Goal: Task Accomplishment & Management: Complete application form

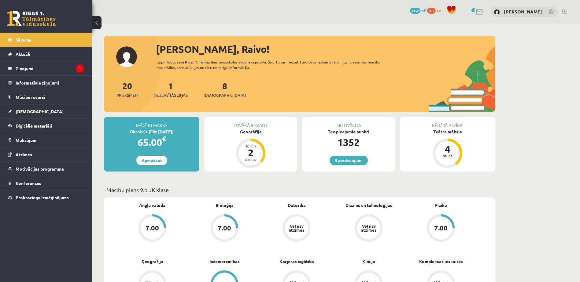
click at [159, 85] on div "1 Neizlasītās ziņas" at bounding box center [170, 88] width 34 height 19
click at [171, 94] on span "Neizlasītās ziņas" at bounding box center [170, 95] width 34 height 6
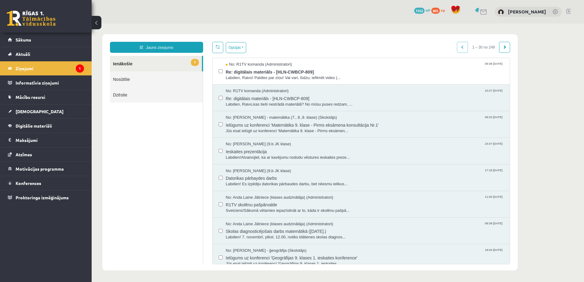
drag, startPoint x: 177, startPoint y: 103, endPoint x: 192, endPoint y: 99, distance: 15.2
click at [191, 99] on ul "1 Ienākošie Nosūtītie Dzēstie" at bounding box center [156, 160] width 93 height 209
click at [251, 80] on span "Labdien, Raivo! Paldies par ziņu! Vai vari, lūdzu, iefilmēt video (..." at bounding box center [365, 78] width 278 height 6
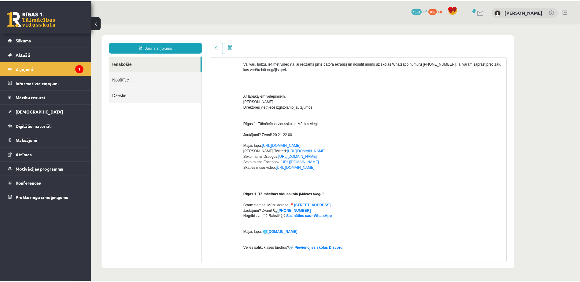
scroll to position [153, 0]
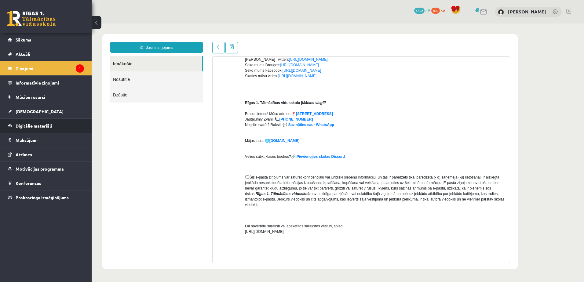
click at [35, 127] on span "Digitālie materiāli" at bounding box center [34, 126] width 36 height 6
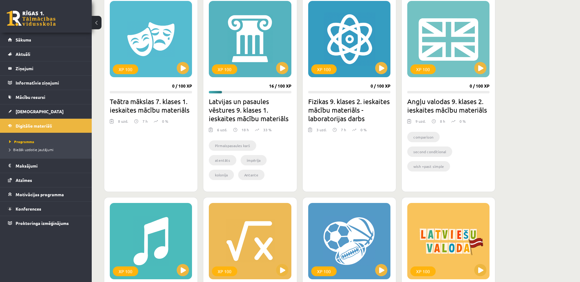
scroll to position [183, 0]
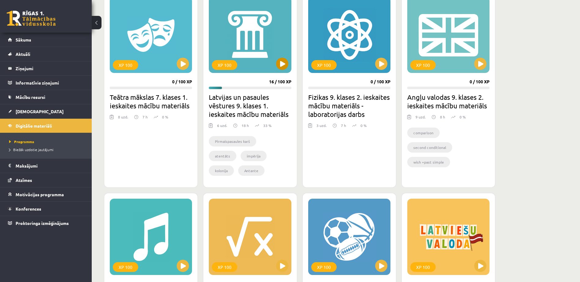
click at [280, 57] on div "XP 100" at bounding box center [250, 35] width 82 height 76
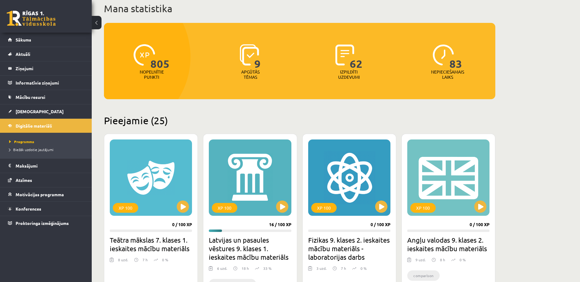
scroll to position [31, 0]
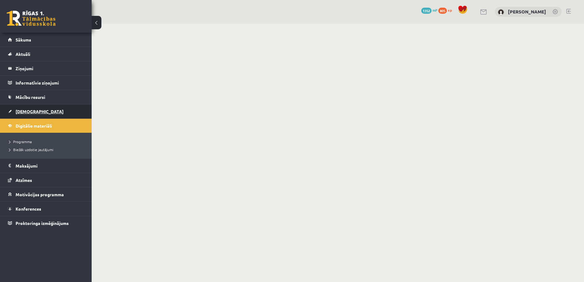
click at [37, 111] on link "[DEMOGRAPHIC_DATA]" at bounding box center [46, 112] width 76 height 14
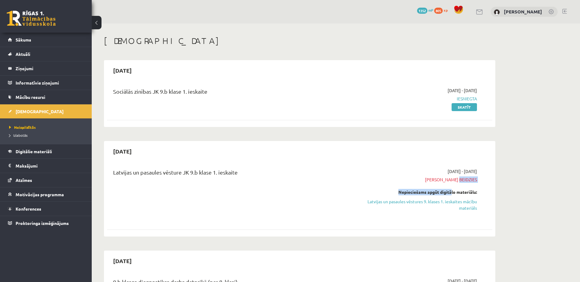
drag, startPoint x: 471, startPoint y: 181, endPoint x: 447, endPoint y: 184, distance: 23.4
click at [447, 185] on div "2025-10-08 - 2025-10-12 Termiņš beidzies Nepieciešams apgūt digitālo materiālu:…" at bounding box center [419, 194] width 124 height 52
drag, startPoint x: 447, startPoint y: 184, endPoint x: 431, endPoint y: 150, distance: 37.5
click at [431, 150] on div "2025-10-12" at bounding box center [299, 151] width 385 height 14
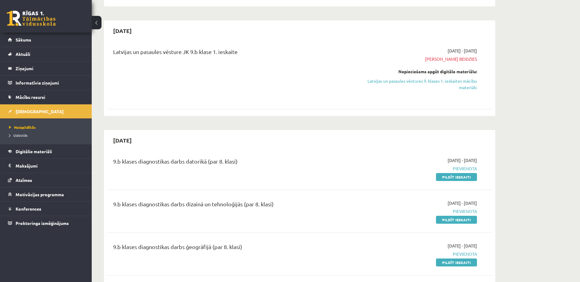
scroll to position [122, 0]
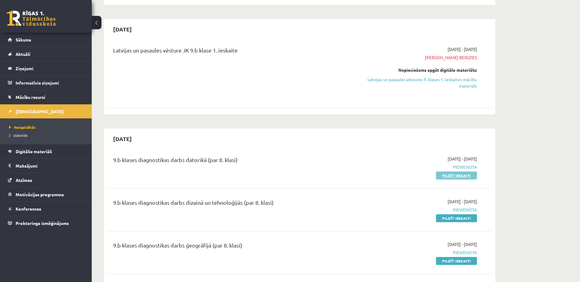
click at [448, 176] on link "Pildīt ieskaiti" at bounding box center [456, 176] width 41 height 8
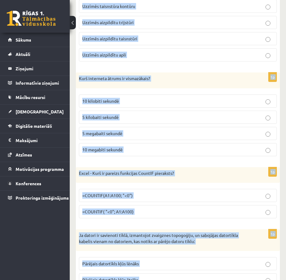
scroll to position [2803, 0]
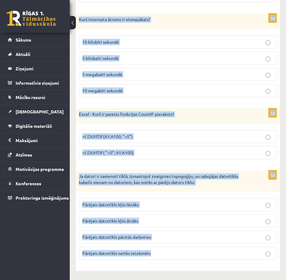
copy form "Kuru no šiem video formātiem izstrādādājis Apple? .MP4 .WMV .MOV .AVI 1p Excel …"
drag, startPoint x: 78, startPoint y: 138, endPoint x: 232, endPoint y: 266, distance: 200.1
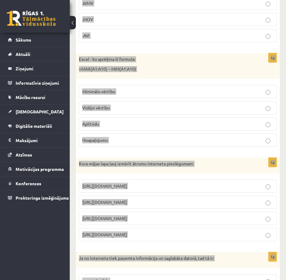
scroll to position [0, 0]
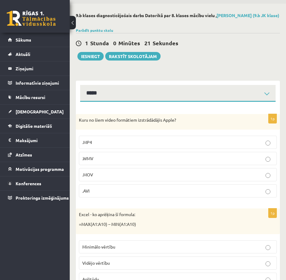
scroll to position [31, 0]
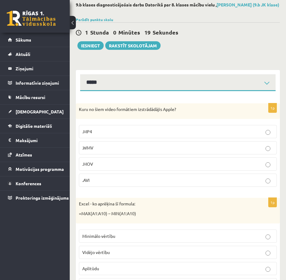
click at [163, 165] on p ".MOV" at bounding box center [177, 164] width 191 height 6
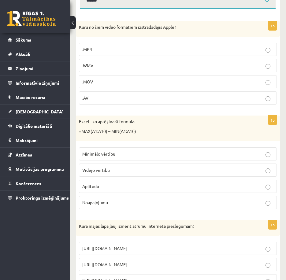
scroll to position [122, 0]
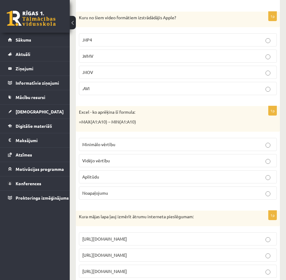
click at [141, 179] on p "Aplitūdu" at bounding box center [177, 177] width 191 height 6
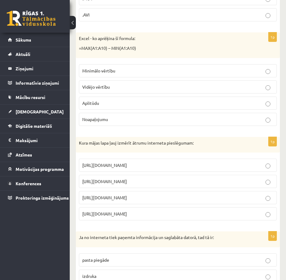
scroll to position [214, 0]
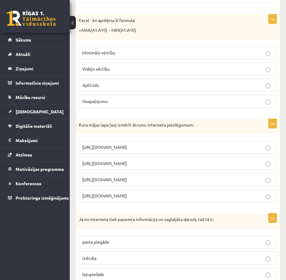
click at [132, 157] on label "https://www.speedtest.net" at bounding box center [178, 163] width 198 height 13
click at [127, 165] on span "https://www.speedtest.net" at bounding box center [104, 163] width 45 height 6
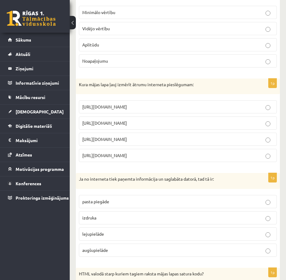
scroll to position [306, 0]
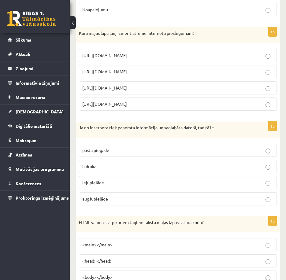
click at [180, 189] on label "lejupielāde" at bounding box center [178, 182] width 198 height 13
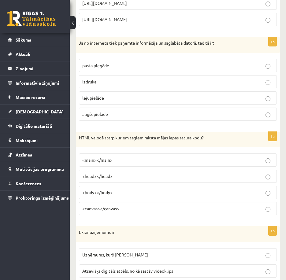
scroll to position [397, 0]
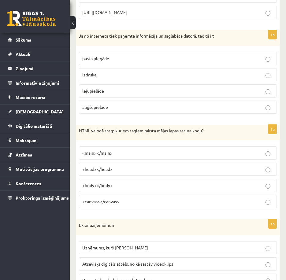
click at [161, 186] on p "<body></body>" at bounding box center [177, 185] width 191 height 6
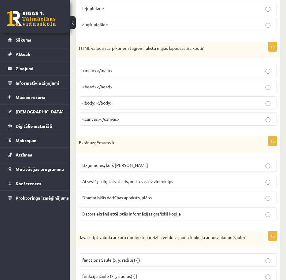
scroll to position [489, 0]
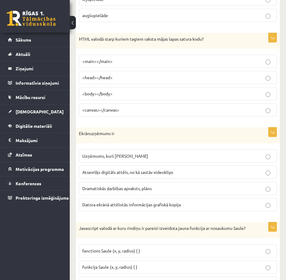
click at [155, 208] on label "Datora ekrānā attēlotās informācijas grafiskā kopija" at bounding box center [178, 204] width 198 height 13
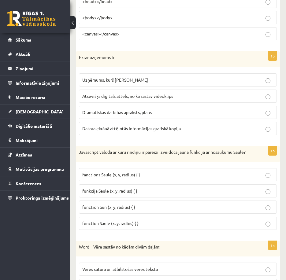
scroll to position [581, 0]
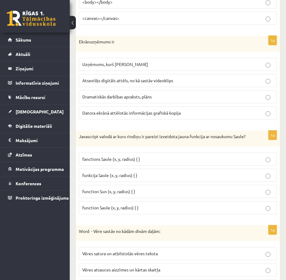
click at [135, 210] on span "function Saule (x, y, radius) { }" at bounding box center [110, 208] width 56 height 6
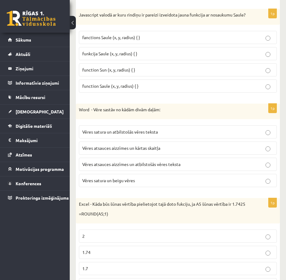
scroll to position [703, 0]
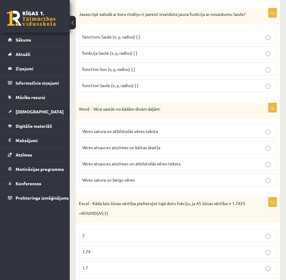
click at [215, 151] on p "Vēres atsauces aizzīmes un kārtas skaitļa" at bounding box center [177, 147] width 191 height 6
click at [219, 167] on p "Vēres atsauces aizzīmes un atbilstošās vēres teksta" at bounding box center [177, 163] width 191 height 6
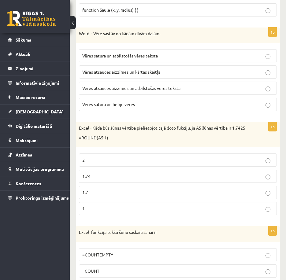
scroll to position [794, 0]
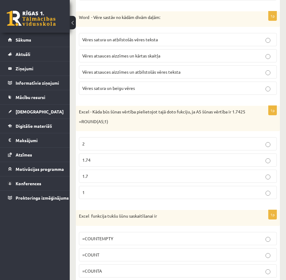
click at [166, 179] on p "1.7" at bounding box center [177, 176] width 191 height 6
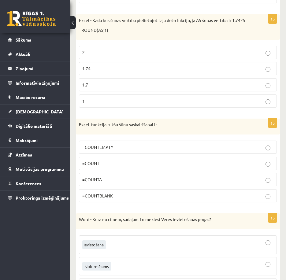
scroll to position [886, 0]
click at [164, 199] on p "=COUNTBLANK" at bounding box center [177, 195] width 191 height 6
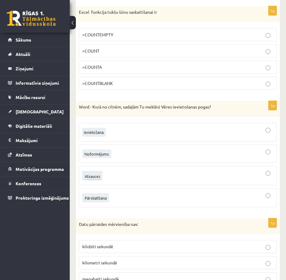
scroll to position [1008, 0]
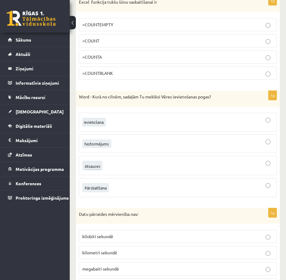
click at [178, 172] on div at bounding box center [177, 165] width 191 height 13
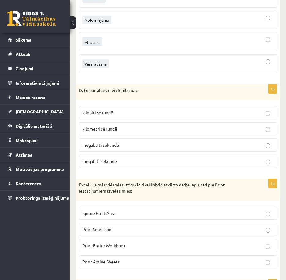
scroll to position [1161, 0]
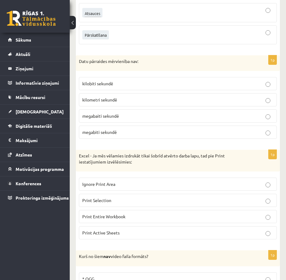
click at [198, 103] on p "kilometri sekundē" at bounding box center [177, 100] width 191 height 6
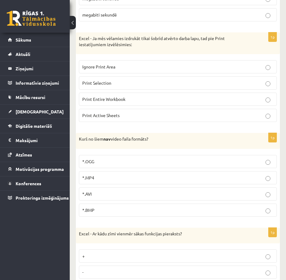
scroll to position [1283, 0]
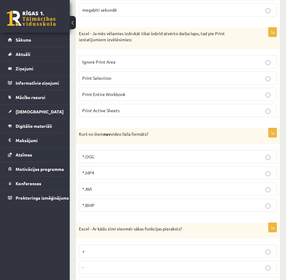
click at [166, 114] on p "Print Active Sheets" at bounding box center [177, 110] width 191 height 6
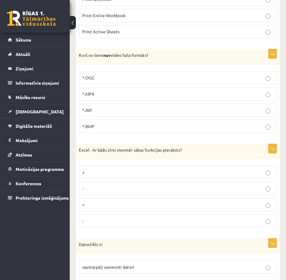
scroll to position [1375, 0]
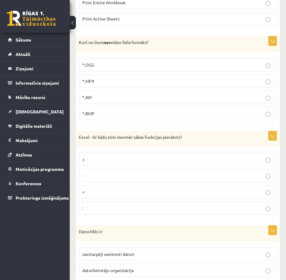
click at [171, 117] on p "*.BMP" at bounding box center [177, 113] width 191 height 6
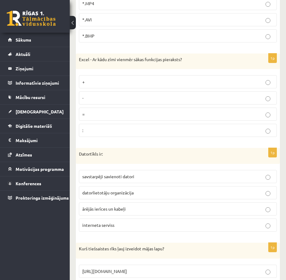
scroll to position [1467, 0]
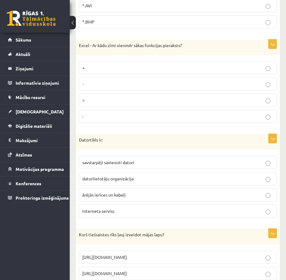
click at [175, 103] on p "=" at bounding box center [177, 100] width 191 height 6
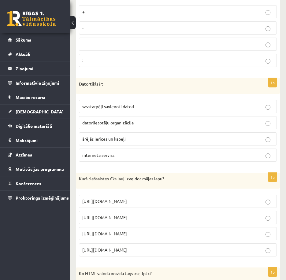
scroll to position [1528, 0]
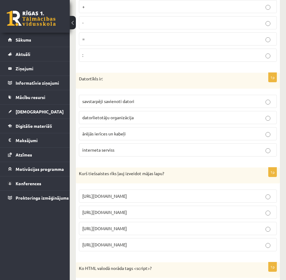
click at [179, 108] on label "savstarpēji savienoti datori" at bounding box center [178, 101] width 198 height 13
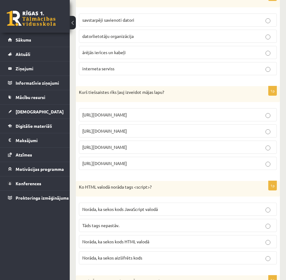
scroll to position [1619, 0]
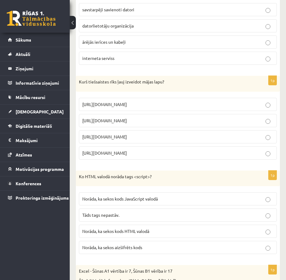
click at [238, 140] on p "https://www.mozello.lv" at bounding box center [177, 137] width 191 height 6
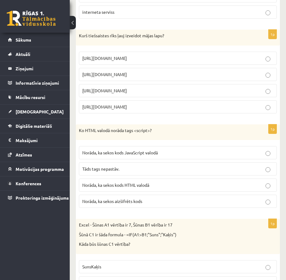
scroll to position [1681, 0]
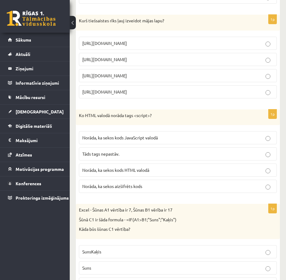
click at [200, 141] on p "Norāda, ka sekos kods JavaScript valodā" at bounding box center [177, 137] width 191 height 6
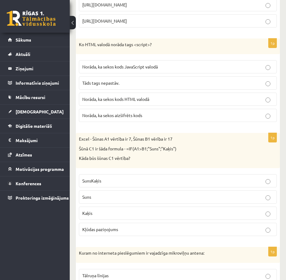
scroll to position [1772, 0]
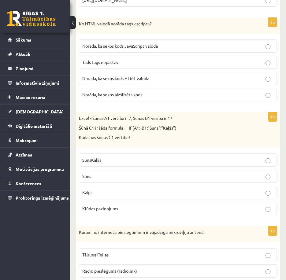
click at [125, 196] on p "Kaķis" at bounding box center [177, 192] width 191 height 6
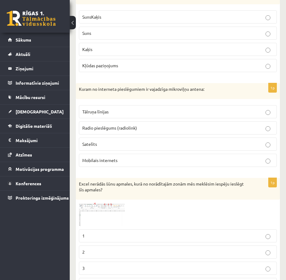
scroll to position [1925, 0]
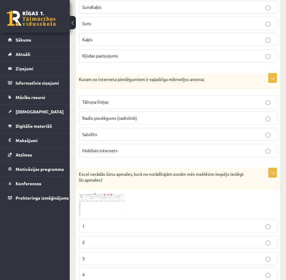
click at [197, 120] on label "Radio pieslēgums (radiolink)" at bounding box center [178, 118] width 198 height 13
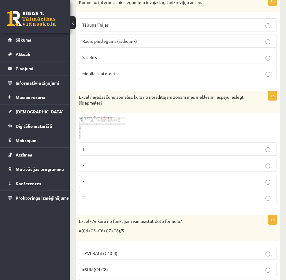
scroll to position [2017, 0]
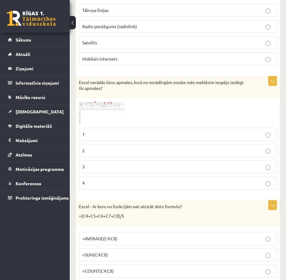
click at [164, 154] on p "2" at bounding box center [177, 150] width 191 height 6
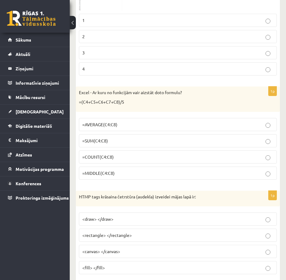
scroll to position [2139, 0]
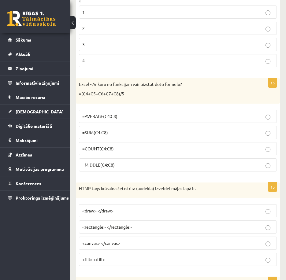
click at [178, 119] on p "=AVERAGE(C4:C8)" at bounding box center [177, 116] width 191 height 6
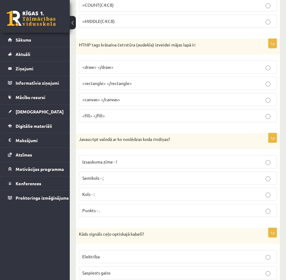
scroll to position [2292, 0]
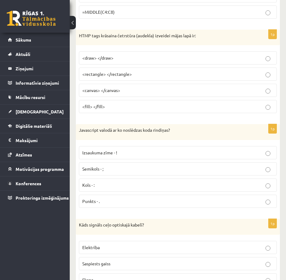
click at [172, 97] on label "<canvas> </canvas>" at bounding box center [178, 90] width 198 height 13
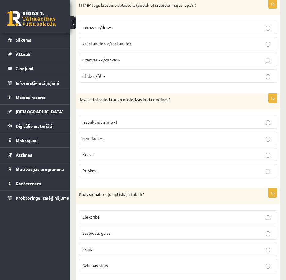
scroll to position [2353, 0]
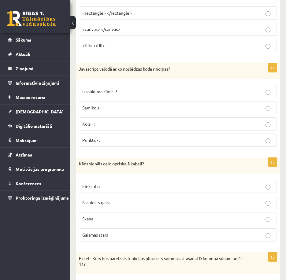
click at [217, 111] on p "Semikols - ;" at bounding box center [177, 108] width 191 height 6
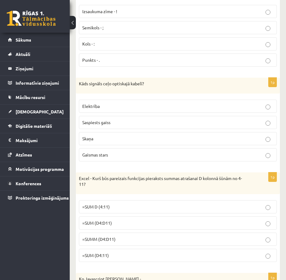
scroll to position [2444, 0]
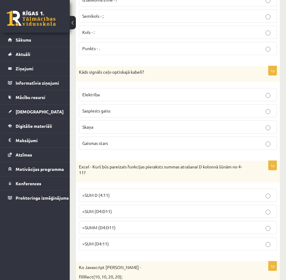
click at [205, 146] on p "Gaismas stars" at bounding box center [177, 143] width 191 height 6
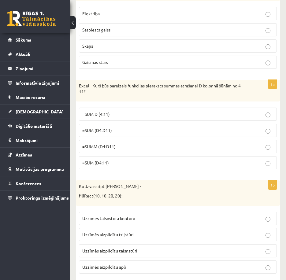
scroll to position [2536, 0]
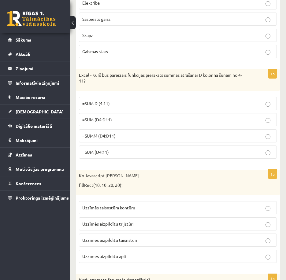
click at [213, 139] on p "=SUMM (D4:D11)" at bounding box center [177, 136] width 191 height 6
click at [222, 134] on fieldset "=SUM D (4:11) =SUM (D4:D11) =SUMM (D4:D11) =SUM (D4:11)" at bounding box center [178, 127] width 198 height 67
click at [229, 123] on p "=SUM (D4:D11)" at bounding box center [177, 119] width 191 height 6
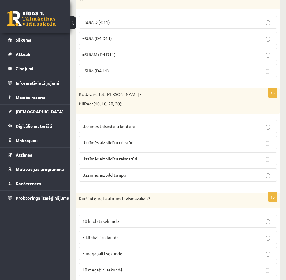
scroll to position [2658, 0]
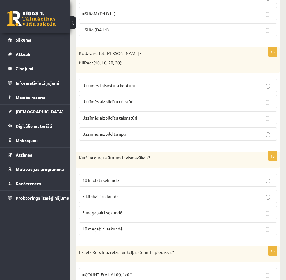
click at [249, 121] on p "Uzzīmēs aizpildītu taisnstūri" at bounding box center [177, 118] width 191 height 6
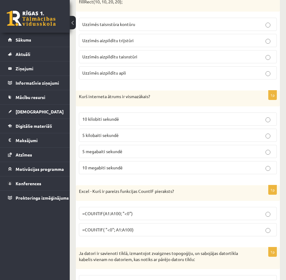
click at [200, 138] on p "5 kilobaiti sekundē" at bounding box center [177, 135] width 191 height 6
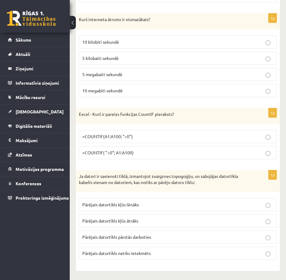
scroll to position [2803, 0]
click at [208, 139] on p "=COUNTIF(A1:A100; "<0")" at bounding box center [177, 136] width 191 height 6
click at [158, 255] on p "Pārējais datortīkls netiks ietekmēts" at bounding box center [177, 253] width 191 height 6
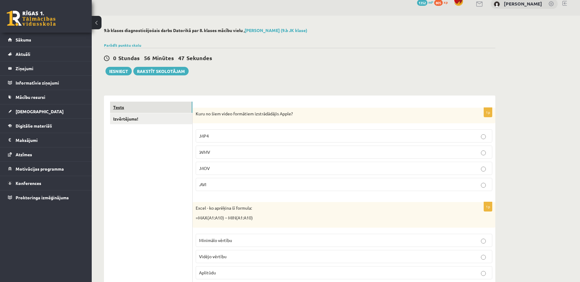
scroll to position [0, 0]
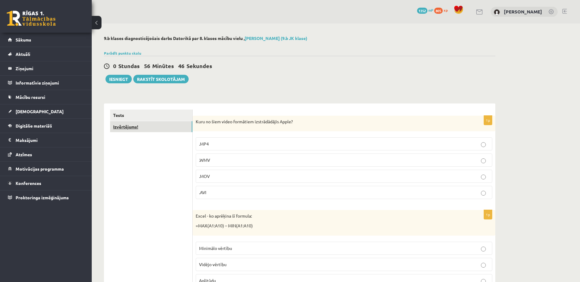
click at [120, 125] on link "Izvērtējums!" at bounding box center [151, 126] width 82 height 11
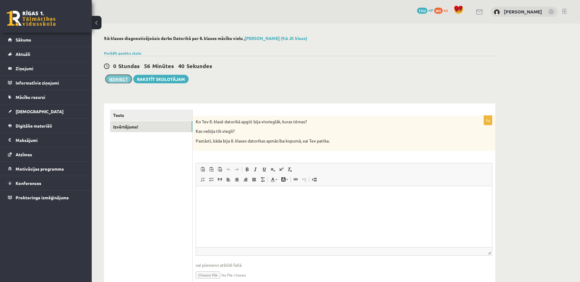
click at [125, 81] on button "Iesniegt" at bounding box center [118, 79] width 26 height 9
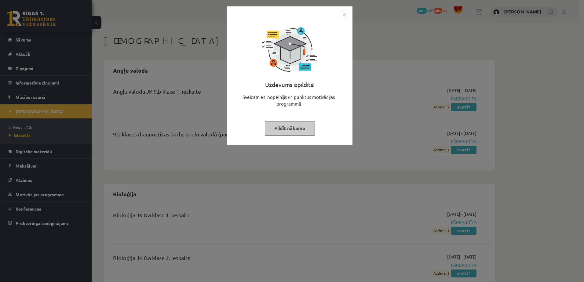
click at [282, 126] on button "Pildīt nākamo" at bounding box center [290, 128] width 50 height 14
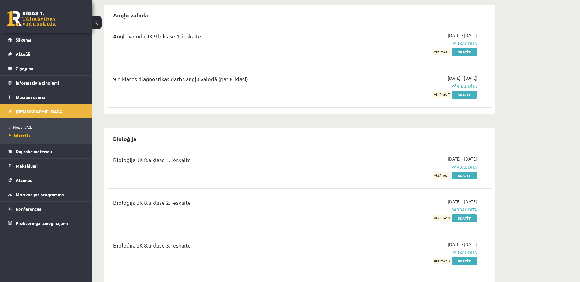
scroll to position [61, 0]
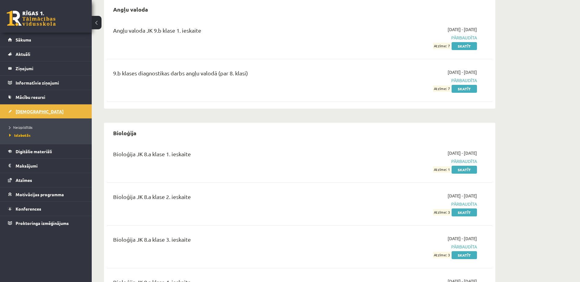
click at [19, 109] on span "[DEMOGRAPHIC_DATA]" at bounding box center [40, 112] width 48 height 6
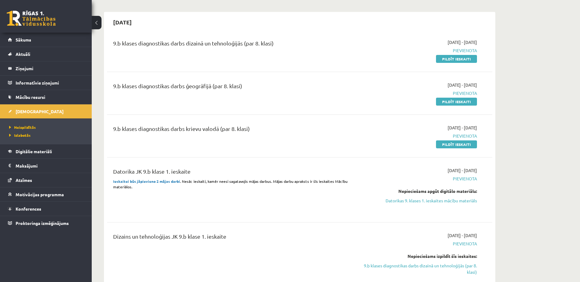
scroll to position [244, 0]
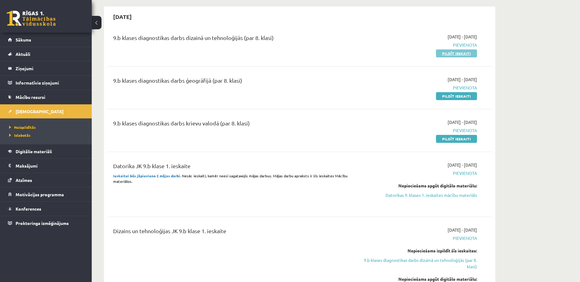
click at [458, 56] on link "Pildīt ieskaiti" at bounding box center [456, 54] width 41 height 8
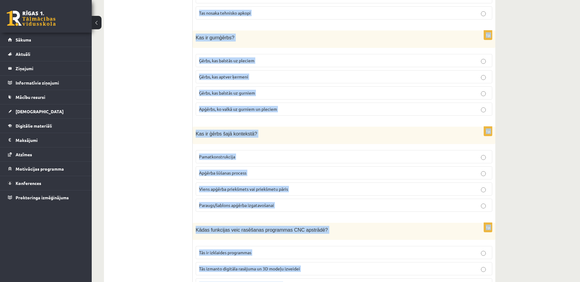
scroll to position [2719, 0]
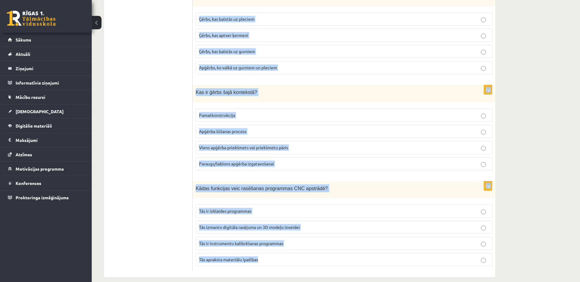
copy form "Lo ipsumd sitamet consecte adipisc elitsed? Doeius temporincid utl etdoloremagn…"
drag, startPoint x: 195, startPoint y: 125, endPoint x: 288, endPoint y: 262, distance: 165.8
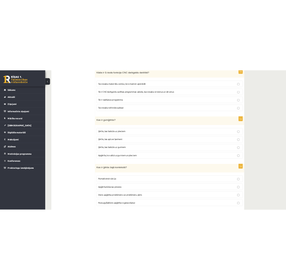
scroll to position [0, 0]
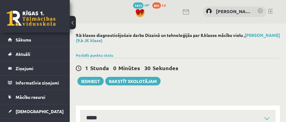
click at [152, 36] on h2 "9.b klases diagnosticējošais darbs Dizainā un tehnoloģijās par 8.klases mācību …" at bounding box center [178, 38] width 204 height 10
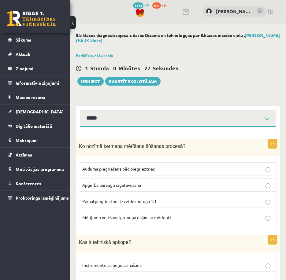
click at [174, 214] on p "Mērījumu veikšana ķermeņa daļām ar mērlenti" at bounding box center [177, 217] width 191 height 6
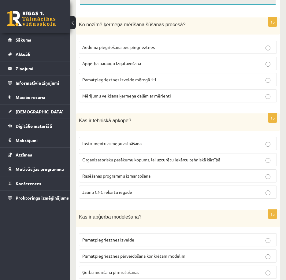
scroll to position [122, 0]
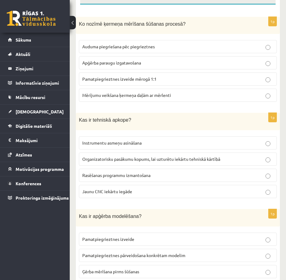
click at [141, 160] on span "Organizatorisku pasākumu kopums, lai uzturētu iekārtu tehniskā kārtībā" at bounding box center [151, 159] width 138 height 6
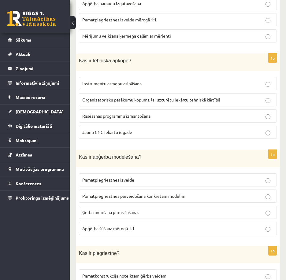
scroll to position [183, 0]
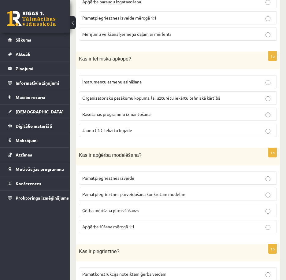
click at [120, 195] on span "Pamatpiegrieztnes pārveidošana konkrētam modelim" at bounding box center [133, 194] width 103 height 6
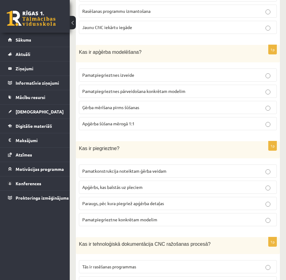
scroll to position [306, 0]
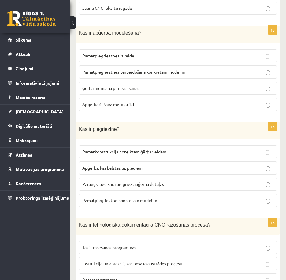
click at [130, 184] on span "Paraugs, pēc kura piegriež apģērba detaļas" at bounding box center [123, 184] width 82 height 6
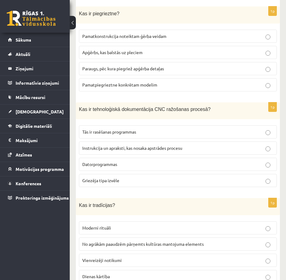
scroll to position [428, 0]
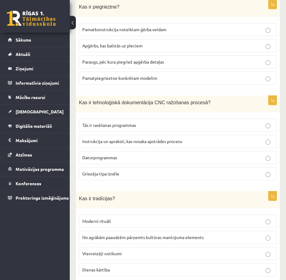
click at [138, 138] on span "Instrukcija un apraksti, kas nosaka apstrādes procesu" at bounding box center [132, 141] width 100 height 6
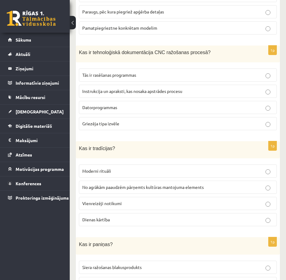
scroll to position [489, 0]
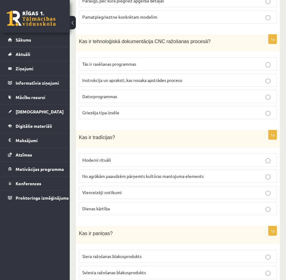
click at [186, 174] on span "No agrākām paaudzēm pārņemts kultūras mantojuma elements" at bounding box center [142, 176] width 121 height 6
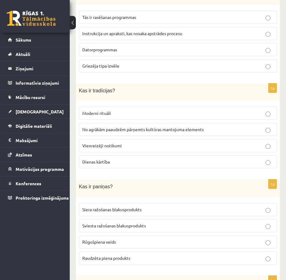
scroll to position [581, 0]
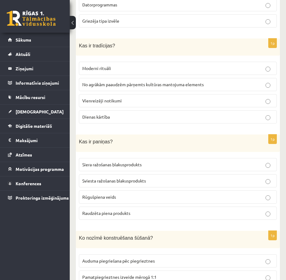
click at [214, 180] on p "Sviesta ražošanas blakusprodukts" at bounding box center [177, 181] width 191 height 6
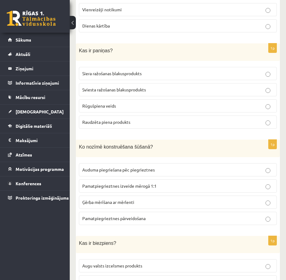
scroll to position [672, 0]
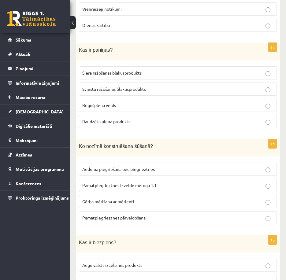
click at [208, 185] on p "Pamatpiegrieztnes izveide mērogā 1:1" at bounding box center [177, 185] width 191 height 6
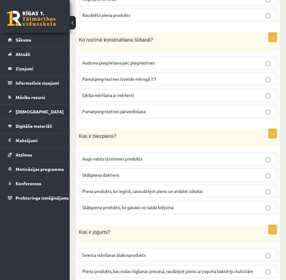
scroll to position [794, 0]
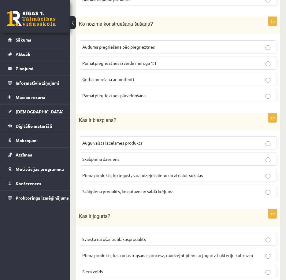
click at [171, 174] on span "Piena produkts, ko iegūst, saraudzējot pienu un atdalot sūkalas" at bounding box center [142, 175] width 120 height 6
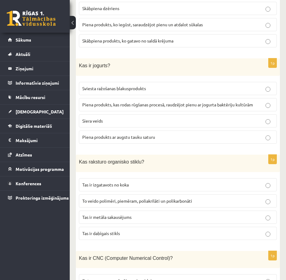
scroll to position [947, 0]
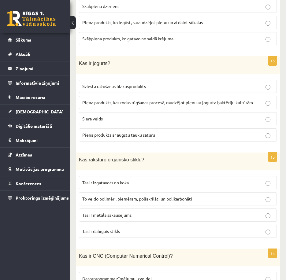
click at [239, 100] on span "Piena produkts, kas rodas rūgšanas procesā, raudzējot pienu ar jogurta baktērij…" at bounding box center [167, 103] width 171 height 6
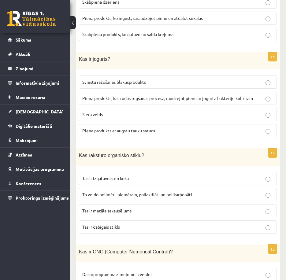
scroll to position [978, 0]
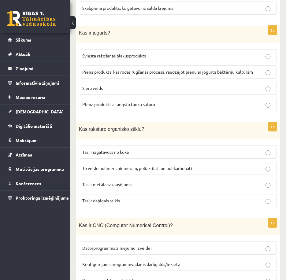
click at [149, 166] on span "To veido polimēri, piemēram, poliakrilāti un polikarbonāti" at bounding box center [137, 168] width 110 height 6
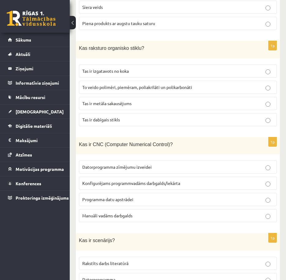
scroll to position [1069, 0]
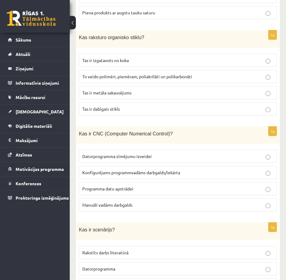
click at [143, 174] on label "Konfigurējams programmvadāms darbgalds/iekārta" at bounding box center [178, 172] width 198 height 13
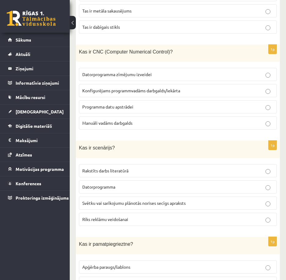
scroll to position [1161, 0]
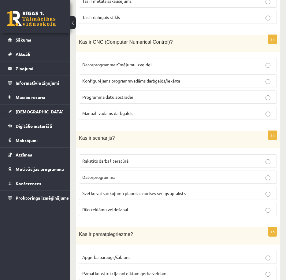
click at [142, 190] on span "Svētku vai sarīkojumu plānotās norises secīgs apraksts" at bounding box center [133, 193] width 103 height 6
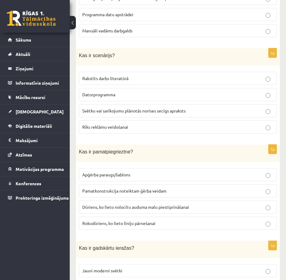
scroll to position [1283, 0]
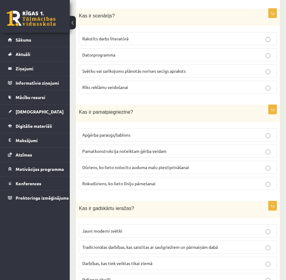
click at [187, 148] on p "Pamatkonstrukcija noteiktam ģērba veidam" at bounding box center [177, 151] width 191 height 6
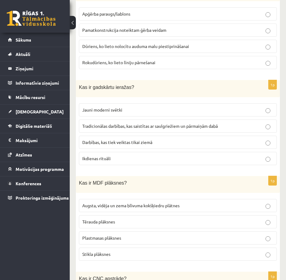
scroll to position [1406, 0]
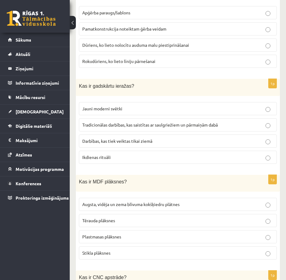
click at [188, 122] on span "Tradicionālas darbības, kas saistītas ar saulgriežiem un pārmaiņām dabā" at bounding box center [149, 125] width 135 height 6
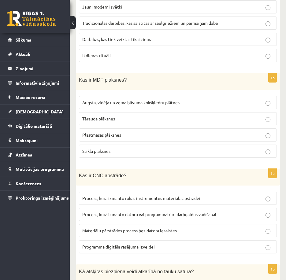
scroll to position [1497, 0]
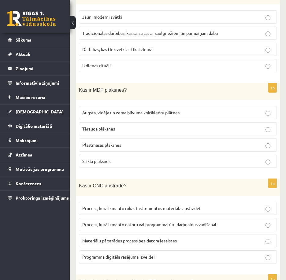
click at [157, 110] on span "Augsta, vidēja un zema blīvuma kokšķiedru plātnes" at bounding box center [130, 113] width 97 height 6
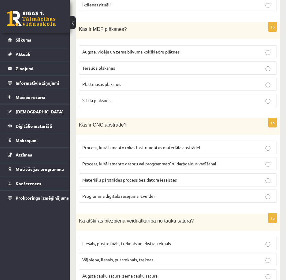
scroll to position [1558, 0]
click at [156, 160] on span "Process, kurā izmanto datoru vai programmatūru darbgaldus vadīšanai" at bounding box center [149, 163] width 134 height 6
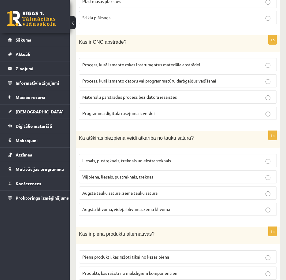
scroll to position [1650, 0]
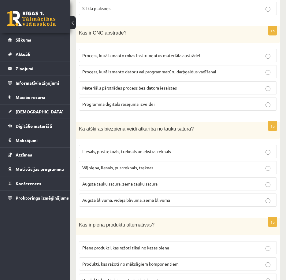
click at [156, 149] on span "Liesais, pustreknais, treknaIs un ekstratreknais" at bounding box center [126, 152] width 89 height 6
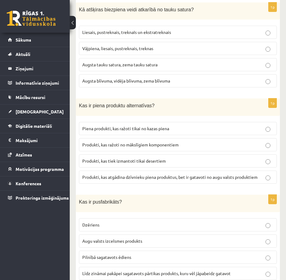
scroll to position [1772, 0]
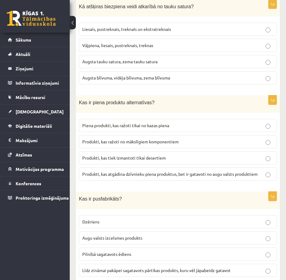
click at [167, 155] on p "Produkti, kas tiek izmantoti tikai desertiem" at bounding box center [177, 158] width 191 height 6
click at [177, 140] on label "Produkti, kas ražoti no mākslīgiem komponentiem" at bounding box center [178, 141] width 198 height 13
click at [176, 173] on label "Produkti, kas atgādina dzīvnieku piena produktus, bet ir gatavoti no augu valst…" at bounding box center [178, 173] width 198 height 13
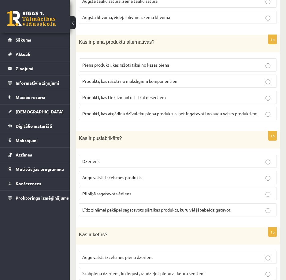
scroll to position [1833, 0]
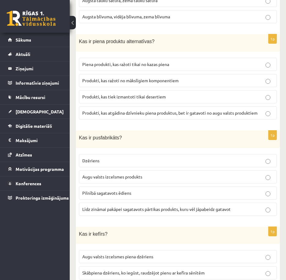
click at [168, 210] on label "Līdz zināmai pakāpei sagatavots pārtikas produkts, kuru vēl jāpabeidz gatavot" at bounding box center [178, 209] width 198 height 13
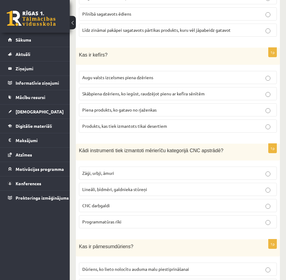
scroll to position [2017, 0]
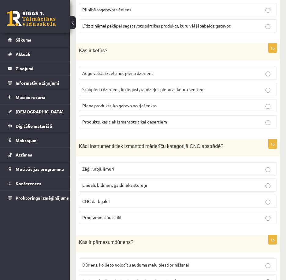
click at [184, 86] on span "Skābpiena dzēriens, ko iegūst, raudzējot pienu ar kefīra sēnītēm" at bounding box center [143, 89] width 122 height 6
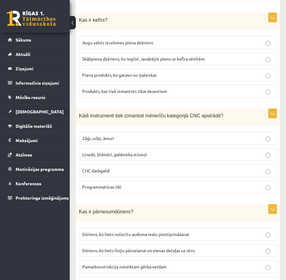
scroll to position [2078, 0]
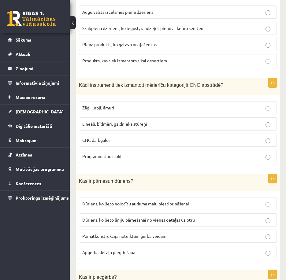
click at [138, 121] on span "Lineāli, bīdmēri, galdnieka stūreņi" at bounding box center [114, 124] width 65 height 6
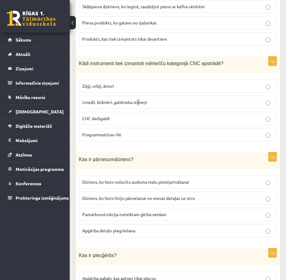
scroll to position [2108, 0]
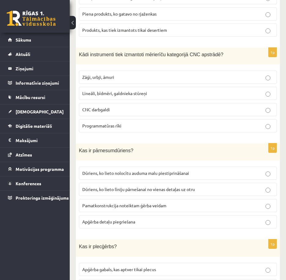
click at [174, 87] on label "Lineāli, bīdmēri, galdnieka stūreņi" at bounding box center [178, 93] width 198 height 13
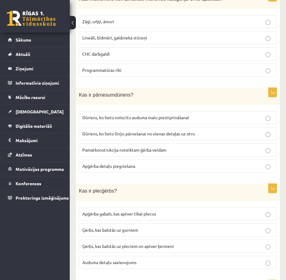
scroll to position [2169, 0]
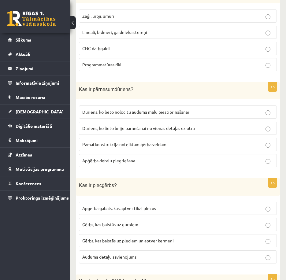
click at [190, 125] on span "Dūriens, ko lieto līniju pārnešanai no vienas detaļas uz otru" at bounding box center [138, 128] width 112 height 6
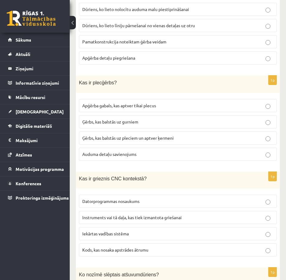
scroll to position [2292, 0]
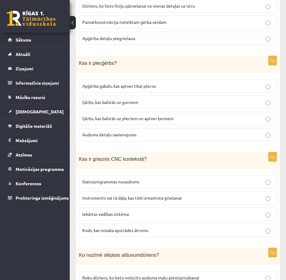
click at [193, 115] on p "Ģērbs, kas balstās uz pleciem un aptver ķermeni" at bounding box center [177, 118] width 191 height 6
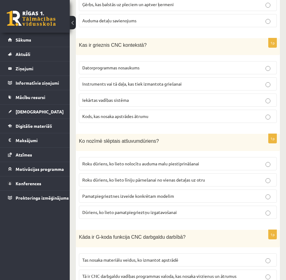
scroll to position [2414, 0]
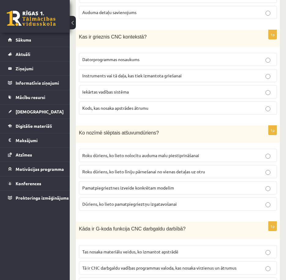
click at [185, 72] on p "Instruments vai tā daļa, kas tiek izmantota griešanai" at bounding box center [177, 75] width 191 height 6
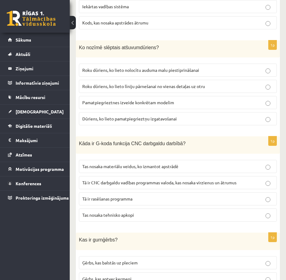
scroll to position [2506, 0]
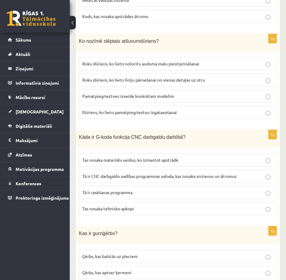
click at [222, 61] on p "Roku dūriens, ko lieto nolocītu auduma malu piestiprināšanai" at bounding box center [177, 64] width 191 height 6
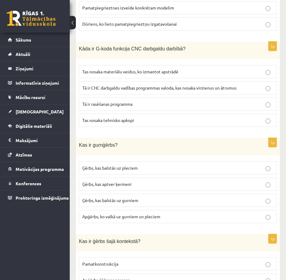
scroll to position [2597, 0]
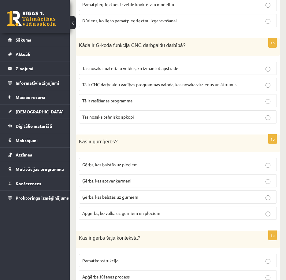
click at [240, 78] on label "Tā ir CNC darbgaldu vadības programmas valoda, kas nosaka virzienus un ātrumus" at bounding box center [178, 84] width 198 height 13
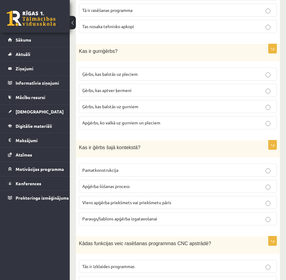
scroll to position [2689, 0]
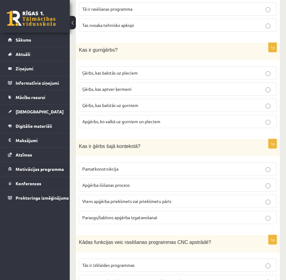
click at [204, 102] on p "Ģērbs, kas balstās uz gurniem" at bounding box center [177, 105] width 191 height 6
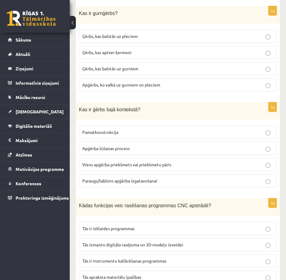
scroll to position [2742, 0]
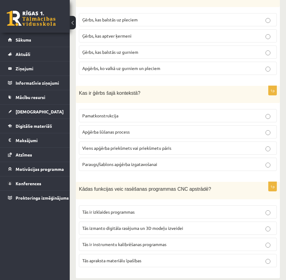
click at [165, 145] on span "Viens apģērba priekšmets vai priekšmetu pāris" at bounding box center [126, 148] width 89 height 6
click at [135, 225] on span "Tās izmanto digitāla rasējuma un 3D modeļu izveidei" at bounding box center [132, 228] width 101 height 6
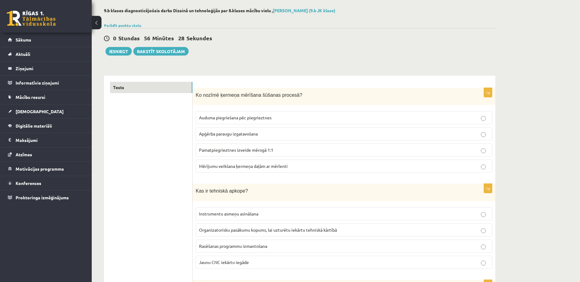
scroll to position [0, 0]
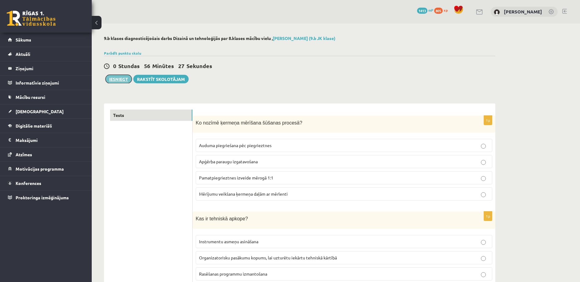
click at [120, 79] on button "Iesniegt" at bounding box center [118, 79] width 26 height 9
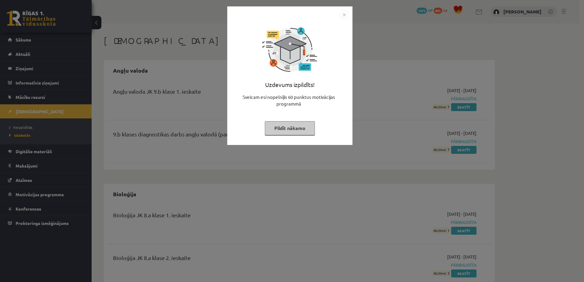
click at [292, 124] on button "Pildīt nākamo" at bounding box center [290, 128] width 50 height 14
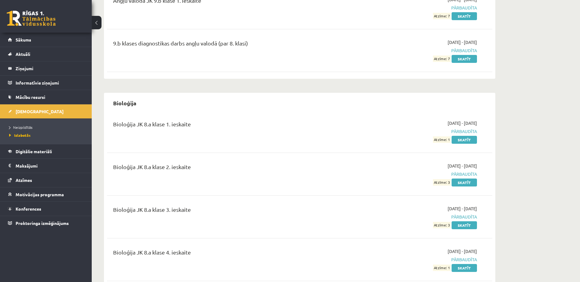
scroll to position [92, 0]
click at [75, 110] on link "[DEMOGRAPHIC_DATA]" at bounding box center [46, 112] width 76 height 14
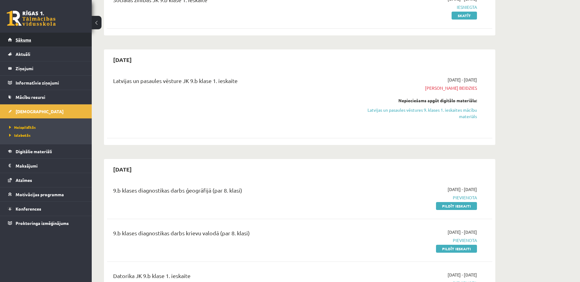
click at [53, 35] on link "Sākums" at bounding box center [46, 40] width 76 height 14
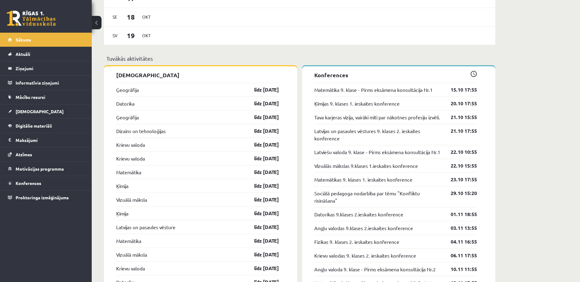
scroll to position [581, 0]
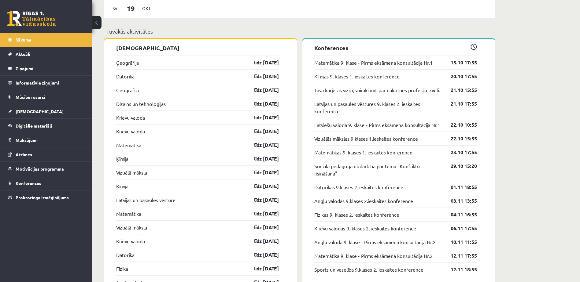
click at [141, 135] on link "Krievu valoda" at bounding box center [130, 131] width 29 height 7
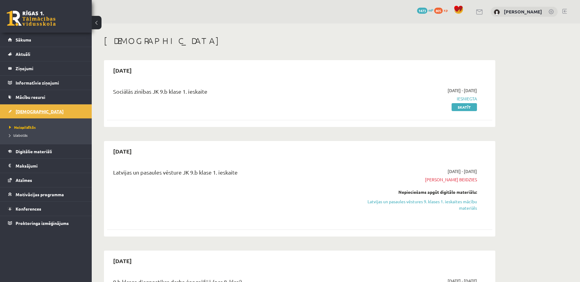
click at [53, 110] on link "[DEMOGRAPHIC_DATA]" at bounding box center [46, 112] width 76 height 14
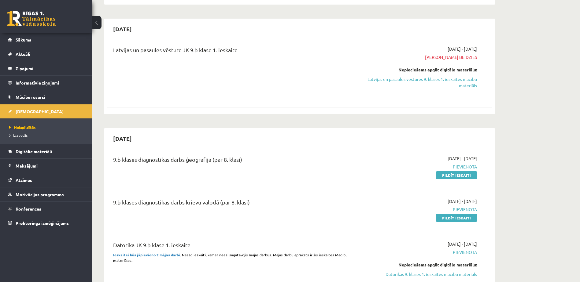
scroll to position [122, 0]
click at [449, 175] on link "Pildīt ieskaiti" at bounding box center [456, 176] width 41 height 8
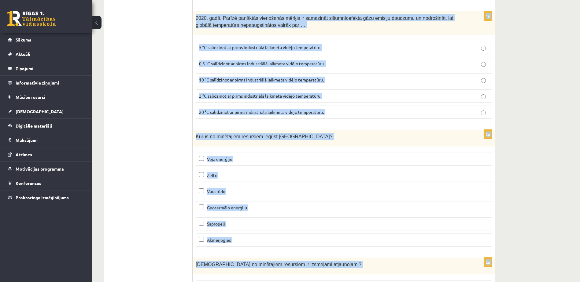
scroll to position [3684, 0]
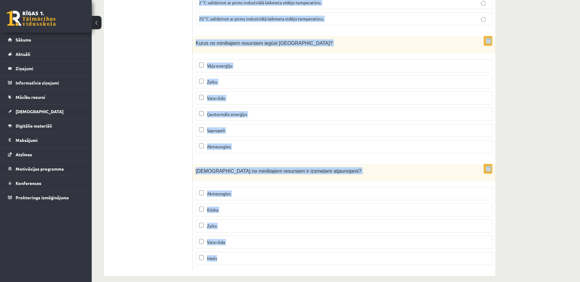
drag, startPoint x: 195, startPoint y: 121, endPoint x: 370, endPoint y: 293, distance: 244.8
copy form "Sāhela zona atrodas Ziemeļamerikā Antarktīdā Āfrikā Āzijā Austrālijā 1p Kurš ir…"
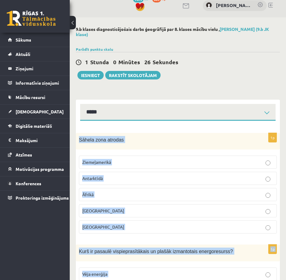
scroll to position [0, 0]
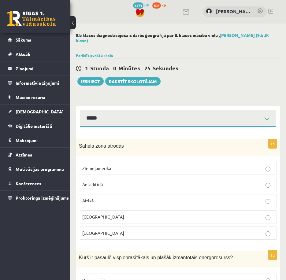
click at [126, 199] on p "Āfrikā" at bounding box center [177, 200] width 191 height 6
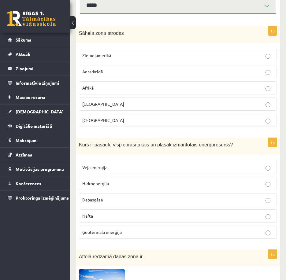
scroll to position [122, 0]
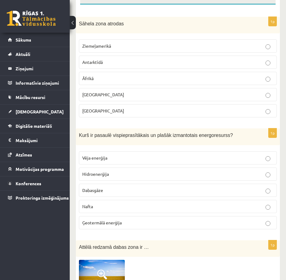
drag, startPoint x: 107, startPoint y: 205, endPoint x: 108, endPoint y: 195, distance: 10.2
click at [107, 204] on label "Nafta" at bounding box center [178, 206] width 198 height 13
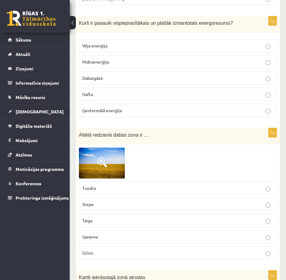
scroll to position [275, 0]
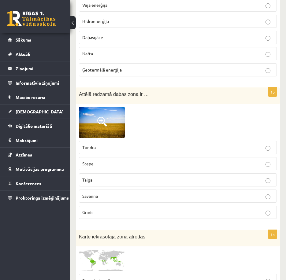
click at [91, 110] on img at bounding box center [102, 122] width 46 height 31
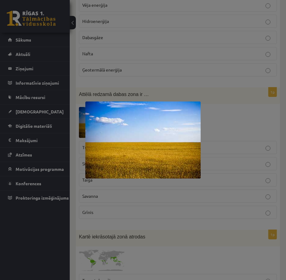
click at [250, 122] on div at bounding box center [143, 140] width 286 height 280
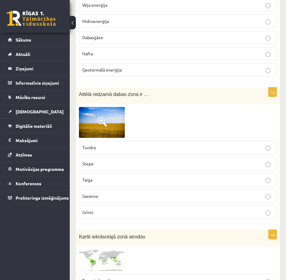
click at [144, 160] on p "Stepe" at bounding box center [177, 163] width 191 height 6
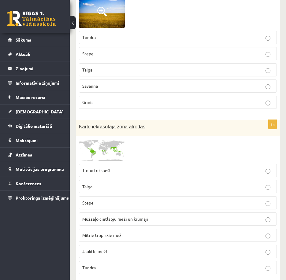
scroll to position [428, 0]
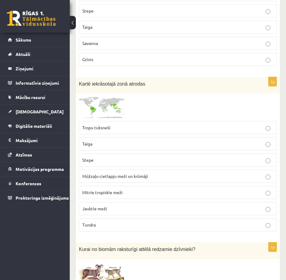
click at [107, 104] on img at bounding box center [102, 107] width 46 height 21
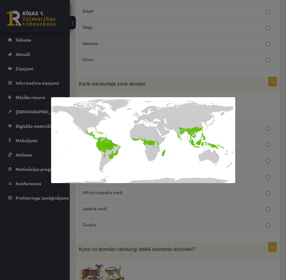
click at [257, 109] on div at bounding box center [143, 140] width 286 height 280
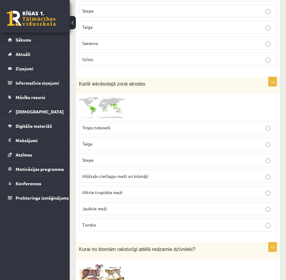
click at [111, 98] on img at bounding box center [102, 107] width 46 height 21
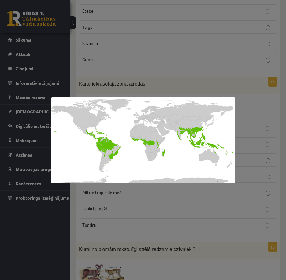
click at [142, 204] on div at bounding box center [143, 140] width 286 height 280
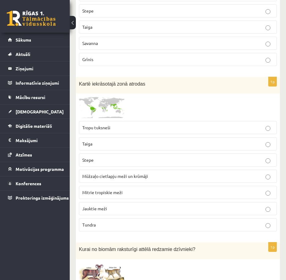
click at [126, 174] on span "Mūžzaļo cietlapju meži un krūmāji" at bounding box center [115, 176] width 66 height 6
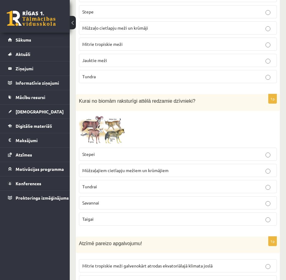
scroll to position [581, 0]
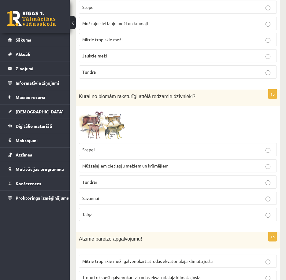
click at [177, 146] on p "Stepei" at bounding box center [177, 149] width 191 height 6
click at [92, 120] on img at bounding box center [102, 124] width 46 height 31
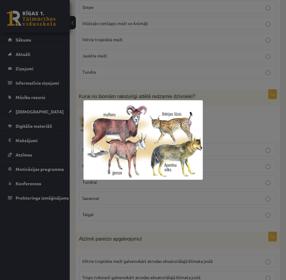
click at [245, 123] on div at bounding box center [143, 140] width 286 height 280
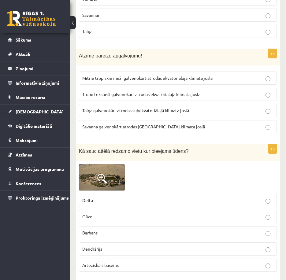
scroll to position [764, 0]
click at [214, 75] on p "Mitrie tropiskie meži galvenokārt atrodas ekvatoriālajā klimata joslā" at bounding box center [177, 78] width 191 height 6
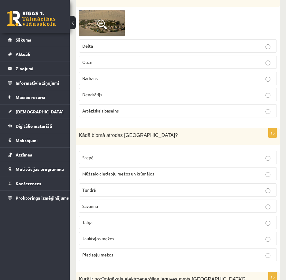
scroll to position [886, 0]
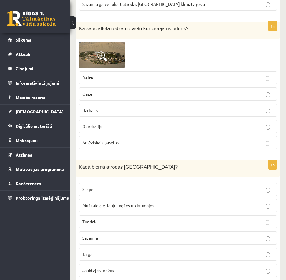
click at [156, 87] on label "Oāze" at bounding box center [178, 93] width 198 height 13
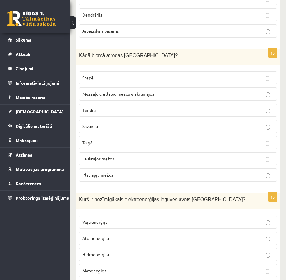
scroll to position [1008, 0]
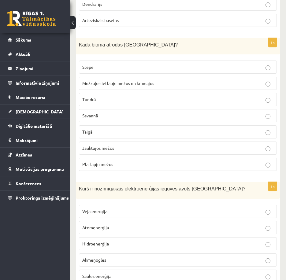
click at [151, 145] on p "Jauktajos mežos" at bounding box center [177, 148] width 191 height 6
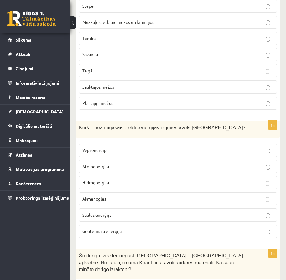
scroll to position [1100, 0]
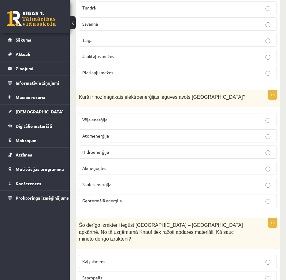
click at [150, 149] on p "Hidroenerģija" at bounding box center [177, 152] width 191 height 6
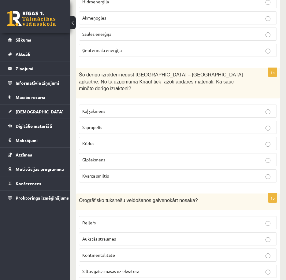
scroll to position [1253, 0]
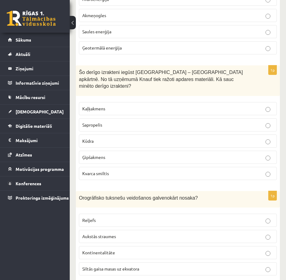
click at [160, 102] on label "Kaļķakmens" at bounding box center [178, 108] width 198 height 13
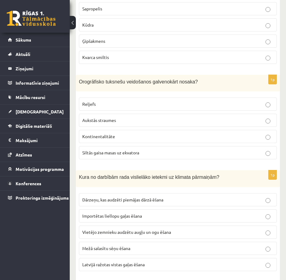
scroll to position [1375, 0]
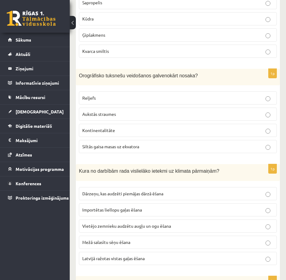
click at [155, 95] on p "Reljefs" at bounding box center [177, 98] width 191 height 6
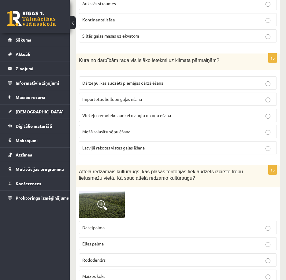
scroll to position [1497, 0]
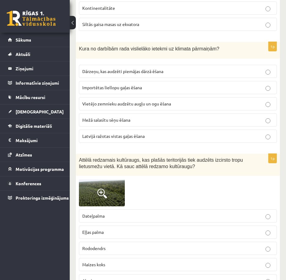
click at [194, 84] on p "Importētas liellopu gaļas ēšana" at bounding box center [177, 87] width 191 height 6
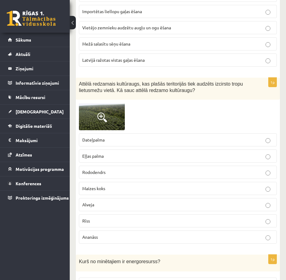
scroll to position [1589, 0]
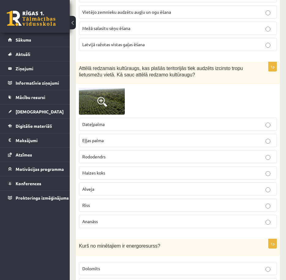
click at [112, 93] on img at bounding box center [102, 101] width 46 height 28
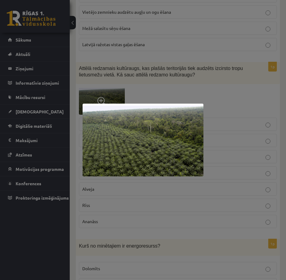
click at [233, 105] on div at bounding box center [143, 140] width 286 height 280
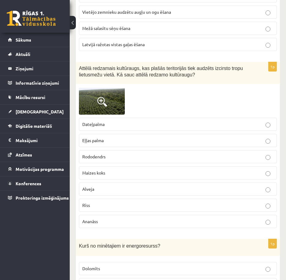
click at [167, 134] on label "Eļļas palma" at bounding box center [178, 140] width 198 height 13
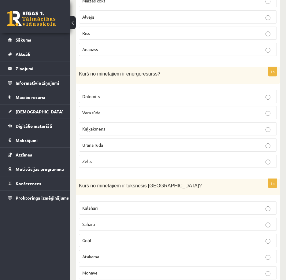
scroll to position [1772, 0]
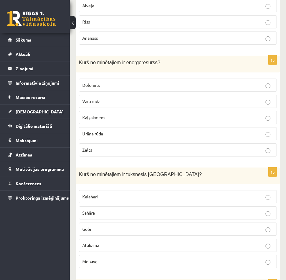
click at [109, 130] on p "Urāna rūda" at bounding box center [177, 133] width 191 height 6
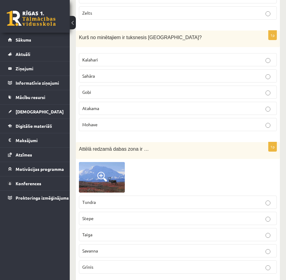
scroll to position [1925, 0]
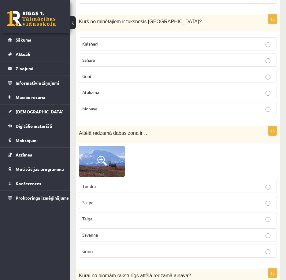
drag, startPoint x: 108, startPoint y: 66, endPoint x: 242, endPoint y: 100, distance: 138.0
click at [109, 73] on p "Gobi" at bounding box center [177, 76] width 191 height 6
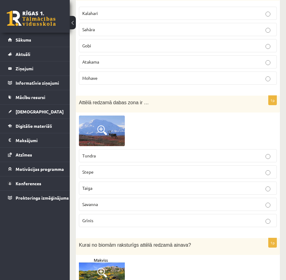
click at [95, 116] on img at bounding box center [102, 131] width 46 height 31
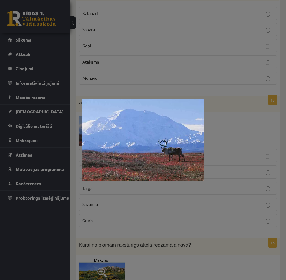
click at [217, 128] on div at bounding box center [143, 140] width 286 height 280
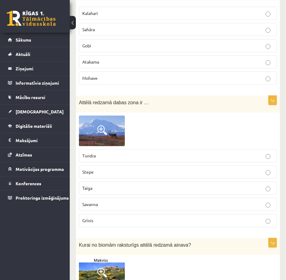
click at [136, 169] on p "Stepe" at bounding box center [177, 172] width 191 height 6
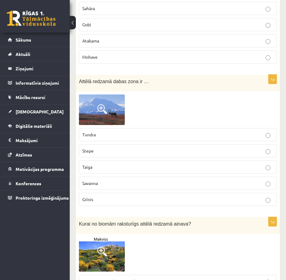
scroll to position [1986, 0]
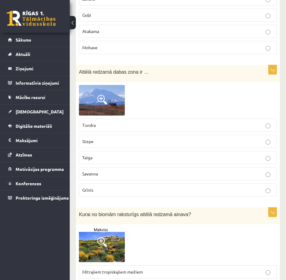
click at [131, 187] on p "Grīnis" at bounding box center [177, 190] width 191 height 6
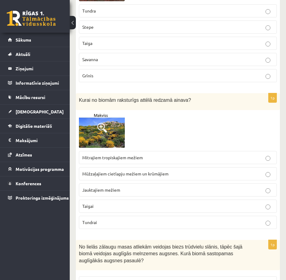
scroll to position [2139, 0]
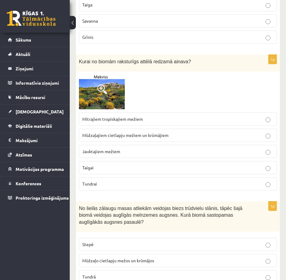
click at [113, 79] on img at bounding box center [102, 92] width 46 height 35
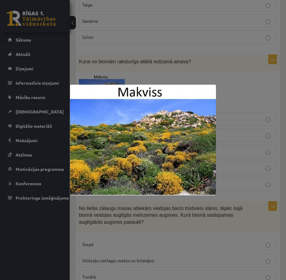
click at [220, 82] on div at bounding box center [143, 140] width 286 height 280
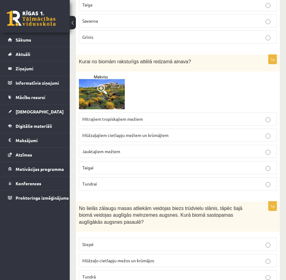
click at [150, 145] on label "Jauktajiem mežiem" at bounding box center [178, 151] width 198 height 13
click at [85, 75] on img at bounding box center [102, 92] width 46 height 35
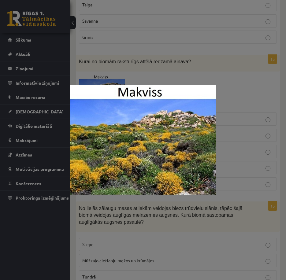
drag, startPoint x: 239, startPoint y: 97, endPoint x: 238, endPoint y: 106, distance: 8.9
click at [239, 100] on div at bounding box center [143, 140] width 286 height 280
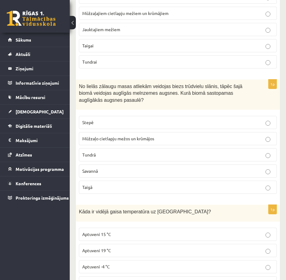
scroll to position [2261, 0]
click at [133, 119] on p "Stepē" at bounding box center [177, 122] width 191 height 6
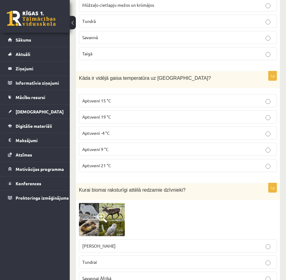
scroll to position [2414, 0]
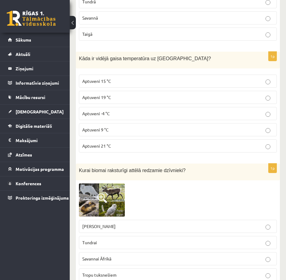
click at [124, 78] on p "Aptuveni 15 °C" at bounding box center [177, 81] width 191 height 6
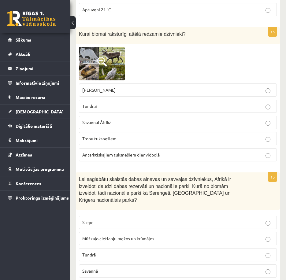
scroll to position [2536, 0]
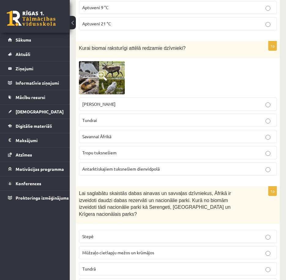
click at [83, 67] on img at bounding box center [102, 77] width 46 height 33
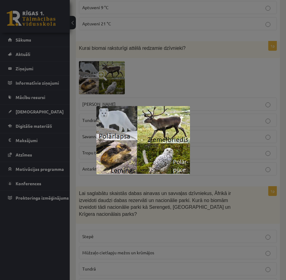
click at [190, 64] on div at bounding box center [143, 140] width 286 height 280
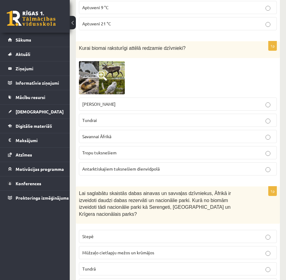
click at [182, 97] on label "Stepei Ziemeļamerikā" at bounding box center [178, 103] width 198 height 13
click at [179, 166] on p "Antarktiskajiem tuksnešiem dienvidpolā" at bounding box center [177, 169] width 191 height 6
click at [91, 66] on img at bounding box center [102, 77] width 46 height 33
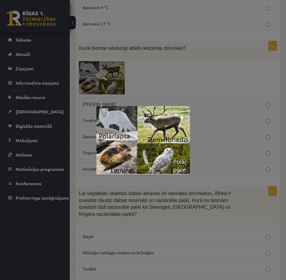
click at [201, 79] on div at bounding box center [143, 140] width 286 height 280
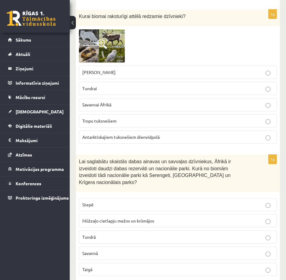
scroll to position [2567, 0]
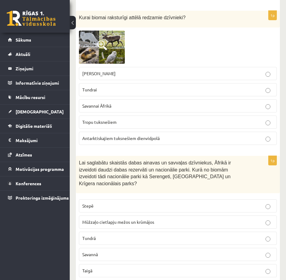
click at [152, 70] on p "Stepei Ziemeļamerikā" at bounding box center [177, 73] width 191 height 6
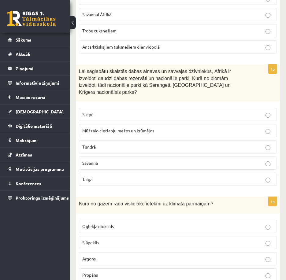
scroll to position [2658, 0]
click at [132, 160] on p "Savannā" at bounding box center [177, 163] width 191 height 6
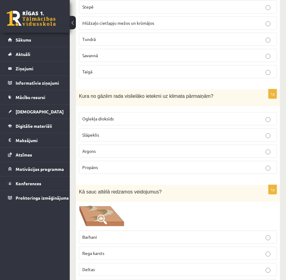
scroll to position [2781, 0]
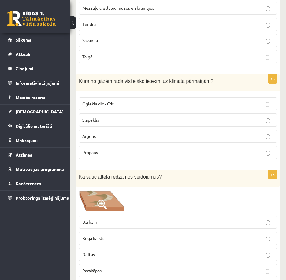
click at [113, 219] on p "Barhani" at bounding box center [177, 222] width 191 height 6
click at [136, 101] on p "Oglekļa dioksīds" at bounding box center [177, 104] width 191 height 6
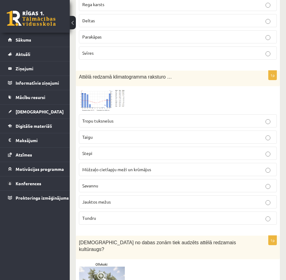
scroll to position [3025, 0]
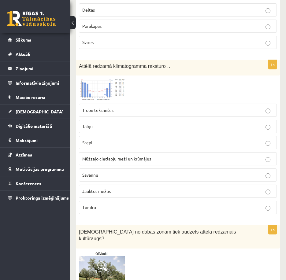
click at [94, 79] on img at bounding box center [102, 90] width 46 height 22
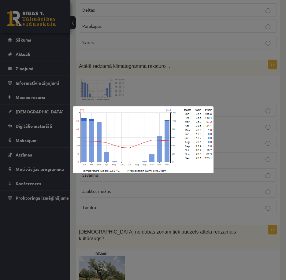
click at [215, 94] on div at bounding box center [143, 140] width 286 height 280
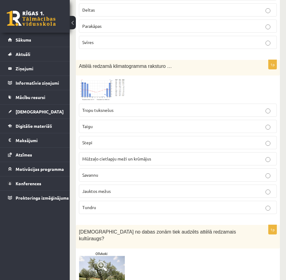
click at [194, 123] on p "Taigu" at bounding box center [177, 126] width 191 height 6
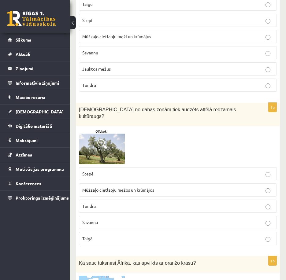
scroll to position [3178, 0]
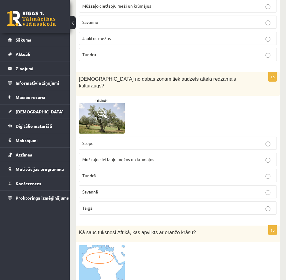
click at [116, 100] on img at bounding box center [102, 116] width 46 height 35
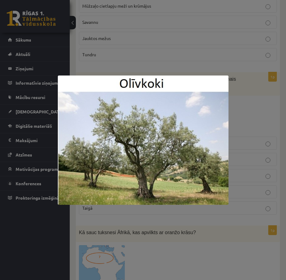
click at [261, 98] on div at bounding box center [143, 140] width 286 height 280
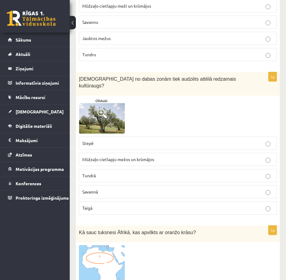
click at [130, 156] on span "Mūžzaļo cietlapju mežos un krūmājos" at bounding box center [118, 159] width 72 height 6
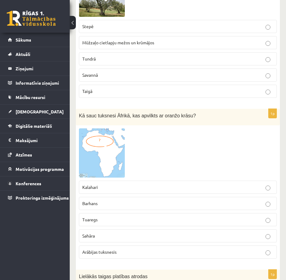
scroll to position [3300, 0]
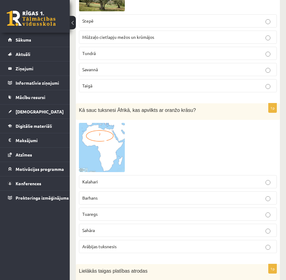
click at [115, 224] on label "Sahāra" at bounding box center [178, 230] width 198 height 13
click at [105, 123] on img at bounding box center [102, 147] width 46 height 49
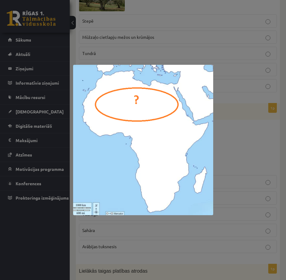
click at [245, 123] on div at bounding box center [143, 140] width 286 height 280
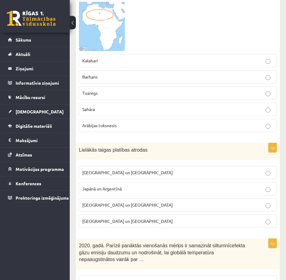
scroll to position [3422, 0]
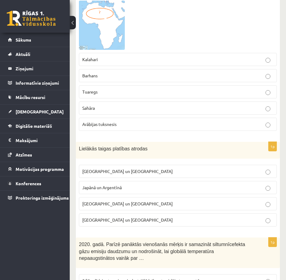
click at [120, 168] on p "Krievijā un Kanādā" at bounding box center [177, 171] width 191 height 6
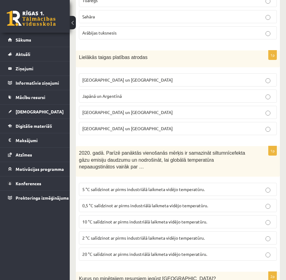
scroll to position [3514, 0]
click at [138, 231] on label "2 °C salīdzinot ar pirms industriālā laikmeta vidējo temperatūru." at bounding box center [178, 237] width 198 height 13
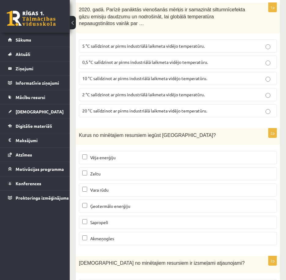
scroll to position [3728, 0]
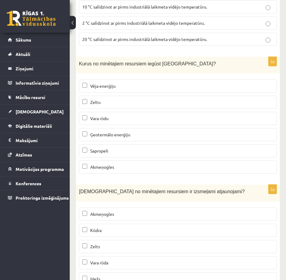
click at [126, 79] on label "Vēja enerģiju" at bounding box center [178, 85] width 198 height 13
click at [109, 148] on p "Sapropeli" at bounding box center [177, 151] width 191 height 6
click at [104, 272] on label "Mežs" at bounding box center [178, 278] width 198 height 13
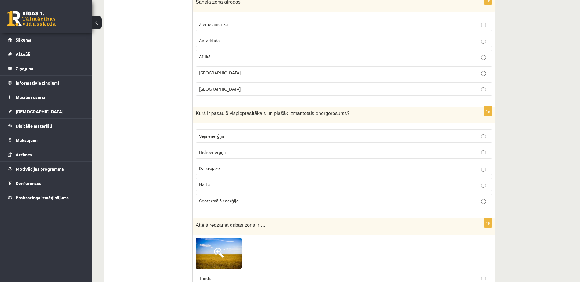
scroll to position [0, 0]
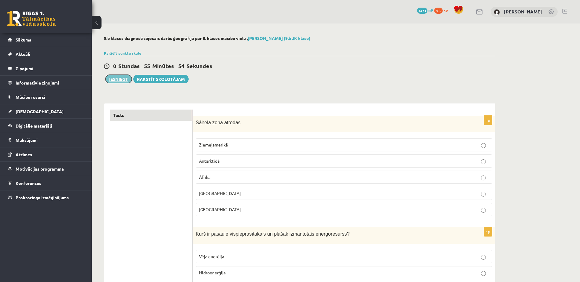
click at [112, 78] on button "Iesniegt" at bounding box center [118, 79] width 26 height 9
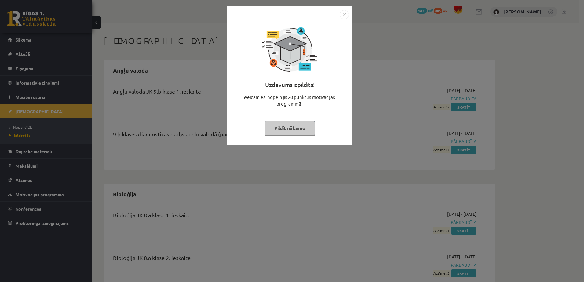
click at [276, 130] on button "Pildīt nākamo" at bounding box center [290, 128] width 50 height 14
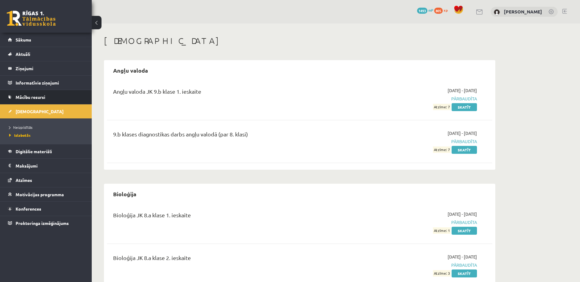
click at [63, 104] on li "Mācību resursi Publicētas konferences Pieslēgties Uzdevumiem Literatūras saraks…" at bounding box center [46, 97] width 92 height 15
click at [57, 107] on link "[DEMOGRAPHIC_DATA]" at bounding box center [46, 112] width 76 height 14
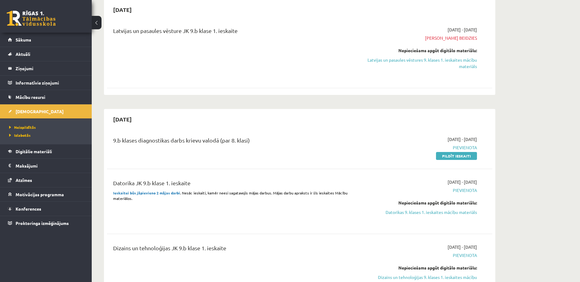
scroll to position [153, 0]
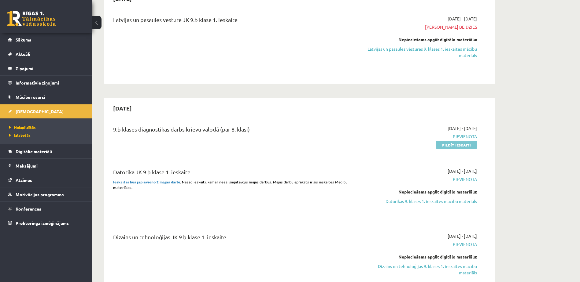
click at [446, 146] on link "Pildīt ieskaiti" at bounding box center [456, 145] width 41 height 8
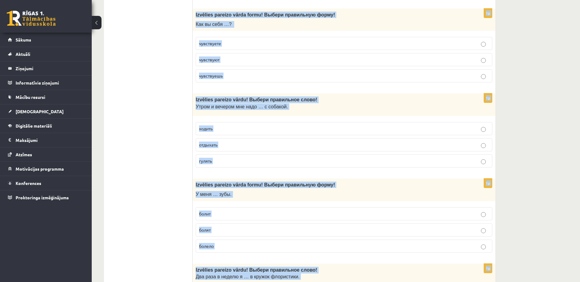
scroll to position [2306, 0]
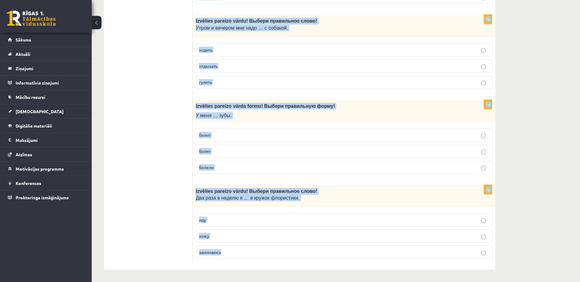
drag, startPoint x: 196, startPoint y: 121, endPoint x: 374, endPoint y: 268, distance: 231.2
copy form "Loremips dolorsi ametc adipi! Elitse doeiusmodt incid! U labo etdo ..., ma ali …"
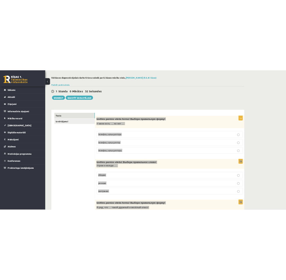
scroll to position [0, 0]
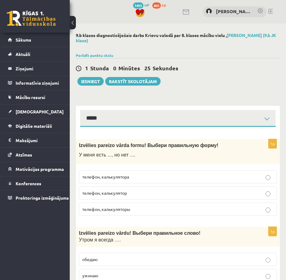
click at [141, 178] on p "телефон, калькулятора" at bounding box center [177, 177] width 191 height 6
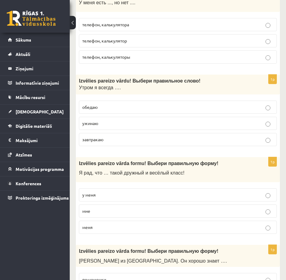
scroll to position [153, 0]
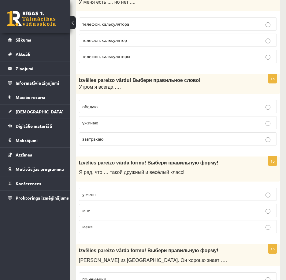
click at [138, 141] on p "завтракаю" at bounding box center [177, 139] width 191 height 6
click at [140, 195] on p "у меня" at bounding box center [177, 194] width 191 height 6
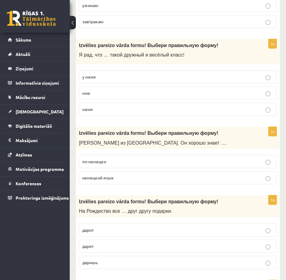
scroll to position [275, 0]
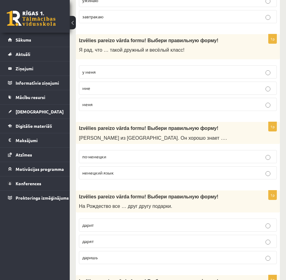
click at [140, 173] on p "немецкий язык" at bounding box center [177, 173] width 191 height 6
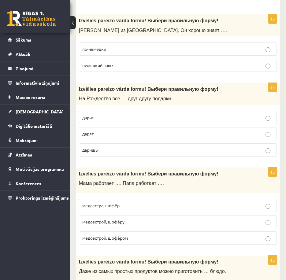
scroll to position [397, 0]
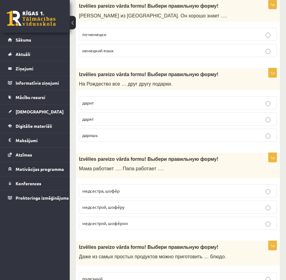
click at [147, 120] on p "дарят" at bounding box center [177, 119] width 191 height 6
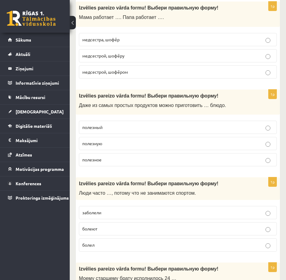
scroll to position [550, 0]
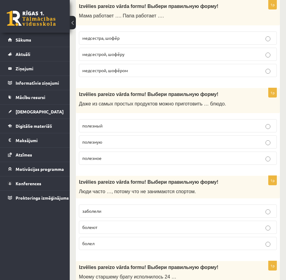
click at [151, 122] on label "полезный" at bounding box center [178, 125] width 198 height 13
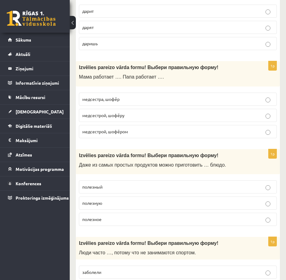
scroll to position [458, 0]
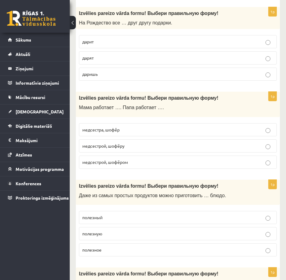
click at [193, 147] on p "медсестрой, шофёру" at bounding box center [177, 146] width 191 height 6
click at [177, 163] on p "медсестрой, шофёром" at bounding box center [177, 162] width 191 height 6
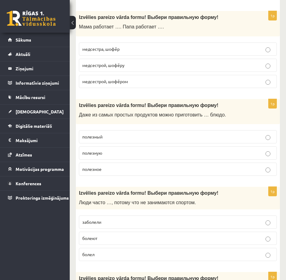
scroll to position [550, 0]
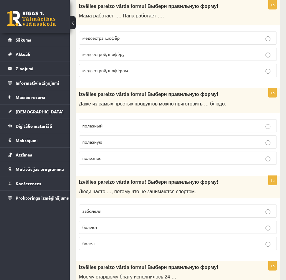
click at [178, 145] on p "полезную" at bounding box center [177, 142] width 191 height 6
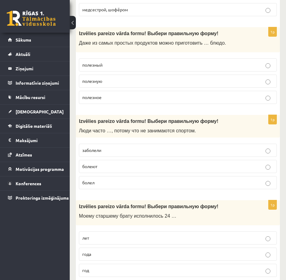
scroll to position [611, 0]
click at [148, 89] on fieldset "полезный полезную полезное" at bounding box center [178, 80] width 198 height 50
click at [148, 94] on label "полезное" at bounding box center [178, 96] width 198 height 13
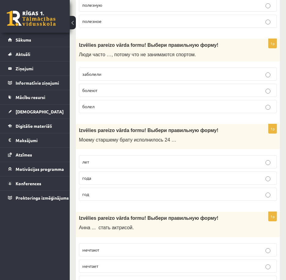
scroll to position [703, 0]
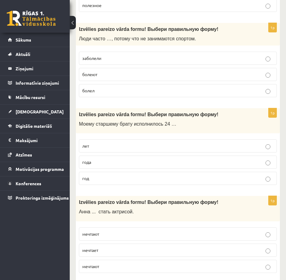
click at [150, 75] on p "болеют" at bounding box center [177, 74] width 191 height 6
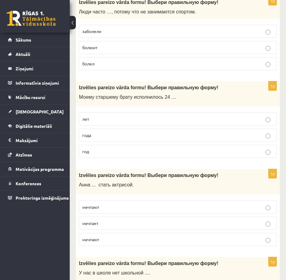
scroll to position [764, 0]
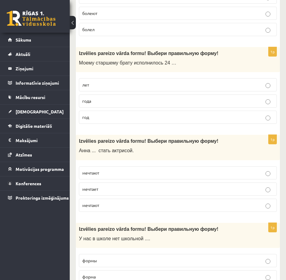
click at [175, 97] on label "года" at bounding box center [178, 100] width 198 height 13
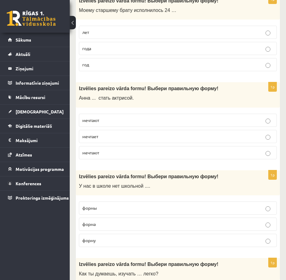
scroll to position [856, 0]
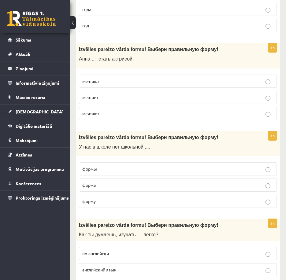
click at [154, 80] on p "мечтают" at bounding box center [177, 81] width 191 height 6
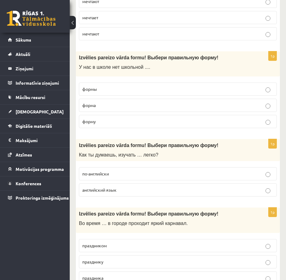
scroll to position [947, 0]
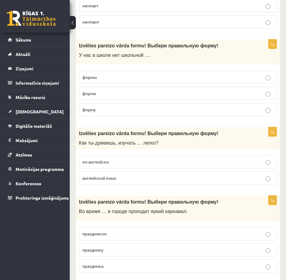
click at [131, 76] on p "формы" at bounding box center [177, 77] width 191 height 6
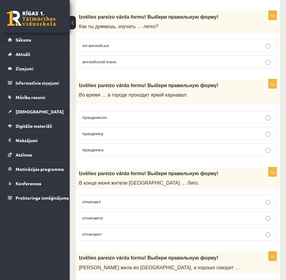
scroll to position [1069, 0]
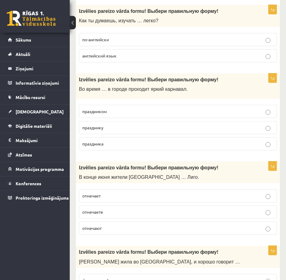
click at [207, 146] on p "праздника" at bounding box center [177, 144] width 191 height 6
click at [198, 54] on p "английский язык" at bounding box center [177, 56] width 191 height 6
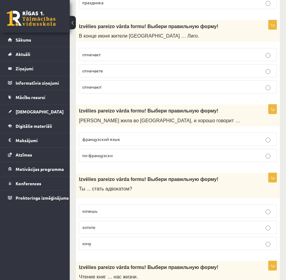
scroll to position [1222, 0]
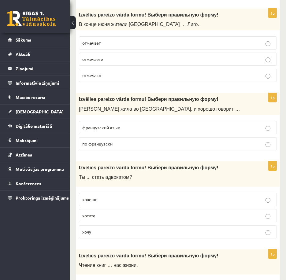
click at [194, 77] on p "отмечают" at bounding box center [177, 75] width 191 height 6
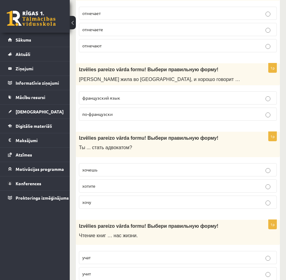
scroll to position [1253, 0]
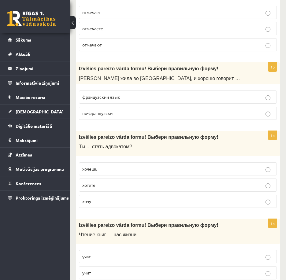
click at [190, 113] on p "по-французски" at bounding box center [177, 113] width 191 height 6
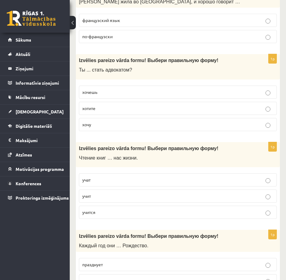
scroll to position [1344, 0]
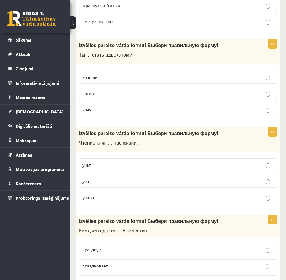
click at [172, 75] on p "хочешь" at bounding box center [177, 77] width 191 height 6
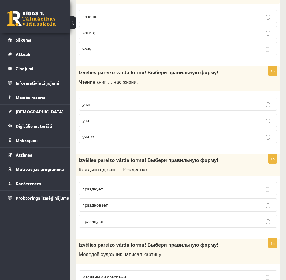
scroll to position [1406, 0]
click at [206, 118] on p "учит" at bounding box center [177, 120] width 191 height 6
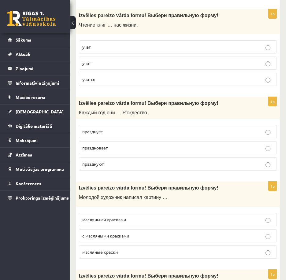
scroll to position [1497, 0]
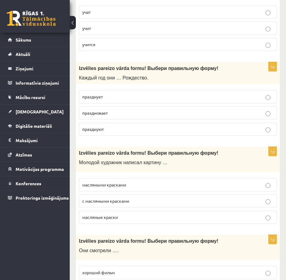
click at [144, 128] on p "празднуют" at bounding box center [177, 129] width 191 height 6
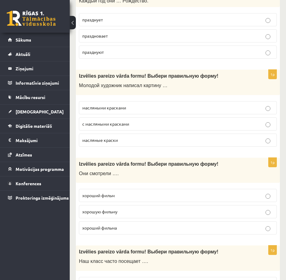
scroll to position [1589, 0]
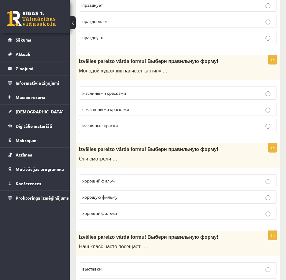
click at [189, 112] on p "с масляными красками" at bounding box center [177, 109] width 191 height 6
click at [198, 96] on p "масляными красками" at bounding box center [177, 93] width 191 height 6
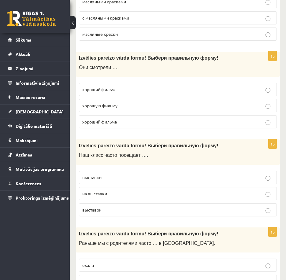
scroll to position [1681, 0]
click at [162, 88] on p "хороший фильм" at bounding box center [177, 89] width 191 height 6
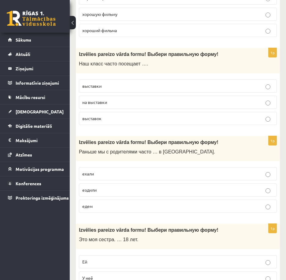
scroll to position [1772, 0]
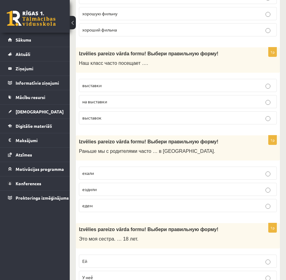
click at [169, 118] on p "выставок" at bounding box center [177, 118] width 191 height 6
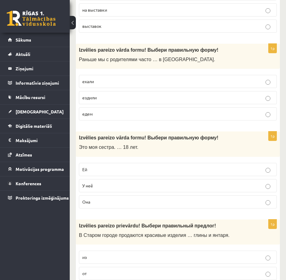
scroll to position [1894, 0]
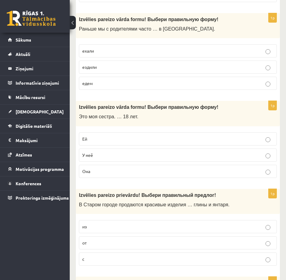
click at [141, 65] on p "ездили" at bounding box center [177, 67] width 191 height 6
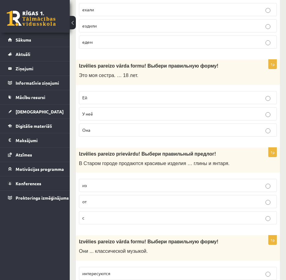
scroll to position [1925, 0]
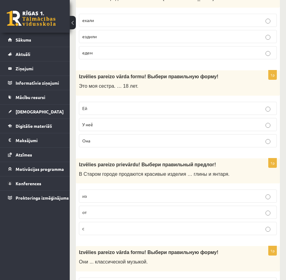
click at [147, 111] on p "Ей" at bounding box center [177, 108] width 191 height 6
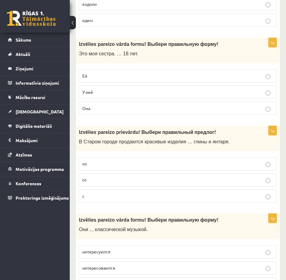
scroll to position [1986, 0]
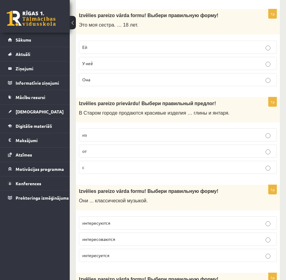
click at [179, 135] on p "из" at bounding box center [177, 135] width 191 height 6
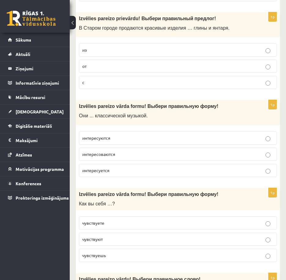
scroll to position [2078, 0]
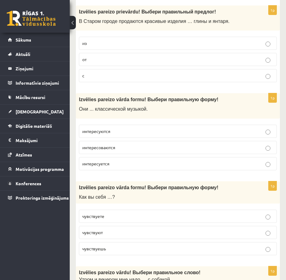
click at [237, 146] on p "интересоваются" at bounding box center [177, 147] width 191 height 6
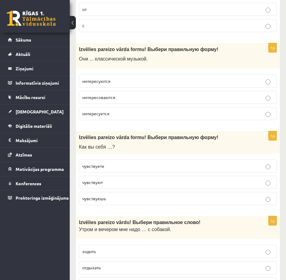
scroll to position [2139, 0]
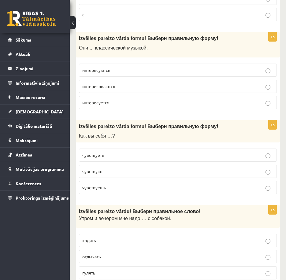
click at [217, 157] on p "чувствуете" at bounding box center [177, 155] width 191 height 6
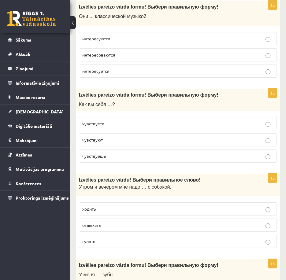
scroll to position [2200, 0]
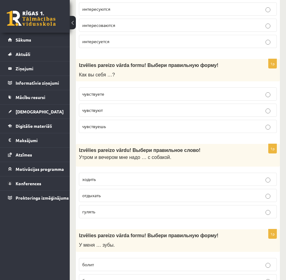
click at [177, 212] on p "гулять" at bounding box center [177, 211] width 191 height 6
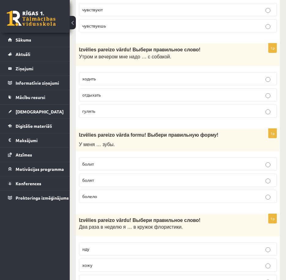
scroll to position [2322, 0]
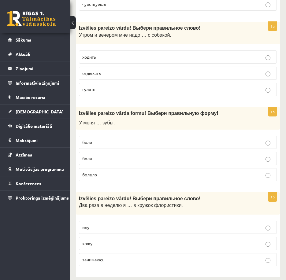
click at [187, 163] on label "болят" at bounding box center [178, 158] width 198 height 13
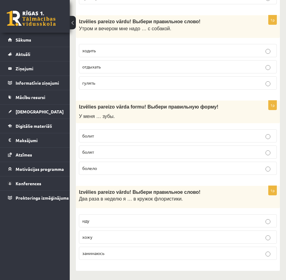
click at [206, 243] on label "хожу" at bounding box center [178, 236] width 198 height 13
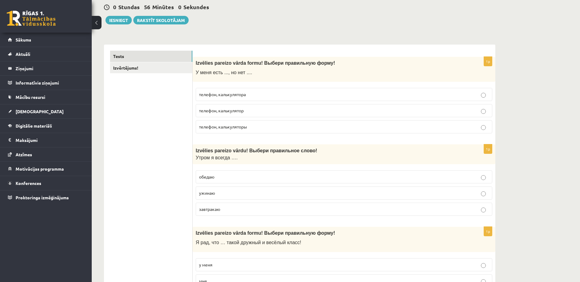
scroll to position [0, 0]
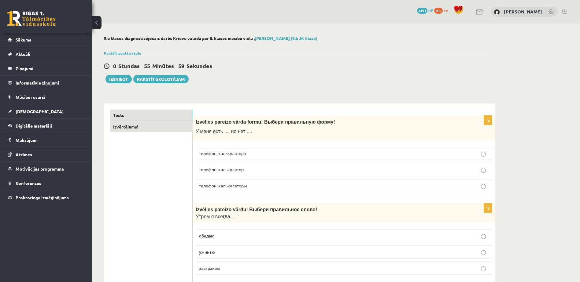
click at [154, 126] on link "Izvērtējums!" at bounding box center [151, 126] width 82 height 11
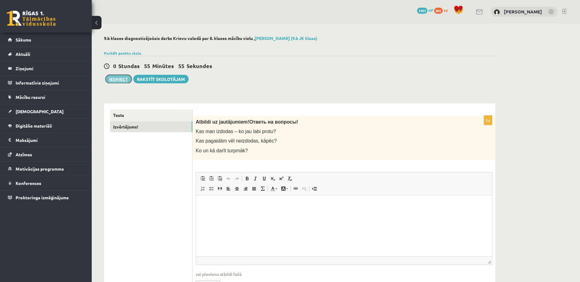
click at [125, 77] on button "Iesniegt" at bounding box center [118, 79] width 26 height 9
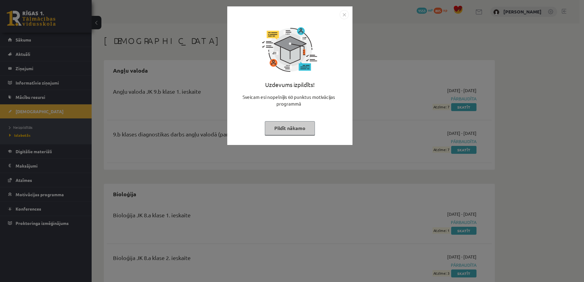
click at [288, 129] on button "Pildīt nākamo" at bounding box center [290, 128] width 50 height 14
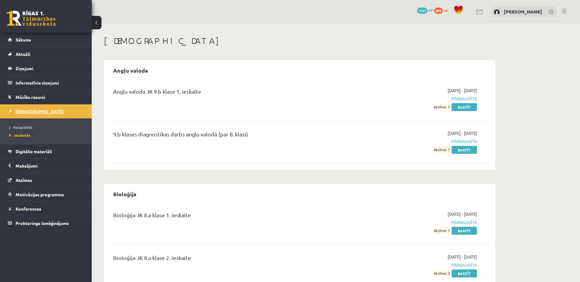
click at [52, 105] on link "[DEMOGRAPHIC_DATA]" at bounding box center [46, 112] width 76 height 14
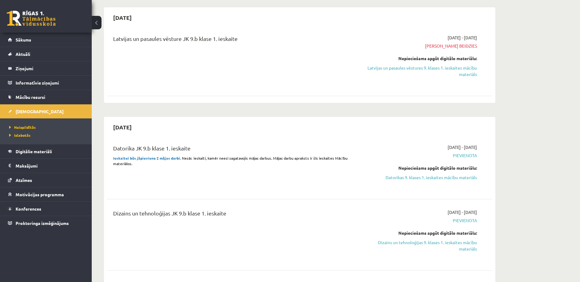
scroll to position [153, 0]
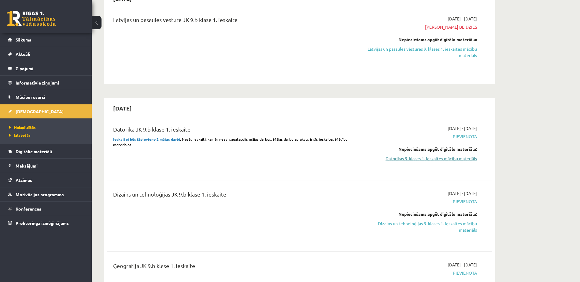
click at [423, 162] on link "Datorikas 9. klases 1. ieskaites mācību materiāls" at bounding box center [418, 159] width 115 height 6
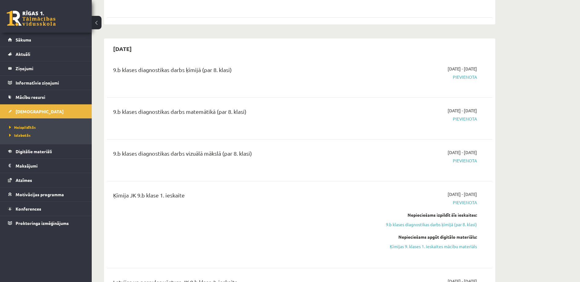
scroll to position [519, 0]
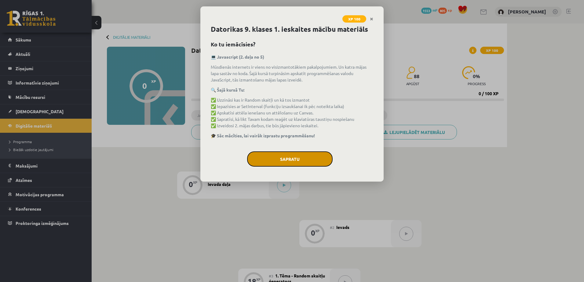
click at [276, 162] on button "Sapratu" at bounding box center [290, 159] width 86 height 15
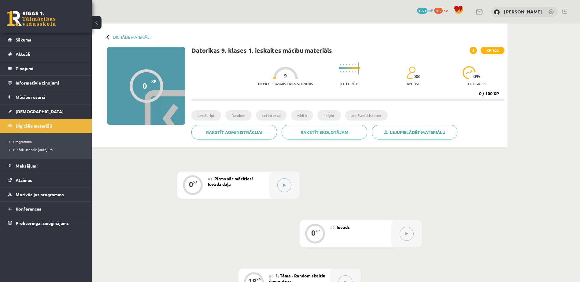
click at [44, 126] on span "Digitālie materiāli" at bounding box center [34, 126] width 36 height 6
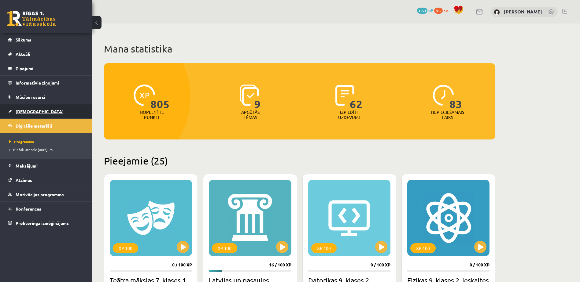
click at [38, 110] on link "[DEMOGRAPHIC_DATA]" at bounding box center [46, 112] width 76 height 14
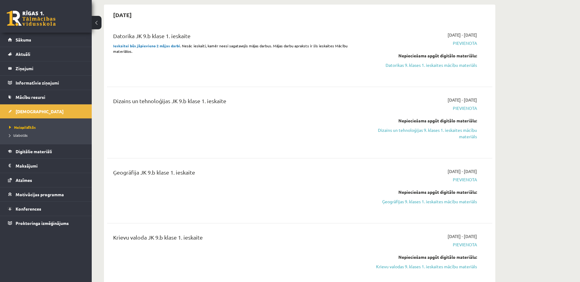
scroll to position [214, 0]
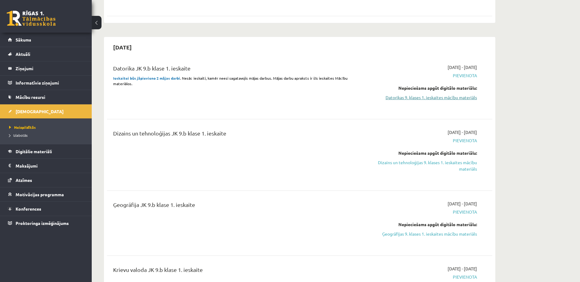
click at [414, 96] on link "Datorikas 9. klases 1. ieskaites mācību materiāls" at bounding box center [418, 97] width 115 height 6
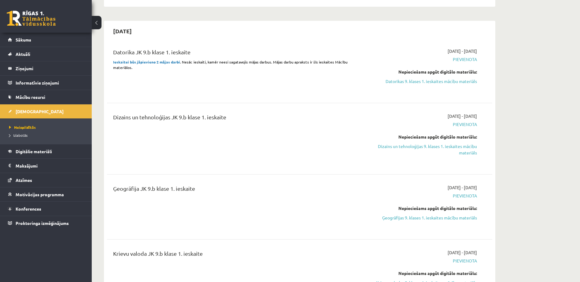
scroll to position [244, 0]
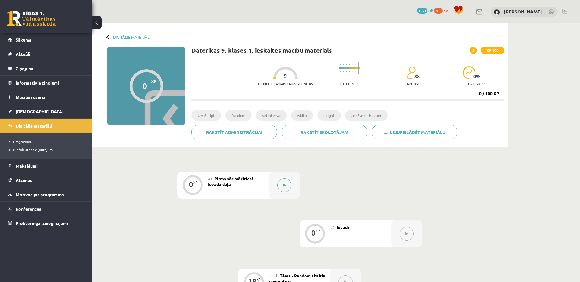
click at [281, 187] on button at bounding box center [284, 185] width 14 height 14
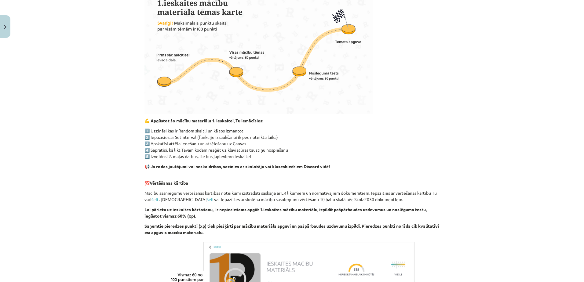
scroll to position [330, 0]
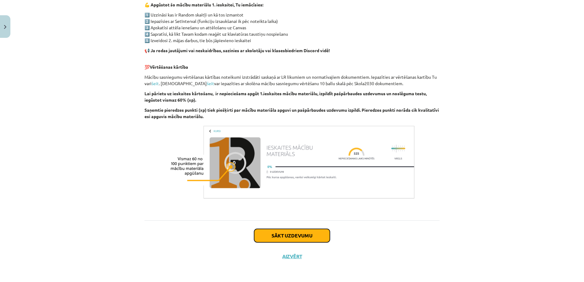
click at [272, 235] on button "Sākt uzdevumu" at bounding box center [292, 235] width 76 height 13
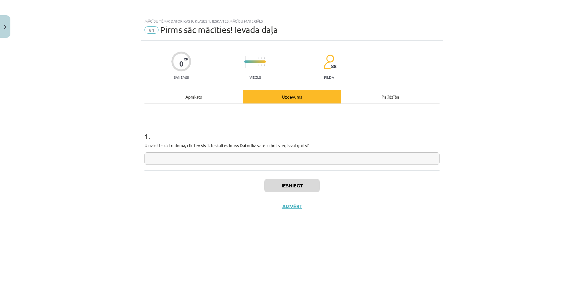
click at [270, 155] on input "text" at bounding box center [292, 158] width 295 height 13
type input "******"
click at [279, 184] on button "Iesniegt" at bounding box center [292, 185] width 56 height 13
click at [278, 207] on button "Nākamā nodarbība" at bounding box center [292, 211] width 60 height 14
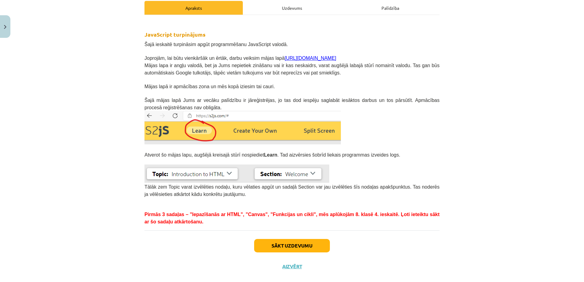
scroll to position [99, 0]
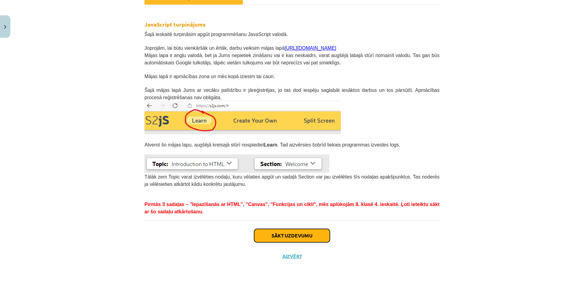
click at [287, 237] on button "Sākt uzdevumu" at bounding box center [292, 235] width 76 height 13
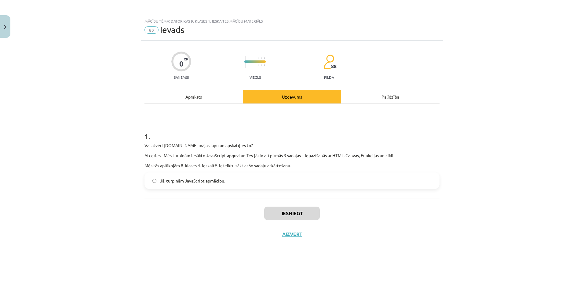
click at [222, 183] on span "Jā, turpinām JavaScript apmācību." at bounding box center [192, 181] width 65 height 6
click at [282, 214] on button "Iesniegt" at bounding box center [292, 213] width 56 height 13
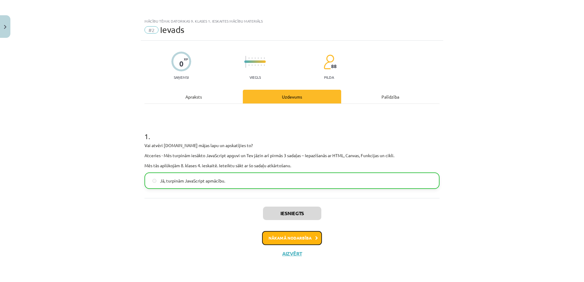
click at [280, 233] on button "Nākamā nodarbība" at bounding box center [292, 238] width 60 height 14
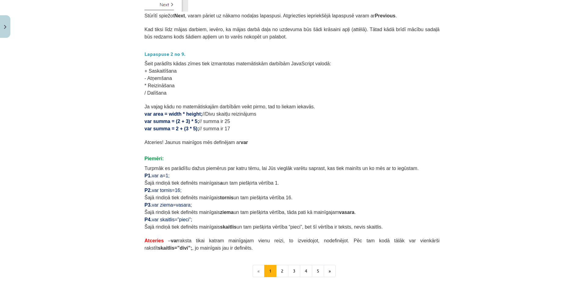
scroll to position [315, 0]
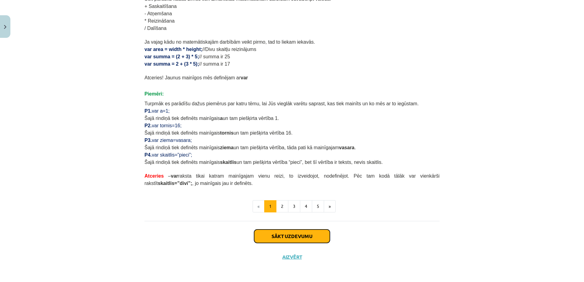
click at [277, 235] on button "Sākt uzdevumu" at bounding box center [292, 236] width 76 height 13
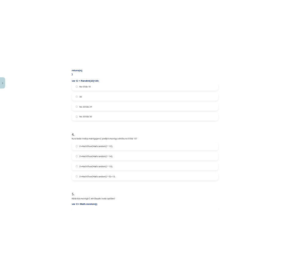
scroll to position [586, 0]
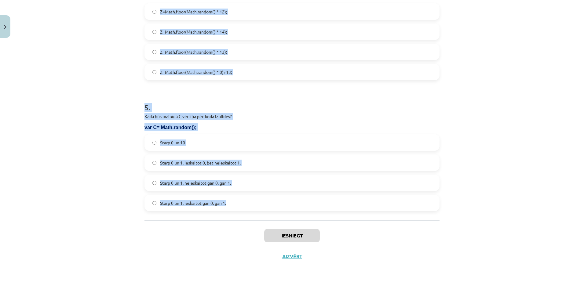
copy form "8 . Lore ipsumdo sita consectetu adipiscing E sed doei temporin? <utlabo et=doL…"
drag, startPoint x: 141, startPoint y: 121, endPoint x: 384, endPoint y: 209, distance: 258.6
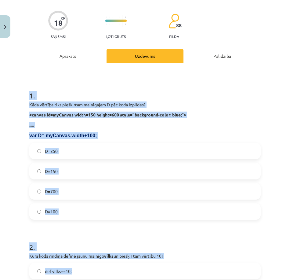
scroll to position [0, 0]
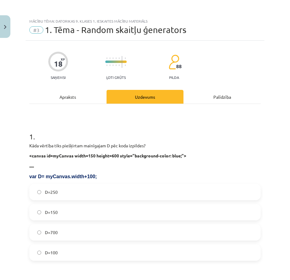
click at [261, 75] on div "Mācību tēma: Datorikas 9. klases 1. ieskaites mācību materiāls #3 1. Tēma - Ran…" at bounding box center [145, 140] width 290 height 280
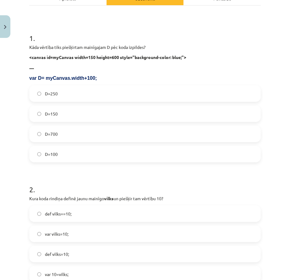
scroll to position [92, 0]
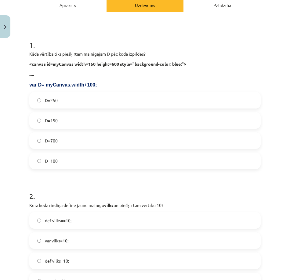
click at [68, 97] on label "D=250" at bounding box center [145, 100] width 230 height 15
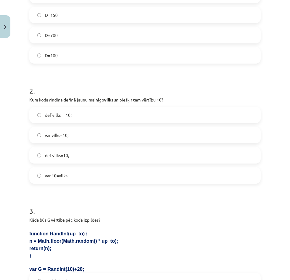
scroll to position [214, 0]
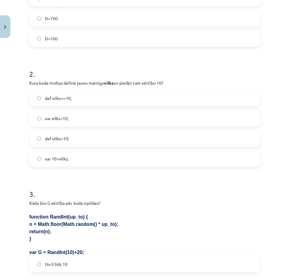
click at [161, 119] on label "var vilks=10;" at bounding box center [145, 118] width 230 height 15
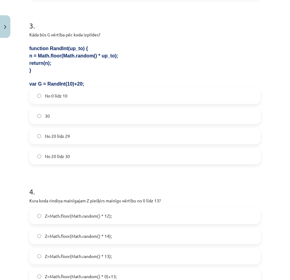
scroll to position [397, 0]
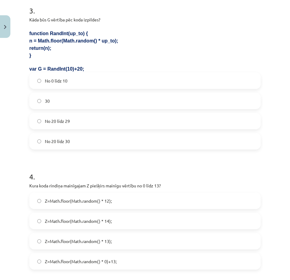
click at [117, 121] on label "No 20 līdz 29" at bounding box center [145, 120] width 230 height 15
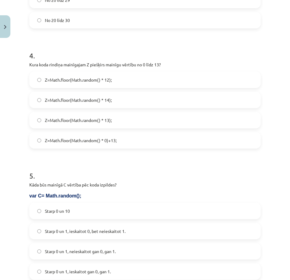
scroll to position [519, 0]
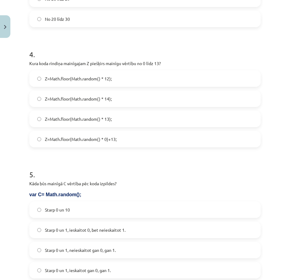
click at [127, 100] on label "Z=Math.floor(Math.random() * 14);" at bounding box center [145, 98] width 230 height 15
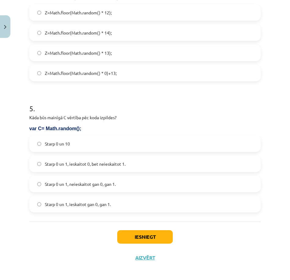
scroll to position [589, 0]
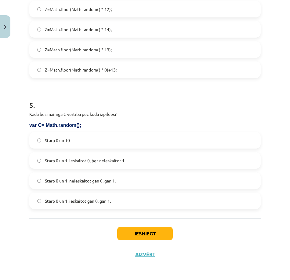
click at [121, 204] on label "Starp 0 un 1, ieskaitot gan 0, gan 1." at bounding box center [145, 200] width 230 height 15
click at [108, 165] on label "Starp 0 un 1, ieskaitot 0, bet neieskaitot 1." at bounding box center [145, 160] width 230 height 15
click at [126, 236] on button "Iesniegt" at bounding box center [145, 233] width 56 height 13
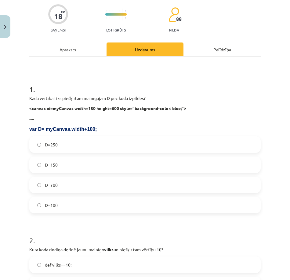
scroll to position [0, 0]
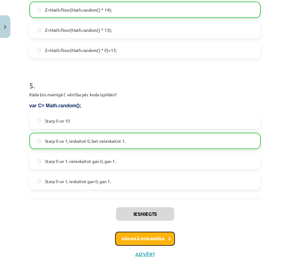
click at [140, 239] on button "Nākamā nodarbība" at bounding box center [145, 239] width 60 height 14
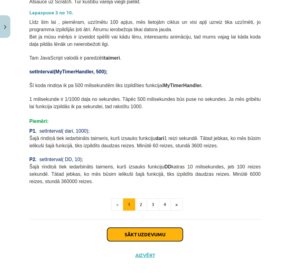
click at [159, 235] on button "Sākt uzdevumu" at bounding box center [145, 234] width 76 height 13
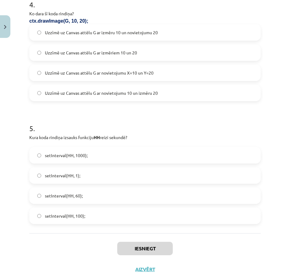
scroll to position [533, 0]
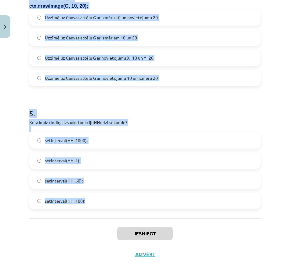
copy form "7 . Lo ipsu dolo si ametcon: adi.elitsEddo(9, 3, eiUsmodt.incid, utLabore.etdol…"
drag, startPoint x: 24, startPoint y: 121, endPoint x: 229, endPoint y: 214, distance: 225.9
click at [229, 214] on div "Mācību tēma: Datorikas 9. klases 1. ieskaites mācību materiāls #4 2. Tēma - Met…" at bounding box center [145, 140] width 290 height 280
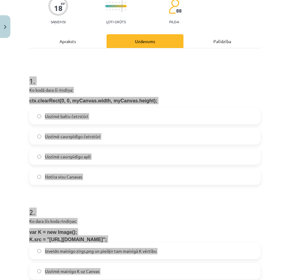
scroll to position [0, 0]
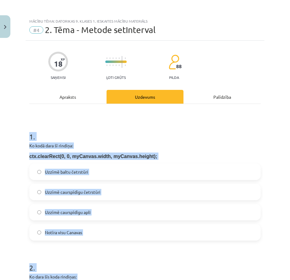
click at [207, 139] on h1 "1 ." at bounding box center [145, 131] width 232 height 19
click at [200, 141] on div "1 . Ko kodā dara šī rindiņa: ctx.clearRect(0, 0, myCanvas.width, myCanvas.heigh…" at bounding box center [145, 181] width 232 height 119
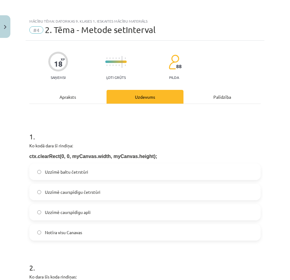
click at [106, 229] on label "Notīra visu Canavas" at bounding box center [145, 232] width 230 height 15
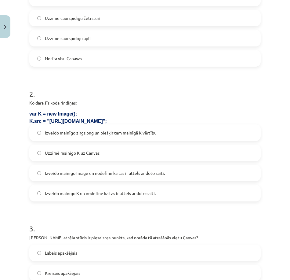
scroll to position [183, 0]
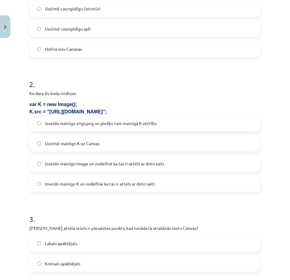
click at [146, 183] on span "Izveido mainīgo K un nodefinē ka tas ir attēls ar doto saiti." at bounding box center [100, 184] width 111 height 6
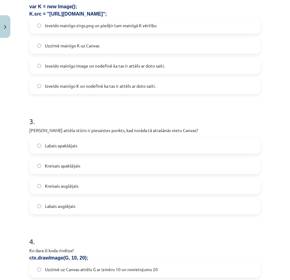
scroll to position [306, 0]
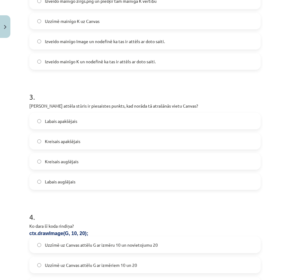
click at [176, 142] on label "Kreisais apakšējais" at bounding box center [145, 141] width 230 height 15
click at [168, 166] on label "Kreisais augšējais" at bounding box center [145, 161] width 230 height 15
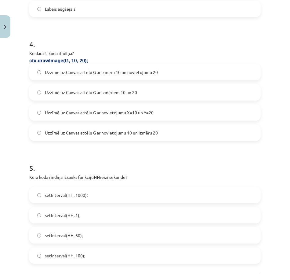
scroll to position [489, 0]
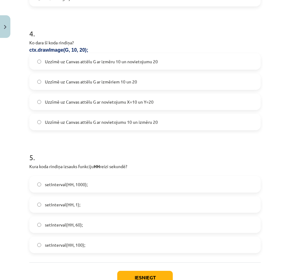
click at [159, 81] on label "Uzzīmē uz Canvas attēlu G ar izmēriem 10 un 20" at bounding box center [145, 81] width 230 height 15
click at [142, 108] on label "Uzzīmē uz Canvas attēlu G ar novietojumu X=10 un Y=20" at bounding box center [145, 101] width 230 height 15
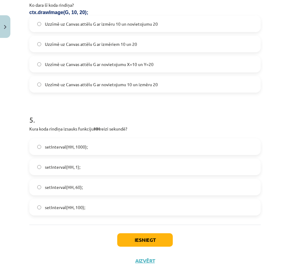
scroll to position [533, 0]
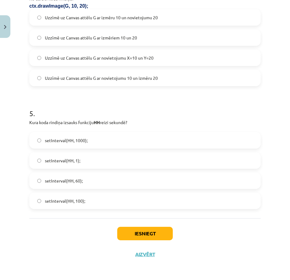
click at [114, 141] on label "setInterval(HH, 1000);" at bounding box center [145, 140] width 230 height 15
click at [127, 230] on button "Iesniegt" at bounding box center [145, 233] width 56 height 13
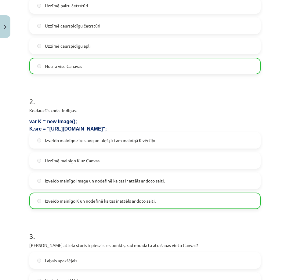
scroll to position [0, 0]
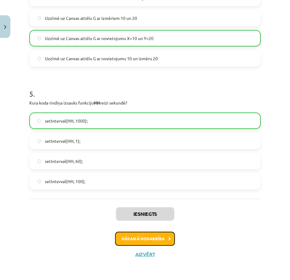
click at [152, 240] on button "Nākamā nodarbība" at bounding box center [145, 239] width 60 height 14
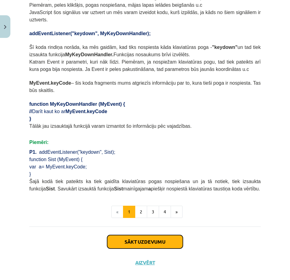
click at [142, 237] on button "Sākt uzdevumu" at bounding box center [145, 241] width 76 height 13
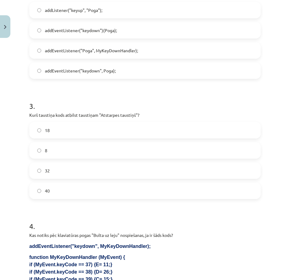
scroll to position [448, 0]
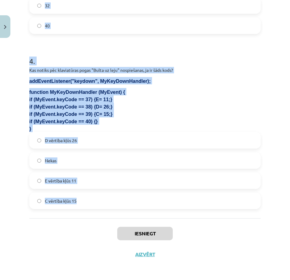
copy form "1 . Ko kodā dod šī rindiņa? Kāpēc to jāiekopē kodā, ja lieto addEventListener? …"
drag, startPoint x: 30, startPoint y: 122, endPoint x: 270, endPoint y: 208, distance: 255.6
click at [270, 208] on div "Mācību tēma: Datorikas 9. klases 1. ieskaites mācību materiāls #5 3. Tēma - Kla…" at bounding box center [145, 140] width 290 height 280
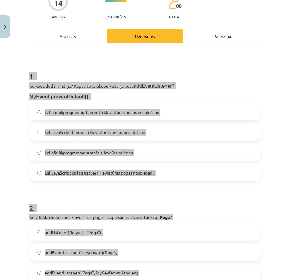
scroll to position [61, 0]
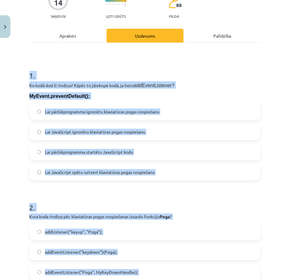
click at [226, 78] on h1 "1 ." at bounding box center [145, 70] width 232 height 19
click at [232, 83] on p "Ko kodā dod šī rindiņa? Kāpēc to jāiekopē kodā, ja lieto addEventListener?" at bounding box center [145, 84] width 232 height 7
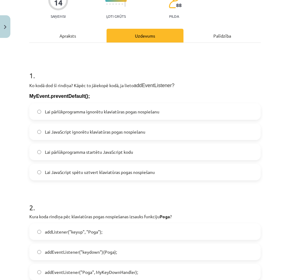
click at [122, 114] on span "Lai pārlūkprogramma ignorētu klaviatūras pogas nospiešanu" at bounding box center [102, 111] width 115 height 6
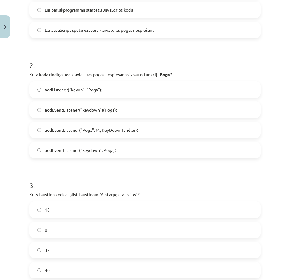
scroll to position [214, 0]
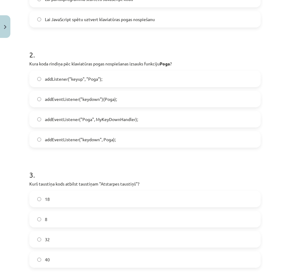
click at [126, 138] on label "addEventListener("keydown", Poga);" at bounding box center [145, 139] width 230 height 15
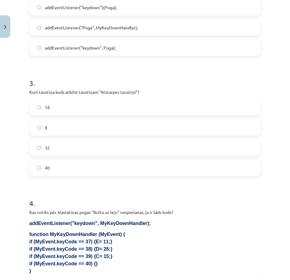
scroll to position [336, 0]
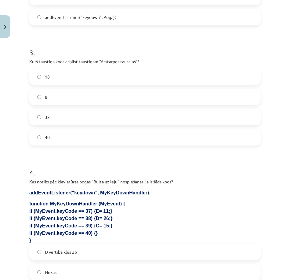
click at [94, 120] on label "32" at bounding box center [145, 116] width 230 height 15
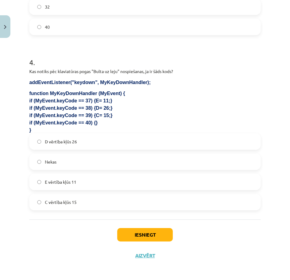
scroll to position [448, 0]
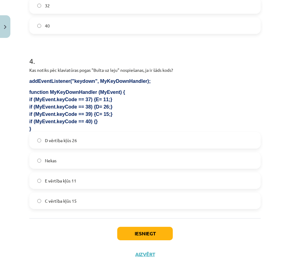
click at [94, 164] on label "Nekas" at bounding box center [145, 160] width 230 height 15
click at [146, 231] on button "Iesniegt" at bounding box center [145, 233] width 56 height 13
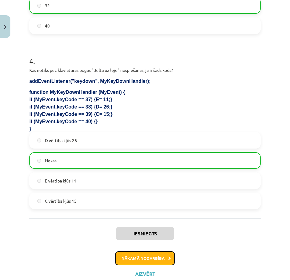
click at [129, 254] on button "Nākamā nodarbība" at bounding box center [145, 258] width 60 height 14
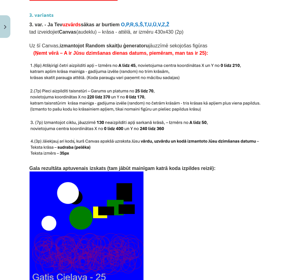
scroll to position [1261, 0]
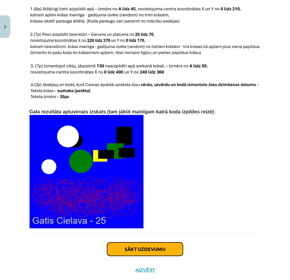
click at [120, 242] on button "Sākt uzdevumu" at bounding box center [145, 248] width 76 height 13
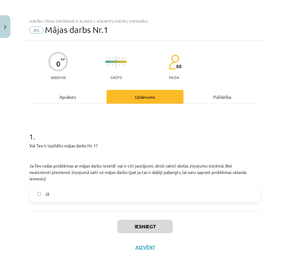
click at [90, 192] on label "Jā" at bounding box center [145, 193] width 230 height 15
click at [134, 228] on button "Iesniegt" at bounding box center [145, 226] width 56 height 13
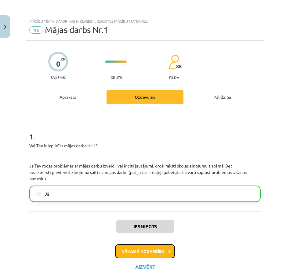
click at [141, 251] on button "Nākamā nodarbība" at bounding box center [145, 251] width 60 height 14
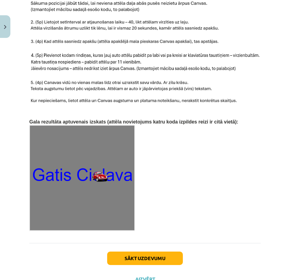
scroll to position [934, 0]
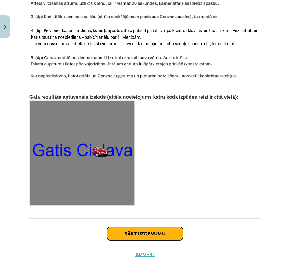
click at [130, 231] on button "Sākt uzdevumu" at bounding box center [145, 233] width 76 height 13
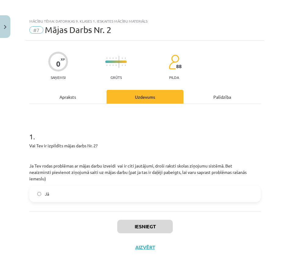
click at [109, 192] on label "Jā" at bounding box center [145, 193] width 230 height 15
click at [144, 226] on button "Iesniegt" at bounding box center [145, 226] width 56 height 13
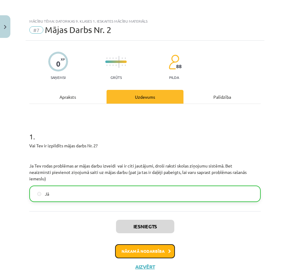
click at [156, 249] on button "Nākamā nodarbība" at bounding box center [145, 251] width 60 height 14
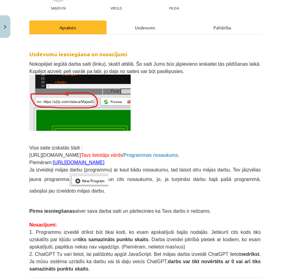
scroll to position [129, 0]
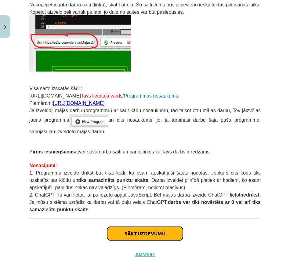
click at [128, 236] on button "Sākt uzdevumu" at bounding box center [145, 233] width 76 height 13
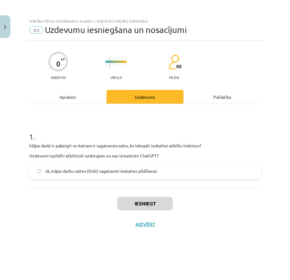
click at [112, 172] on span "Jā, mājas darbu saites (linki) sagatavoti ieskaites pildīšanai." at bounding box center [101, 171] width 113 height 6
click at [65, 94] on div "Apraksts" at bounding box center [67, 97] width 77 height 14
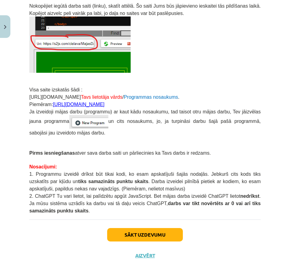
scroll to position [129, 0]
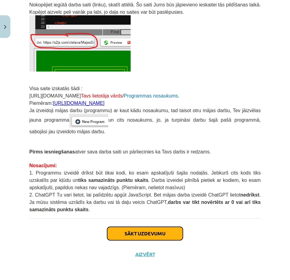
click at [128, 230] on button "Sākt uzdevumu" at bounding box center [145, 233] width 76 height 13
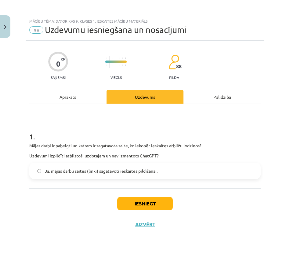
scroll to position [0, 0]
click at [126, 202] on button "Iesniegt" at bounding box center [145, 203] width 56 height 13
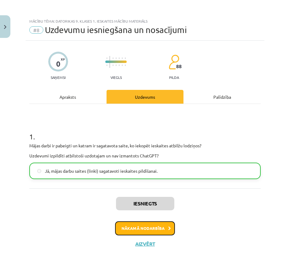
click at [145, 229] on button "Nākamā nodarbība" at bounding box center [145, 228] width 60 height 14
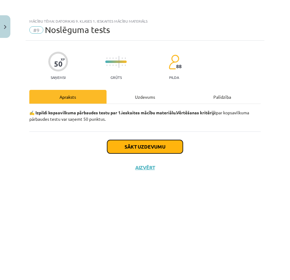
click at [138, 148] on button "Sākt uzdevumu" at bounding box center [145, 146] width 76 height 13
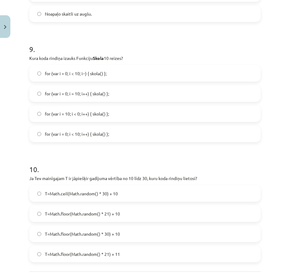
scroll to position [1128, 0]
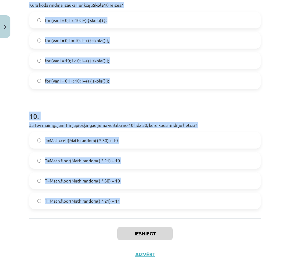
drag, startPoint x: 31, startPoint y: 43, endPoint x: 263, endPoint y: 203, distance: 282.7
click at [263, 203] on div "Mācību tēma: Datorikas 9. klases 1. ieskaites mācību materiāls #9 Noslēguma tes…" at bounding box center [145, 140] width 290 height 280
drag, startPoint x: 263, startPoint y: 203, endPoint x: 251, endPoint y: 202, distance: 12.0
copy form "1 . Ko darīs šīs koda rindiņas: ctx.fillStyle = "red"; ctx.fillText("Suns", 10,…"
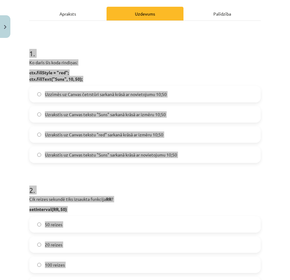
scroll to position [0, 0]
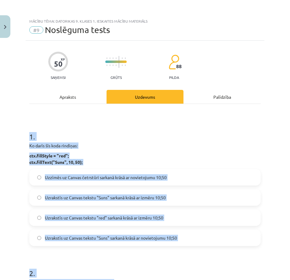
click at [17, 127] on div "Mācību tēma: Datorikas 9. klases 1. ieskaites mācību materiāls #9 Noslēguma tes…" at bounding box center [145, 140] width 290 height 280
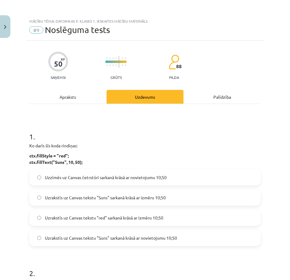
click at [123, 178] on span "Uzzīmēs uz Canvas četrstūri sarkanā krāsā ar novietojumu 10;50" at bounding box center [106, 177] width 122 height 6
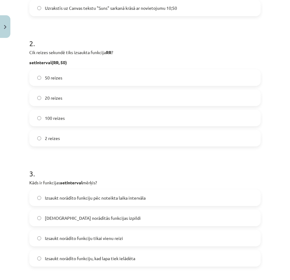
scroll to position [244, 0]
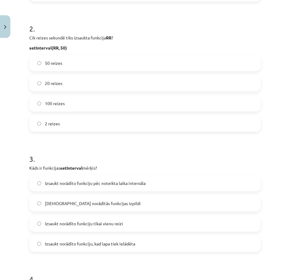
click at [143, 85] on label "20 reizes" at bounding box center [145, 82] width 230 height 15
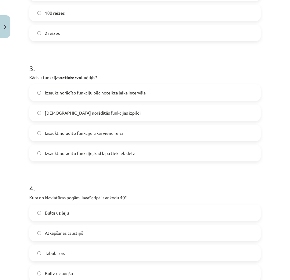
scroll to position [336, 0]
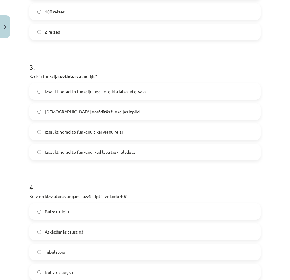
click at [113, 90] on span "Izsaukt norādīto funkciju pēc noteikta laika intervāla" at bounding box center [95, 91] width 101 height 6
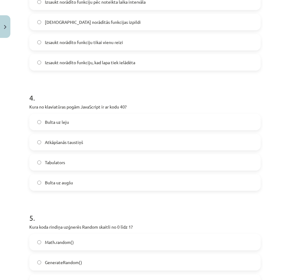
scroll to position [458, 0]
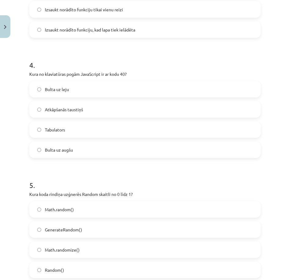
click at [93, 89] on label "Bulta uz leju" at bounding box center [145, 89] width 230 height 15
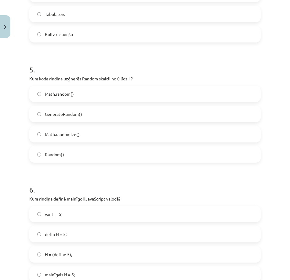
scroll to position [581, 0]
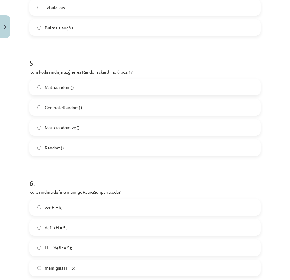
click at [128, 130] on label "Math.randomize()" at bounding box center [145, 127] width 230 height 15
click at [138, 86] on label "Math.random()" at bounding box center [145, 86] width 230 height 15
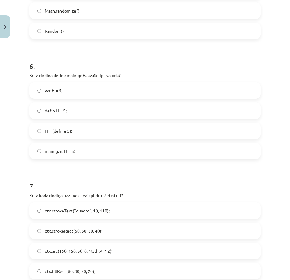
scroll to position [703, 0]
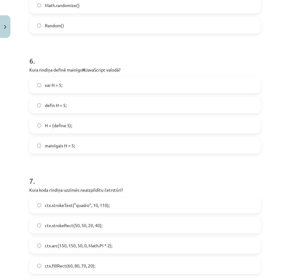
click at [120, 84] on label "var H = 5;" at bounding box center [145, 84] width 230 height 15
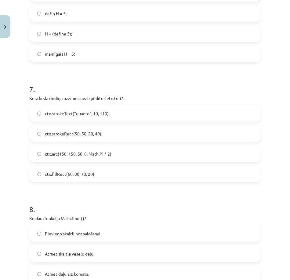
scroll to position [825, 0]
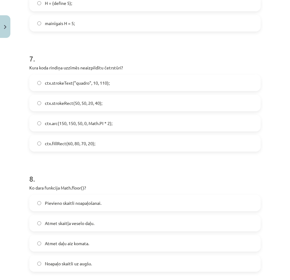
click at [171, 104] on label "ctx.strokeRect(50, 50, 20, 40);" at bounding box center [145, 102] width 230 height 15
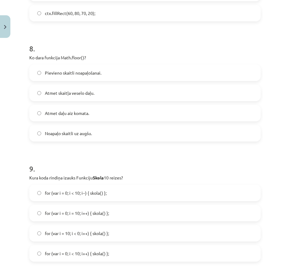
scroll to position [978, 0]
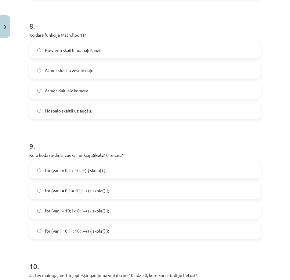
click at [99, 93] on label "Atmet daļu aiz komata." at bounding box center [145, 90] width 230 height 15
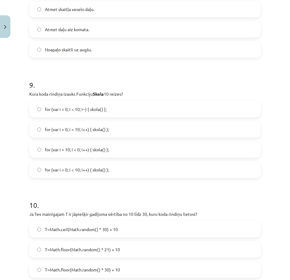
scroll to position [1069, 0]
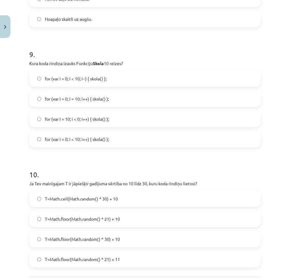
click at [136, 120] on label "for (var i = 10; i < 0; i++) { skola() };" at bounding box center [145, 118] width 230 height 15
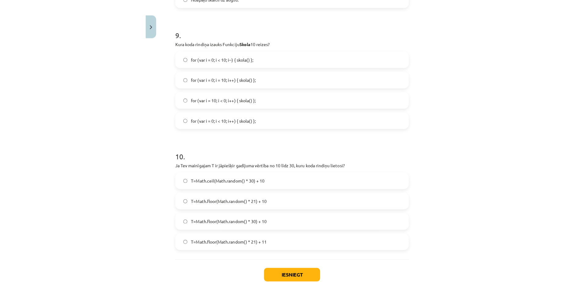
scroll to position [1128, 0]
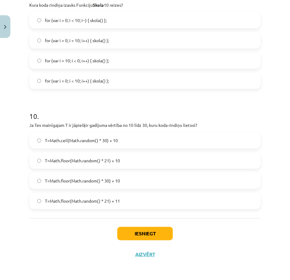
click at [176, 161] on label "T=Math.floor(Math.random() * 21) + 10" at bounding box center [145, 160] width 230 height 15
click at [152, 232] on button "Iesniegt" at bounding box center [145, 233] width 56 height 13
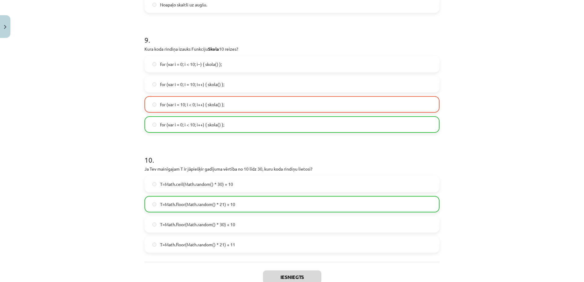
scroll to position [1145, 0]
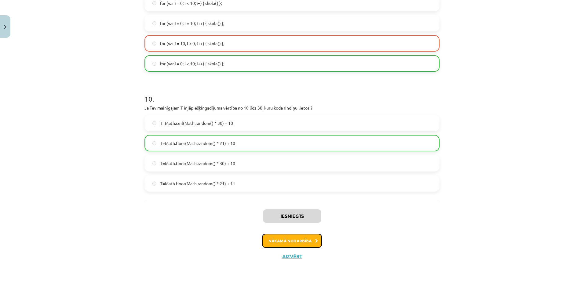
click at [277, 241] on button "Nākamā nodarbība" at bounding box center [292, 241] width 60 height 14
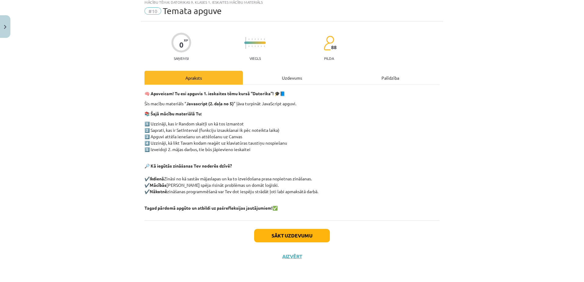
scroll to position [15, 0]
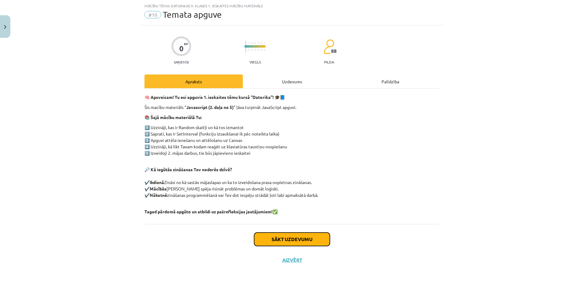
click at [281, 243] on button "Sākt uzdevumu" at bounding box center [292, 239] width 76 height 13
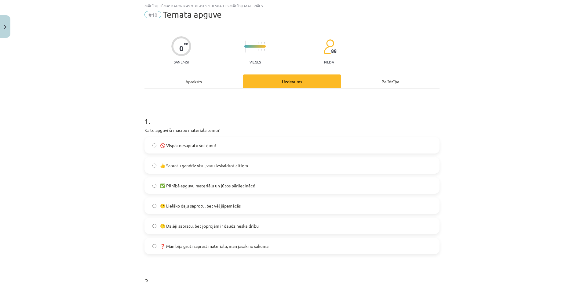
click at [248, 203] on label "🙂 Lielāko daļu saprotu, bet vēl jāpamācās" at bounding box center [292, 205] width 294 height 15
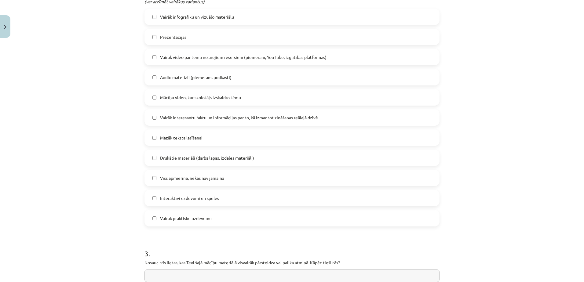
scroll to position [321, 0]
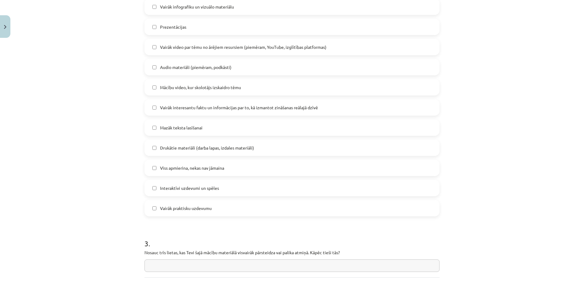
click at [232, 187] on label "Interaktīvi uzdevumi un spēles" at bounding box center [292, 188] width 294 height 15
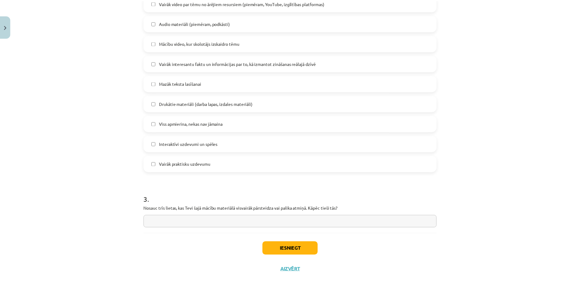
scroll to position [378, 0]
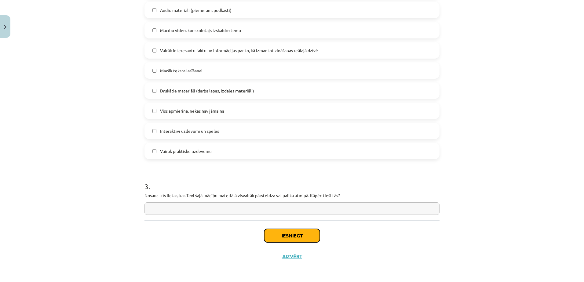
click at [284, 238] on button "Iesniegt" at bounding box center [292, 235] width 56 height 13
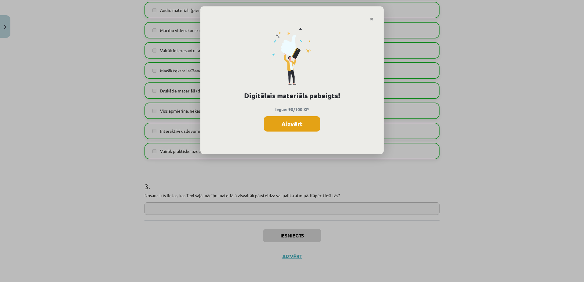
click at [298, 120] on button "Aizvērt" at bounding box center [292, 123] width 56 height 15
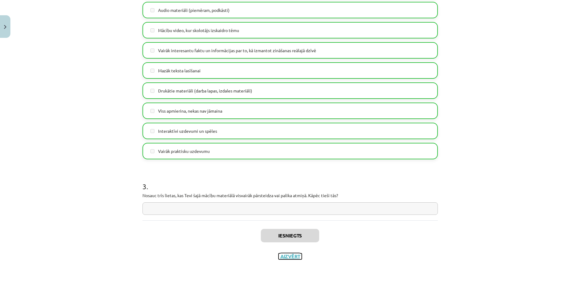
click at [292, 255] on button "Aizvērt" at bounding box center [289, 257] width 23 height 6
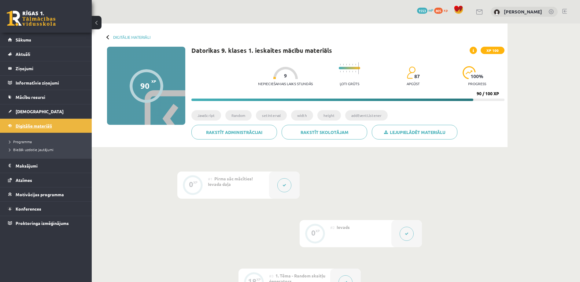
click at [58, 125] on link "Digitālie materiāli" at bounding box center [46, 126] width 76 height 14
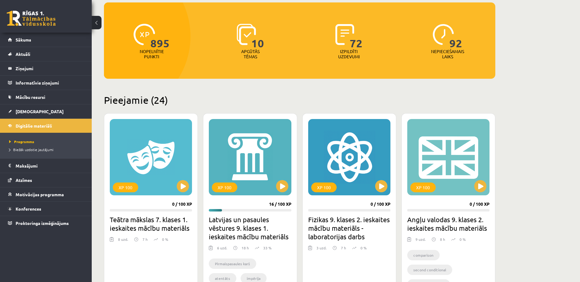
scroll to position [61, 0]
click at [55, 112] on link "[DEMOGRAPHIC_DATA]" at bounding box center [46, 112] width 76 height 14
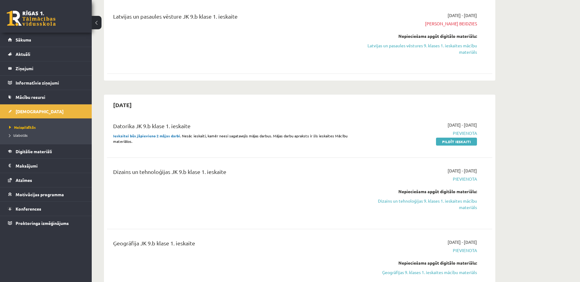
scroll to position [92, 0]
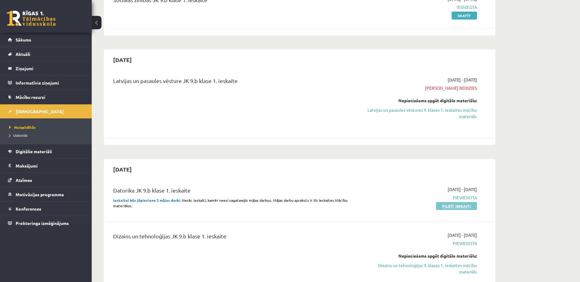
click at [470, 206] on link "Pildīt ieskaiti" at bounding box center [456, 206] width 41 height 8
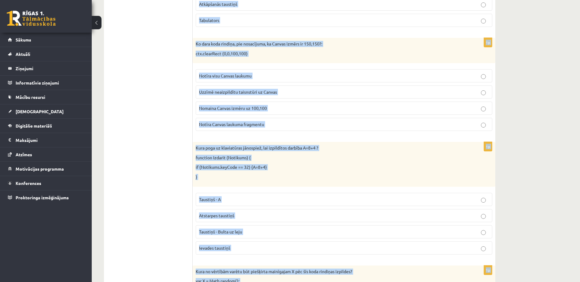
scroll to position [506, 0]
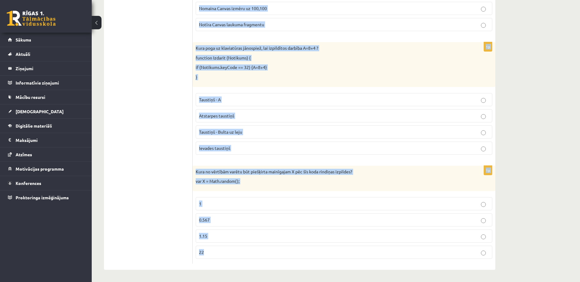
drag, startPoint x: 199, startPoint y: 133, endPoint x: 382, endPoint y: 298, distance: 246.2
copy form "lor ipsu dolorsi ametconsec adipi, eli seddoei temporincididun utlaboree do mag…"
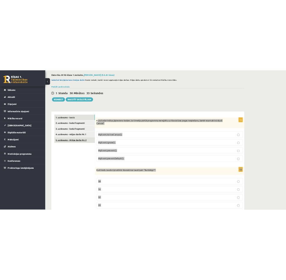
scroll to position [0, 0]
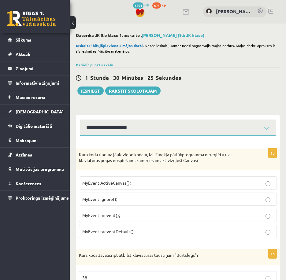
click at [171, 185] on p "MyEvent.ActiveCanvas();" at bounding box center [177, 183] width 191 height 6
click at [156, 234] on p "MyEvent.preventDefault();" at bounding box center [177, 231] width 191 height 6
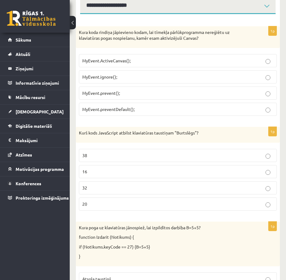
click at [133, 173] on p "16" at bounding box center [177, 171] width 191 height 6
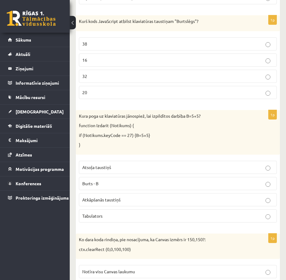
scroll to position [244, 0]
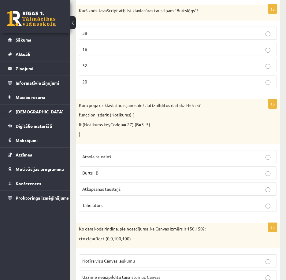
click at [120, 189] on span "Atkāpšanās taustiņš" at bounding box center [101, 189] width 38 height 6
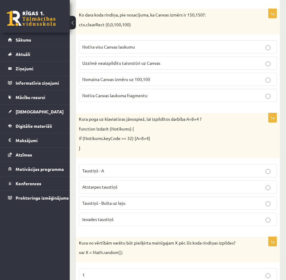
scroll to position [428, 0]
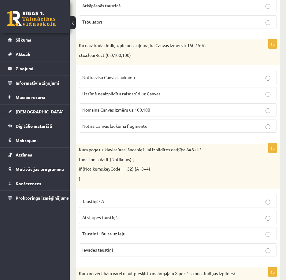
click at [195, 78] on p "Notīra visu Canvas laukumu" at bounding box center [177, 77] width 191 height 6
click at [188, 128] on p "Notīra Canvas laukuma fragmentu" at bounding box center [177, 126] width 191 height 6
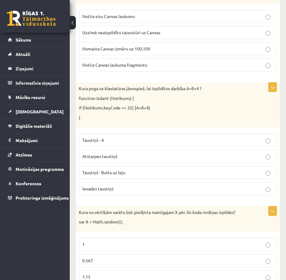
click at [131, 158] on p "Atstarpes taustiņš" at bounding box center [177, 156] width 191 height 6
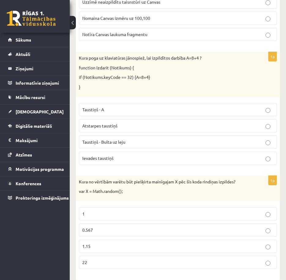
scroll to position [529, 0]
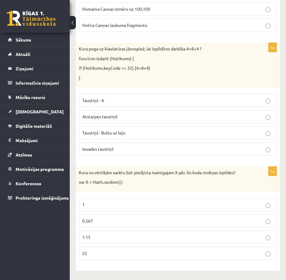
click at [113, 223] on p "0.567" at bounding box center [177, 221] width 191 height 6
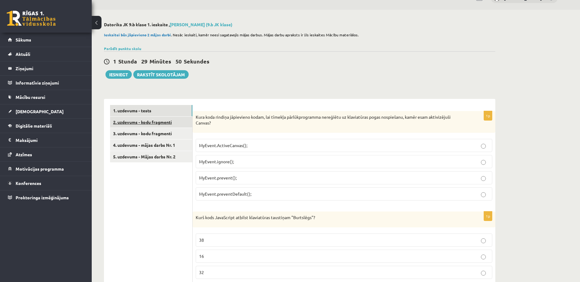
scroll to position [0, 0]
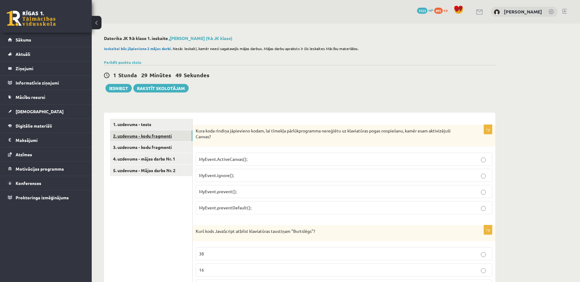
click at [145, 138] on link "2. uzdevums - kodu fragmenti" at bounding box center [151, 135] width 82 height 11
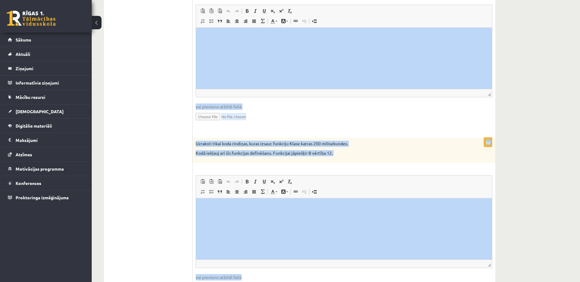
scroll to position [396, 0]
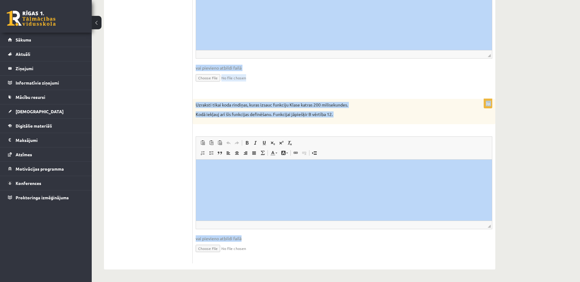
drag, startPoint x: 233, startPoint y: 146, endPoint x: 387, endPoint y: 298, distance: 216.7
copy form "Loremips dolorsitam: 5. Cons adipiscing elitse doe tempo inci, ut labo etdolore…"
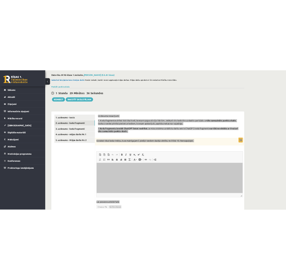
scroll to position [0, 0]
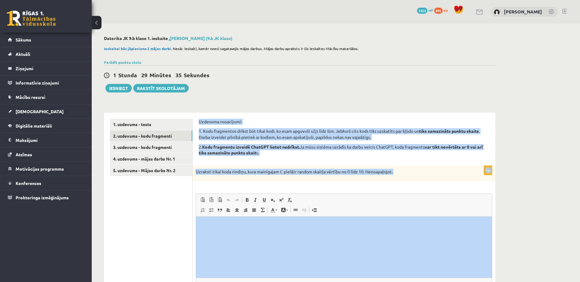
drag, startPoint x: 252, startPoint y: 102, endPoint x: 241, endPoint y: 58, distance: 46.1
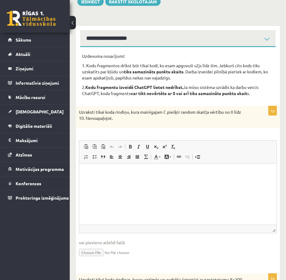
scroll to position [92, 0]
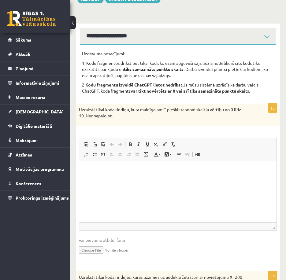
click at [156, 179] on html at bounding box center [177, 170] width 197 height 19
click at [151, 178] on p "**********" at bounding box center [177, 173] width 185 height 13
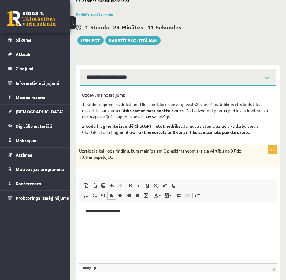
scroll to position [61, 0]
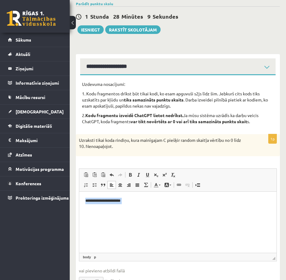
drag, startPoint x: 148, startPoint y: 204, endPoint x: 17, endPoint y: 197, distance: 130.6
click at [79, 197] on html "**********" at bounding box center [177, 203] width 197 height 25
click at [98, 210] on html at bounding box center [177, 200] width 197 height 19
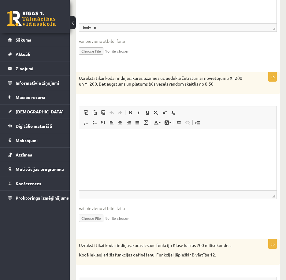
scroll to position [306, 0]
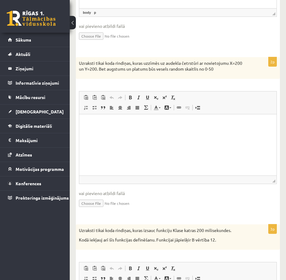
click at [178, 133] on html at bounding box center [177, 123] width 197 height 19
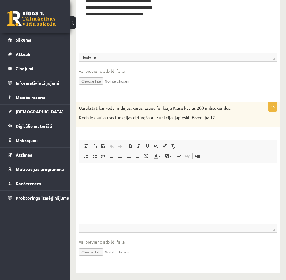
scroll to position [431, 0]
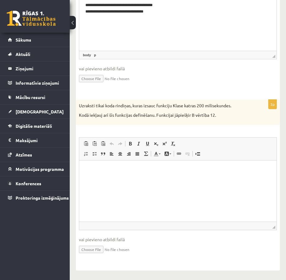
click at [167, 173] on html at bounding box center [177, 169] width 197 height 19
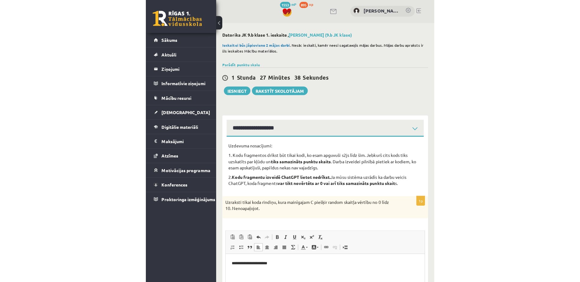
scroll to position [0, 0]
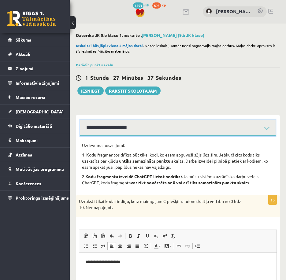
click at [123, 127] on select "**********" at bounding box center [177, 127] width 195 height 17
click at [149, 123] on select "**********" at bounding box center [177, 127] width 195 height 17
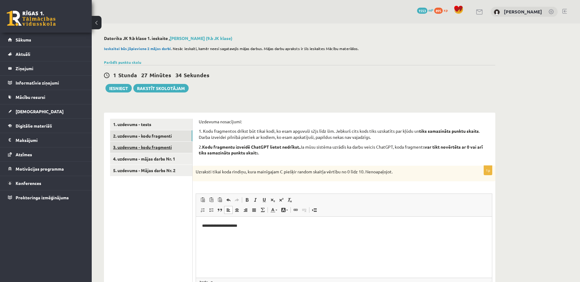
click at [134, 150] on link "3. uzdevums - kodu fragmenti" at bounding box center [151, 147] width 82 height 11
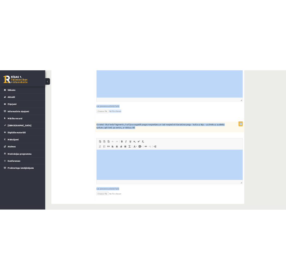
scroll to position [402, 0]
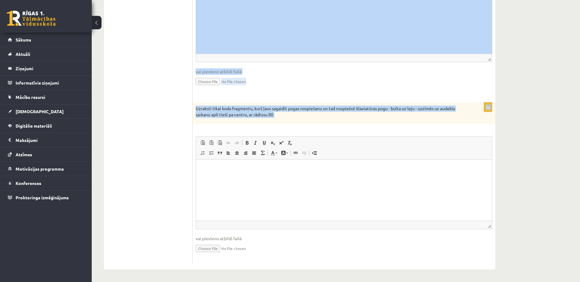
copy form "Loremips dolorsitam: 0. Cons adipiscing elitse doe tempo inci, ut labo etdolore…"
drag, startPoint x: 195, startPoint y: 123, endPoint x: 431, endPoint y: 134, distance: 236.1
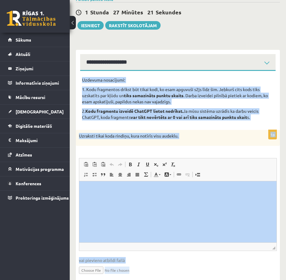
scroll to position [0, 0]
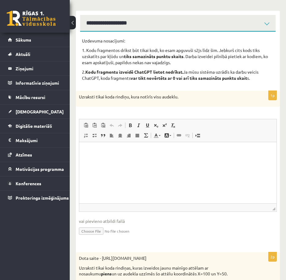
scroll to position [122, 0]
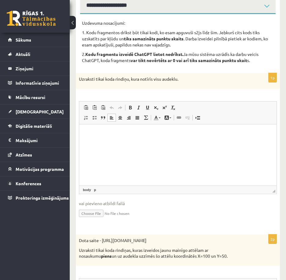
click at [193, 143] on html at bounding box center [177, 133] width 197 height 19
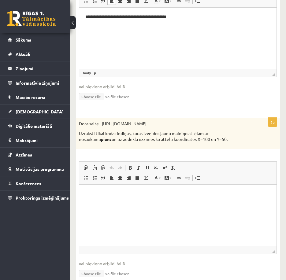
scroll to position [244, 0]
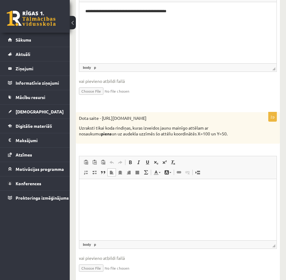
click at [204, 197] on html at bounding box center [177, 188] width 197 height 19
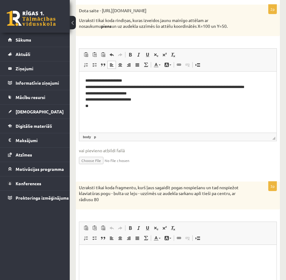
scroll to position [428, 0]
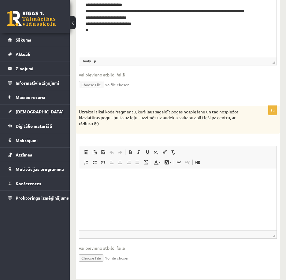
click at [176, 187] on html at bounding box center [177, 178] width 197 height 19
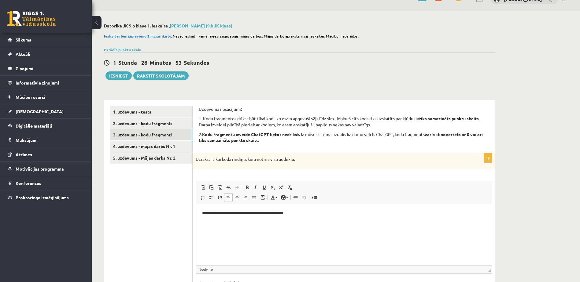
scroll to position [0, 0]
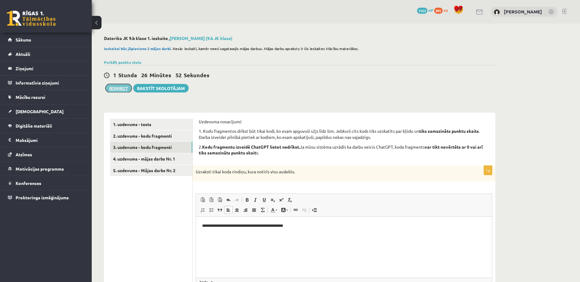
click at [121, 86] on button "Iesniegt" at bounding box center [118, 88] width 26 height 9
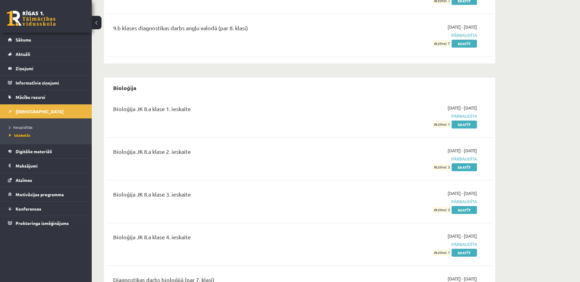
scroll to position [122, 0]
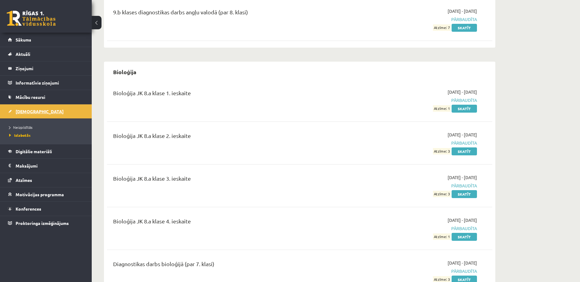
click at [39, 110] on link "[DEMOGRAPHIC_DATA]" at bounding box center [46, 112] width 76 height 14
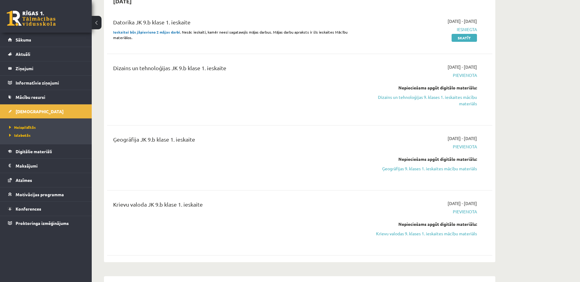
scroll to position [275, 0]
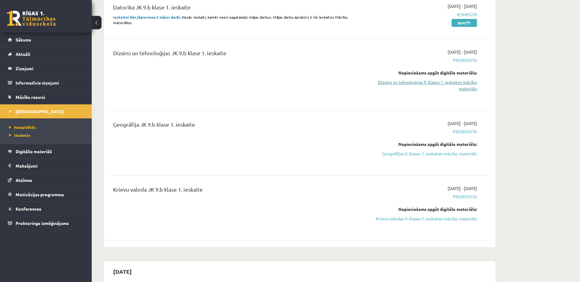
click at [443, 86] on link "Dizains un tehnoloģijas 9. klases 1. ieskaites mācību materiāls" at bounding box center [418, 85] width 115 height 13
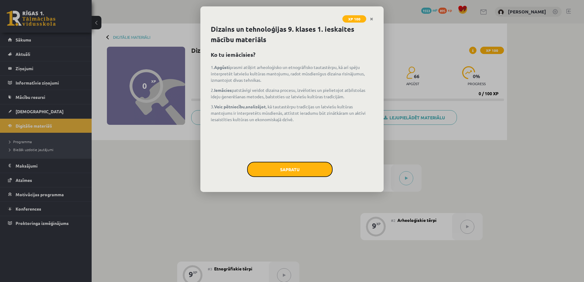
click at [304, 166] on button "Sapratu" at bounding box center [290, 169] width 86 height 15
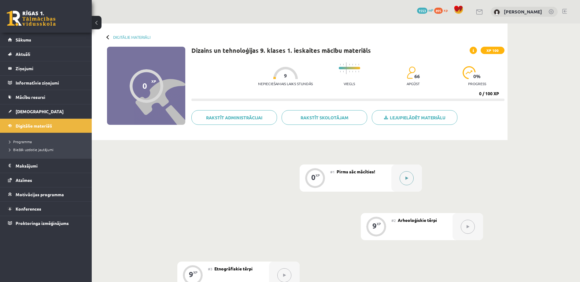
click at [415, 178] on div at bounding box center [406, 178] width 31 height 27
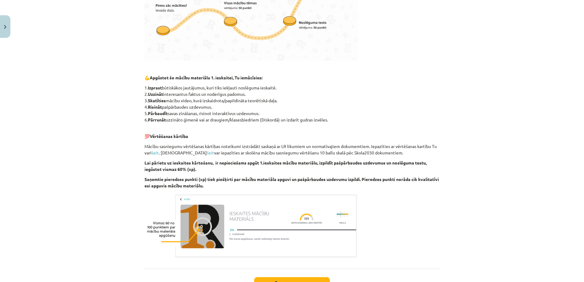
scroll to position [307, 0]
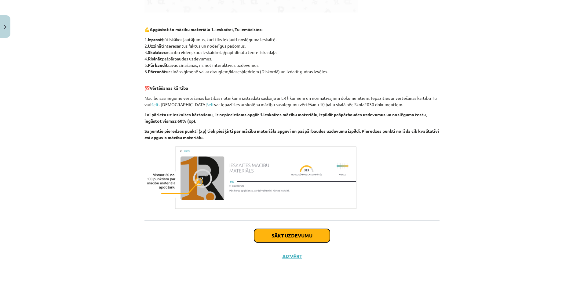
click at [303, 234] on button "Sākt uzdevumu" at bounding box center [292, 235] width 76 height 13
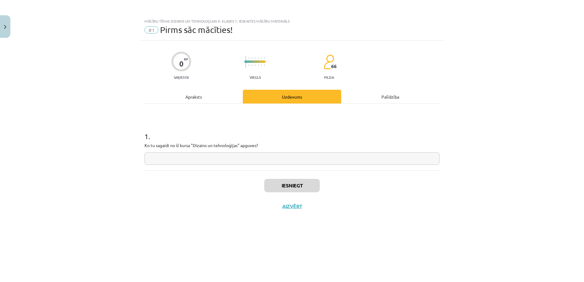
click at [302, 157] on input "text" at bounding box center [292, 158] width 295 height 13
type input "******"
click at [300, 188] on button "Iesniegt" at bounding box center [292, 185] width 56 height 13
drag, startPoint x: 341, startPoint y: 158, endPoint x: 328, endPoint y: 158, distance: 13.1
click at [330, 158] on input "******" at bounding box center [292, 158] width 295 height 13
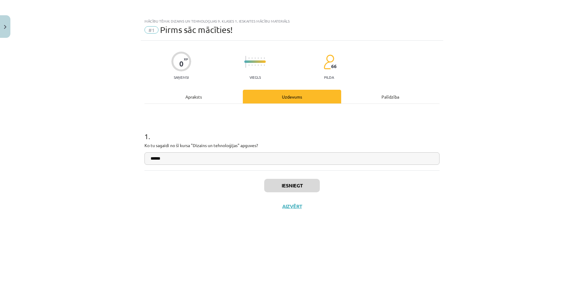
drag, startPoint x: 328, startPoint y: 158, endPoint x: 182, endPoint y: 145, distance: 146.0
click at [183, 146] on div "1 . Ko tu sagaidi no šī kursa "Dizains un tehnoloģijas" apguves? ******" at bounding box center [292, 143] width 295 height 43
click at [296, 210] on button "Nākamā nodarbība" at bounding box center [292, 211] width 60 height 14
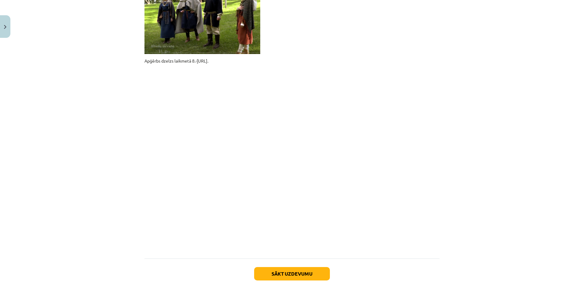
scroll to position [460, 0]
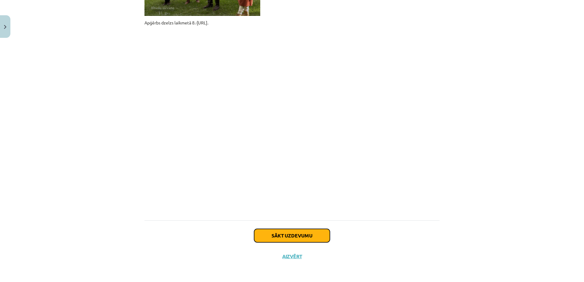
click at [286, 232] on button "Sākt uzdevumu" at bounding box center [292, 235] width 76 height 13
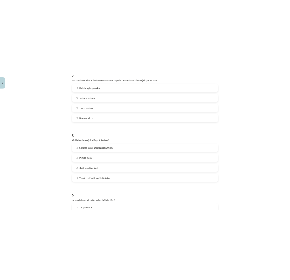
scroll to position [979, 0]
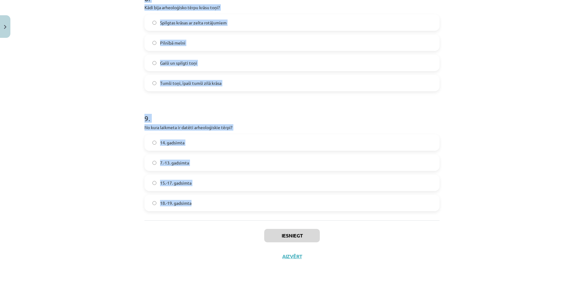
copy form "1 . Kādu īpašu elementu bieži ieauda sieviešu villainēs? Zelta stieples Kokviln…"
drag, startPoint x: 134, startPoint y: 119, endPoint x: 460, endPoint y: 208, distance: 337.9
click at [460, 208] on div "Mācību tēma: Dizains un tehnoloģijas 9. klases 1. ieskaites mācību materiāls #2…" at bounding box center [292, 141] width 584 height 282
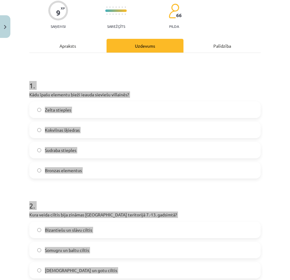
scroll to position [0, 0]
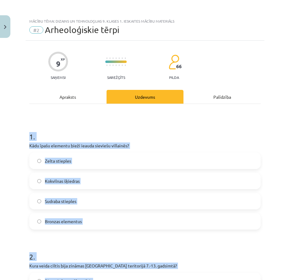
click at [181, 126] on h1 "1 ." at bounding box center [145, 131] width 232 height 19
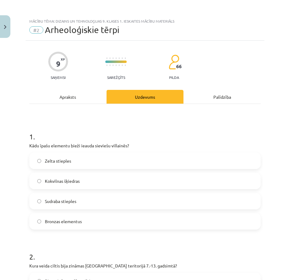
click at [114, 158] on label "Zelta stieples" at bounding box center [145, 160] width 230 height 15
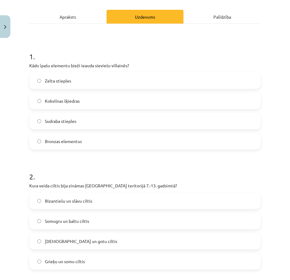
scroll to position [122, 0]
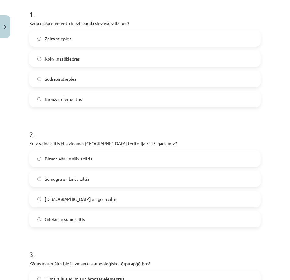
click at [110, 176] on label "Somugru un baltu ciltis" at bounding box center [145, 178] width 230 height 15
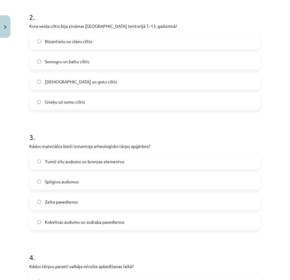
scroll to position [275, 0]
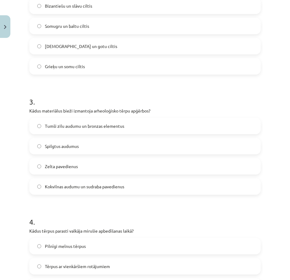
click at [114, 130] on label "Tumši zilu audumu un bronzas elementus" at bounding box center [145, 125] width 230 height 15
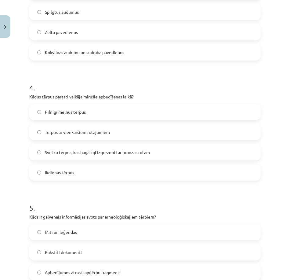
scroll to position [458, 0]
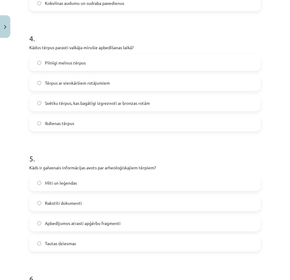
click at [112, 101] on span "Svētku tērpus, kas bagātīgi izgreznoti ar bronzas rotām" at bounding box center [97, 103] width 105 height 6
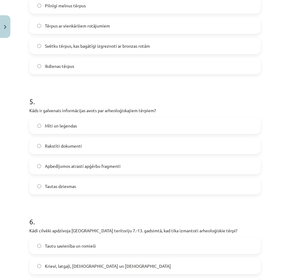
scroll to position [550, 0]
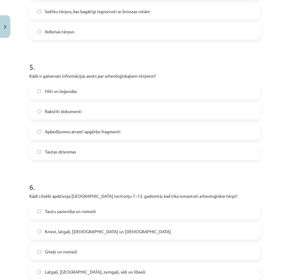
click at [85, 134] on span "Apbedījumos atrasti apģērbu fragmenti" at bounding box center [83, 131] width 76 height 6
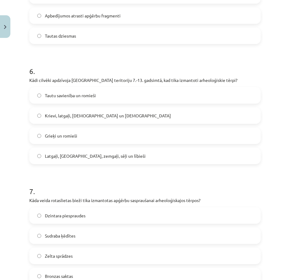
scroll to position [672, 0]
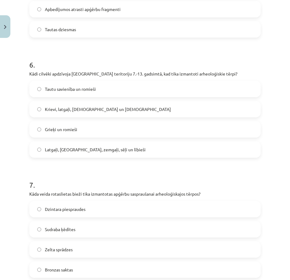
click at [97, 151] on span "Latgaļi, kurši, zemgaļi, sēļi un lībieši" at bounding box center [95, 149] width 101 height 6
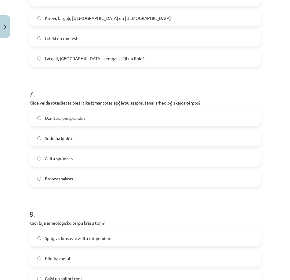
scroll to position [764, 0]
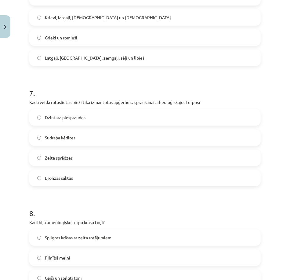
click at [100, 136] on label "Sudraba ķēdītes" at bounding box center [145, 137] width 230 height 15
click at [90, 173] on label "Bronzas saktas" at bounding box center [145, 177] width 230 height 15
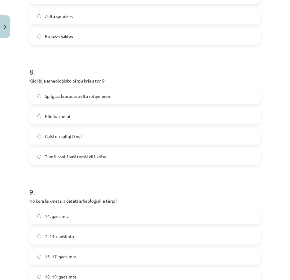
scroll to position [917, 0]
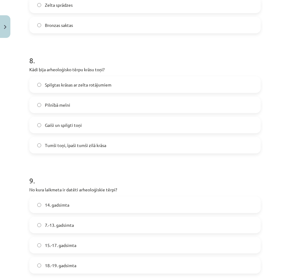
click at [109, 145] on label "Tumši toņi, īpaši tumši zilā krāsa" at bounding box center [145, 145] width 230 height 15
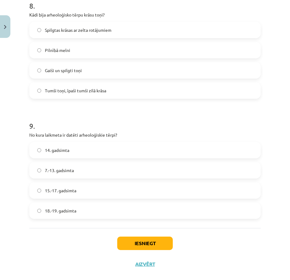
scroll to position [981, 0]
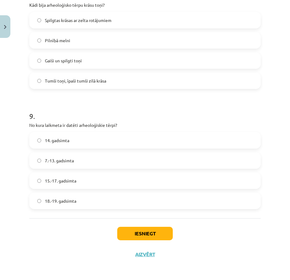
click at [93, 161] on label "7.-13. gadsimta" at bounding box center [145, 160] width 230 height 15
click at [132, 230] on button "Iesniegt" at bounding box center [145, 233] width 56 height 13
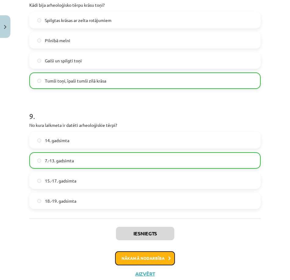
click at [138, 257] on button "Nākamā nodarbība" at bounding box center [145, 258] width 60 height 14
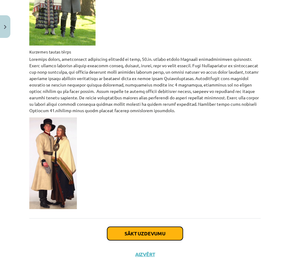
click at [130, 233] on button "Sākt uzdevumu" at bounding box center [145, 233] width 76 height 13
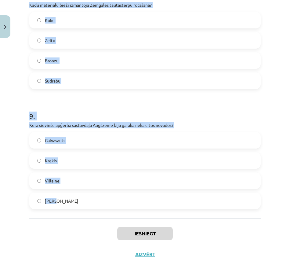
copy form "1 . Kas īpašs ir Zemgales villaines izgatavošanā? Tās ir melnas ar sudraba pogā…"
drag, startPoint x: 25, startPoint y: 117, endPoint x: 242, endPoint y: 210, distance: 236.7
click at [242, 210] on div "Mācību tēma: Dizains un tehnoloģijas 9. klases 1. ieskaites mācību materiāls #3…" at bounding box center [145, 140] width 290 height 280
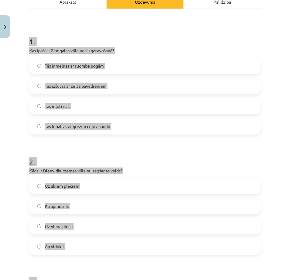
scroll to position [0, 0]
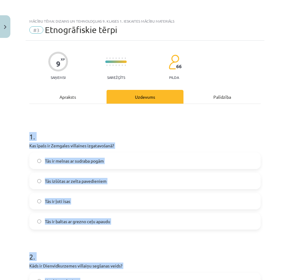
click at [5, 156] on div "Mācību tēma: Dizains un tehnoloģijas 9. klases 1. ieskaites mācību materiāls #3…" at bounding box center [145, 140] width 290 height 280
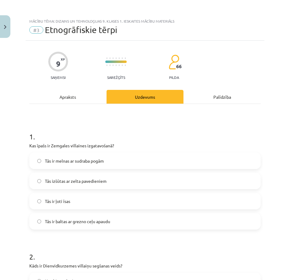
click at [101, 222] on span "Tās ir baltas ar grezno ceļu apaudu" at bounding box center [77, 221] width 65 height 6
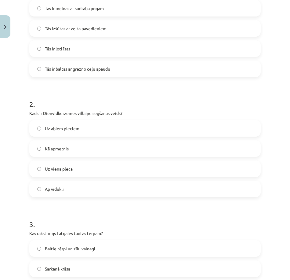
scroll to position [153, 0]
click at [101, 168] on label "Uz viena pleca" at bounding box center [145, 168] width 230 height 15
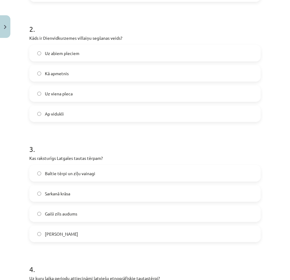
scroll to position [244, 0]
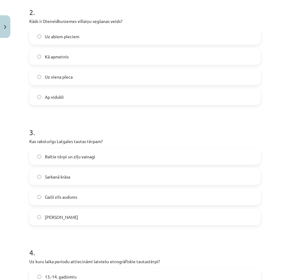
click at [87, 177] on label "Sarkanā krāsa" at bounding box center [145, 176] width 230 height 15
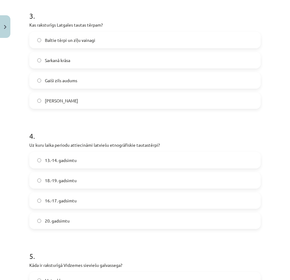
scroll to position [367, 0]
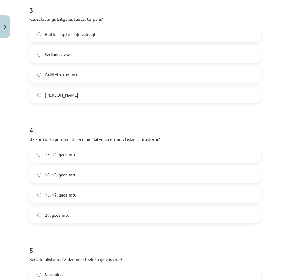
click at [81, 174] on label "18.-19. gadsimtu" at bounding box center [145, 174] width 230 height 15
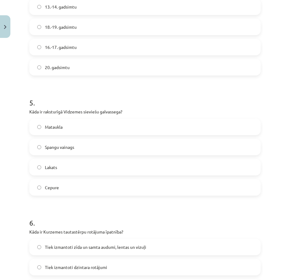
scroll to position [519, 0]
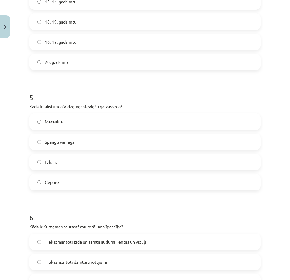
click at [87, 145] on label "Spangu vainags" at bounding box center [145, 141] width 230 height 15
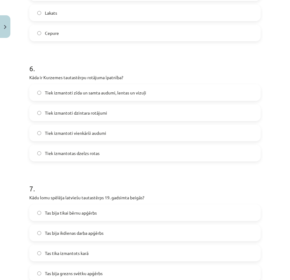
scroll to position [672, 0]
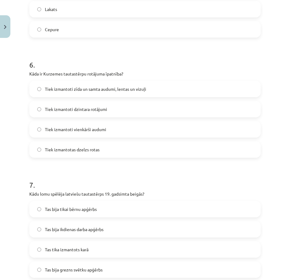
click at [135, 94] on label "Tiek izmantoti zīda un samta audumi, lentas un vizuļi" at bounding box center [145, 88] width 230 height 15
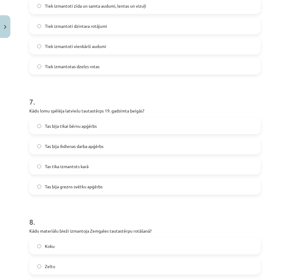
scroll to position [764, 0]
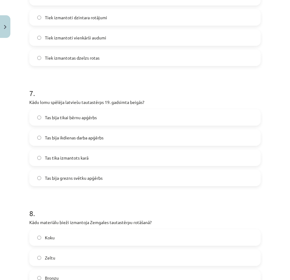
click at [96, 181] on span "Tas bija grezns svētku apģērbs" at bounding box center [74, 178] width 58 height 6
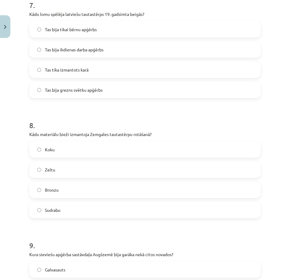
scroll to position [856, 0]
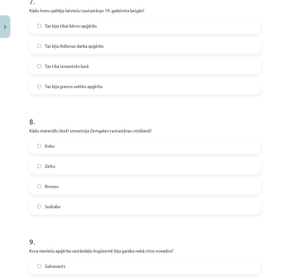
click at [76, 201] on label "Sudrabu" at bounding box center [145, 206] width 230 height 15
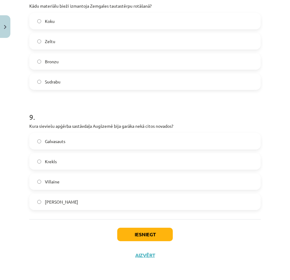
scroll to position [981, 0]
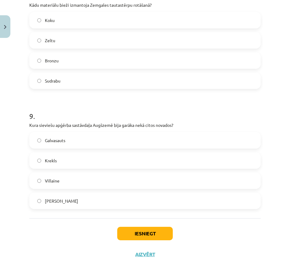
click at [77, 180] on label "Villaine" at bounding box center [145, 180] width 230 height 15
click at [132, 232] on button "Iesniegt" at bounding box center [145, 233] width 56 height 13
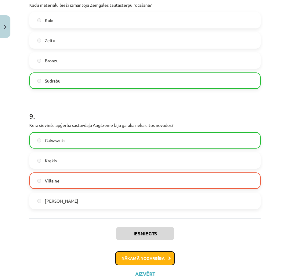
click at [133, 255] on button "Nākamā nodarbība" at bounding box center [145, 258] width 60 height 14
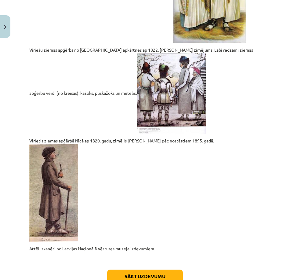
scroll to position [1317, 0]
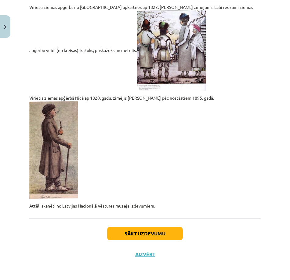
click at [138, 226] on div "Sākt uzdevumu Aizvērt" at bounding box center [145, 239] width 232 height 43
click at [138, 233] on button "Sākt uzdevumu" at bounding box center [145, 233] width 76 height 13
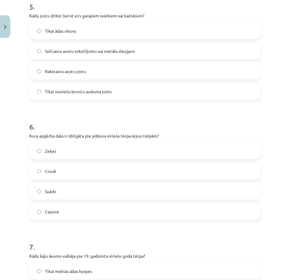
scroll to position [741, 0]
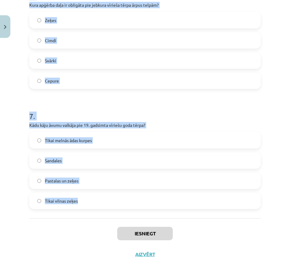
copy form "1 . Ko nozīmē vīriešu tautastērpa "svārki"? Tie ir sieviešu brunči Tie ir plāni…"
drag, startPoint x: 29, startPoint y: 119, endPoint x: 256, endPoint y: 209, distance: 244.6
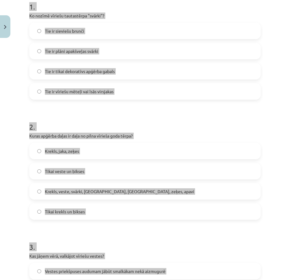
scroll to position [0, 0]
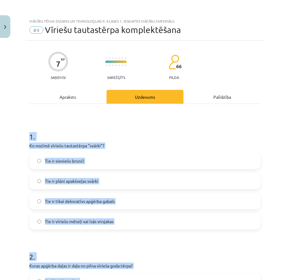
click at [20, 155] on div "Mācību tēma: Dizains un tehnoloģijas 9. klases 1. ieskaites mācību materiāls #4…" at bounding box center [145, 140] width 290 height 280
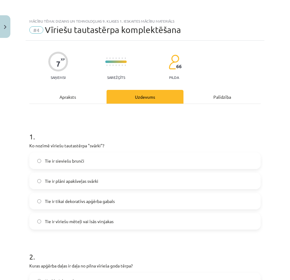
click at [102, 157] on label "Tie ir sieviešu brunči" at bounding box center [145, 160] width 230 height 15
click at [84, 222] on span "Tie ir vīriešu mēteļi vai īsās virsjakas" at bounding box center [79, 221] width 69 height 6
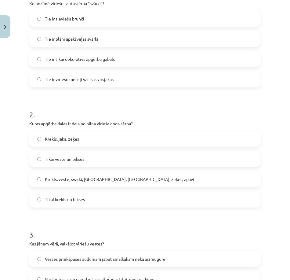
scroll to position [153, 0]
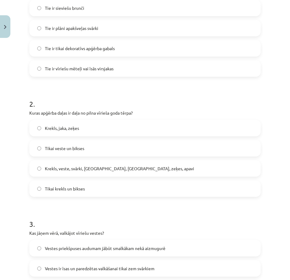
click at [84, 171] on span "Krekls, veste, svārki, cepure, josta, zeķes, apavi" at bounding box center [119, 168] width 149 height 6
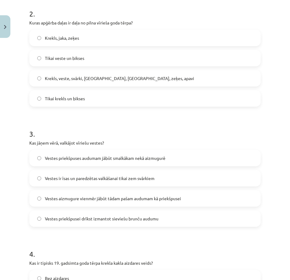
scroll to position [244, 0]
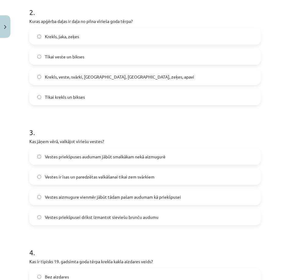
click at [90, 176] on span "Vestes ir īsas un paredzētas valkāšanai tikai zem svārkiem" at bounding box center [100, 177] width 110 height 6
click at [82, 198] on span "Vestes aizmugure vienmēr jābūt tādam pašam audumam kā priekšpusei" at bounding box center [113, 197] width 136 height 6
click at [81, 208] on div "Vestes priekšpuses audumam jābūt smalkākam nekā aizmugurē Vestes ir īsas un par…" at bounding box center [145, 186] width 232 height 77
click at [81, 217] on span "Vestes priekšpusei drīkst izmantot sieviešu brunču audumu" at bounding box center [102, 217] width 114 height 6
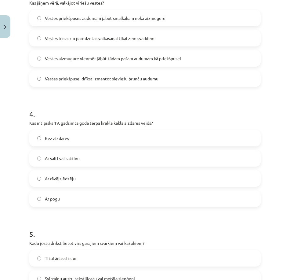
scroll to position [397, 0]
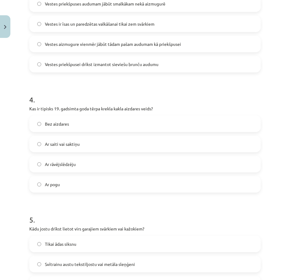
click at [109, 145] on label "Ar saiti vai saktiņu" at bounding box center [145, 143] width 230 height 15
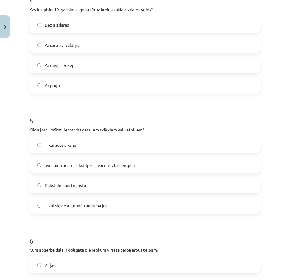
scroll to position [519, 0]
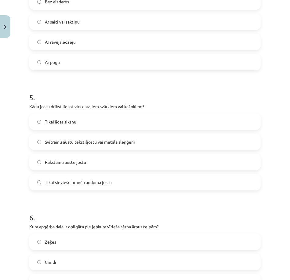
click at [98, 143] on span "Svītrainu austu tekstiljostu vai metāla sleņģeni" at bounding box center [90, 142] width 90 height 6
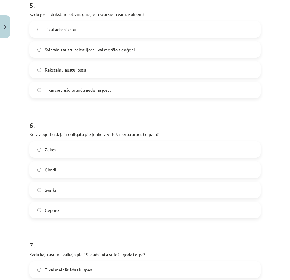
scroll to position [642, 0]
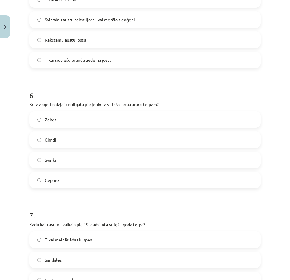
click at [76, 178] on label "Cepure" at bounding box center [145, 179] width 230 height 15
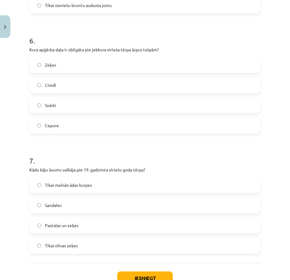
scroll to position [733, 0]
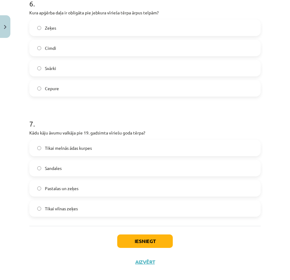
click at [94, 191] on label "Pastalas un zeķes" at bounding box center [145, 188] width 230 height 15
click at [123, 234] on button "Iesniegt" at bounding box center [145, 240] width 56 height 13
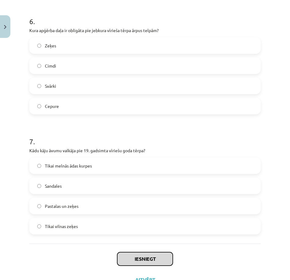
scroll to position [741, 0]
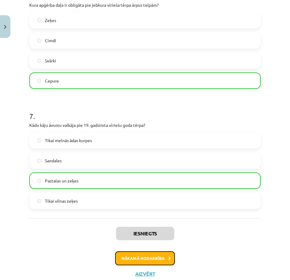
click at [162, 252] on button "Nākamā nodarbība" at bounding box center [145, 258] width 60 height 14
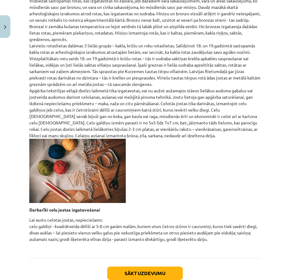
scroll to position [229, 0]
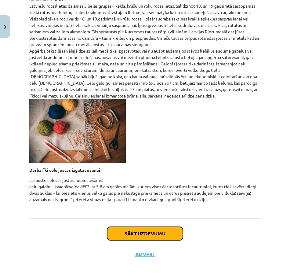
click at [133, 228] on button "Sākt uzdevumu" at bounding box center [145, 233] width 76 height 13
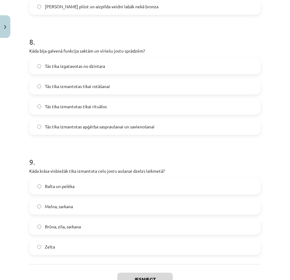
scroll to position [981, 0]
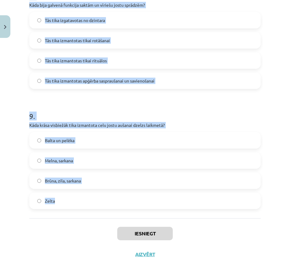
copy form "1 . Kādi darbarīki ir nepieciešami celu jostas izgatavošanai? Tikai aužamie stā…"
drag, startPoint x: 28, startPoint y: 119, endPoint x: 199, endPoint y: 213, distance: 194.8
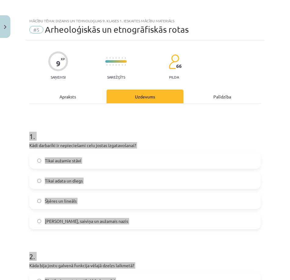
scroll to position [0, 0]
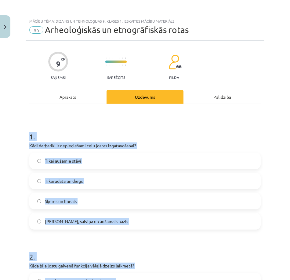
click at [205, 137] on h1 "1 ." at bounding box center [145, 131] width 232 height 19
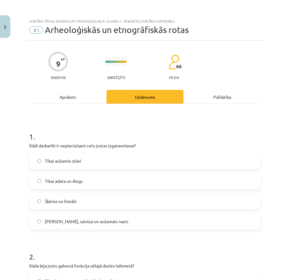
drag, startPoint x: 99, startPoint y: 222, endPoint x: 96, endPoint y: 219, distance: 4.3
click at [99, 223] on span "Celu galdiņi, saiviņa un aužamais nazis" at bounding box center [86, 221] width 83 height 6
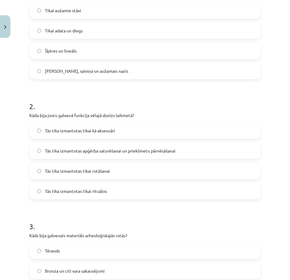
scroll to position [153, 0]
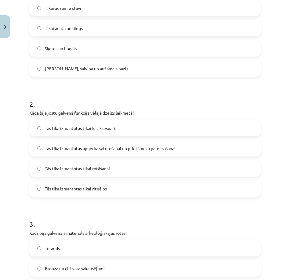
click at [108, 151] on span "Tās tika izmantotas apģērba saturēšanai un priekšmetu pārnēsāšanai" at bounding box center [110, 148] width 131 height 6
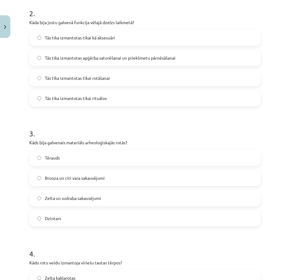
scroll to position [244, 0]
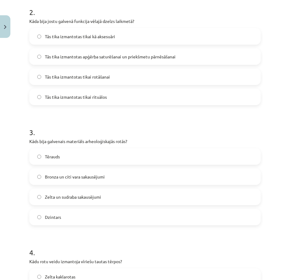
click at [103, 178] on span "Bronza un citi vara sakausējumi" at bounding box center [75, 177] width 60 height 6
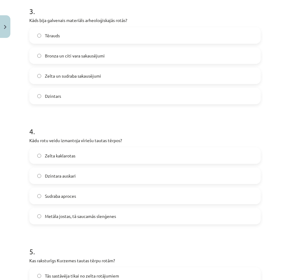
scroll to position [367, 0]
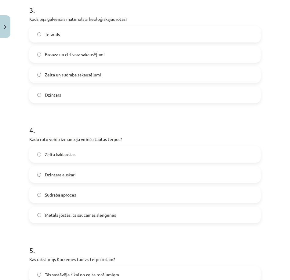
drag, startPoint x: 70, startPoint y: 213, endPoint x: 67, endPoint y: 211, distance: 4.6
click at [70, 213] on span "Metāla jostas, tā saucamās slenģenes" at bounding box center [80, 215] width 71 height 6
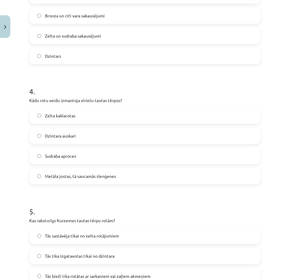
scroll to position [458, 0]
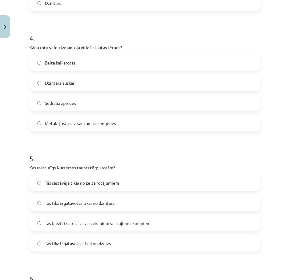
click at [83, 226] on span "Tās bieži tika rotātas ar sarkaniem vai zaļiem akmeņiem" at bounding box center [98, 223] width 106 height 6
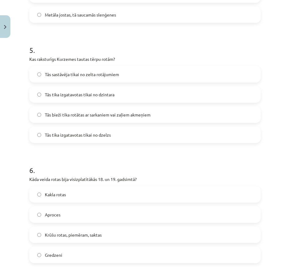
scroll to position [581, 0]
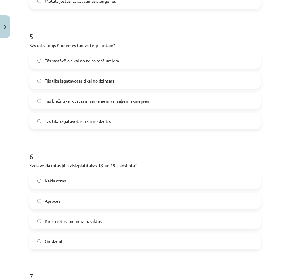
click at [72, 219] on span "Krūšu rotas, piemēram, saktas" at bounding box center [73, 221] width 57 height 6
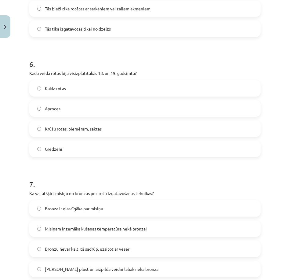
scroll to position [733, 0]
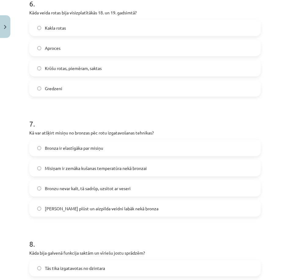
click at [89, 172] on label "Misiņam ir zemāka kušanas temperatūra nekā bronzai" at bounding box center [145, 167] width 230 height 15
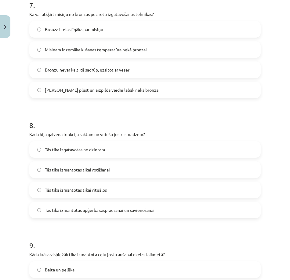
scroll to position [886, 0]
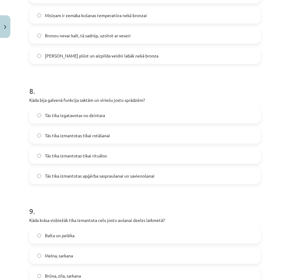
click at [102, 176] on span "Tās tika izmantotas apģērba saspraušanai un savienošanai" at bounding box center [100, 176] width 110 height 6
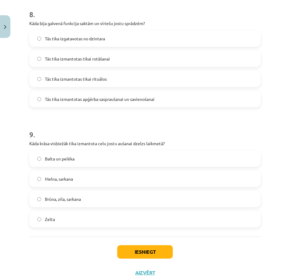
scroll to position [978, 0]
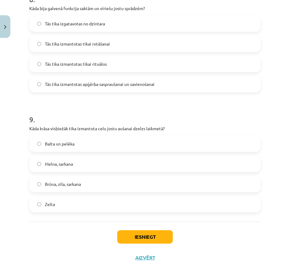
click at [97, 186] on label "Brūna, zila, sarkana" at bounding box center [145, 183] width 230 height 15
click at [123, 239] on button "Iesniegt" at bounding box center [145, 236] width 56 height 13
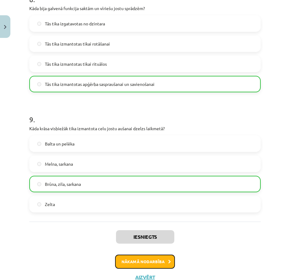
click at [141, 266] on button "Nākamā nodarbība" at bounding box center [145, 262] width 60 height 14
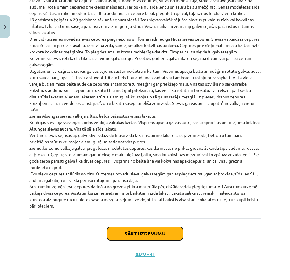
click at [137, 230] on button "Sākt uzdevumu" at bounding box center [145, 233] width 76 height 13
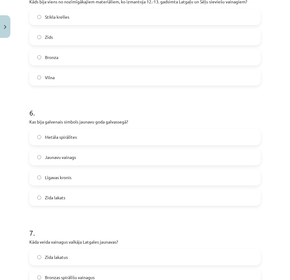
scroll to position [741, 0]
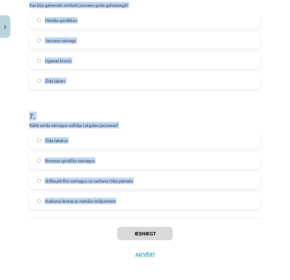
copy form "1 . Kāda veida cepures valkāja Vidzemes precētās sievas 18. gadsimtā? Bronzas v…"
drag, startPoint x: 26, startPoint y: 117, endPoint x: 271, endPoint y: 207, distance: 261.4
click at [271, 207] on div "Mācību tēma: Dizains un tehnoloģijas 9. klases 1. ieskaites mācību materiāls #6…" at bounding box center [145, 140] width 290 height 280
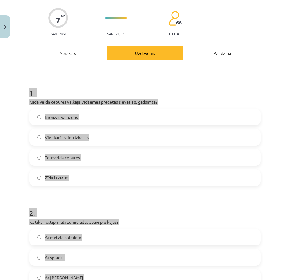
scroll to position [0, 0]
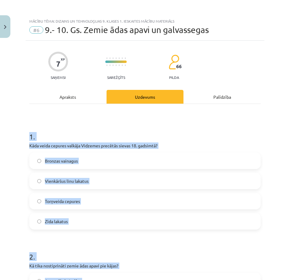
click at [2, 177] on div "Mācību tēma: Dizains un tehnoloģijas 9. klases 1. ieskaites mācību materiāls #6…" at bounding box center [145, 140] width 290 height 280
click at [5, 177] on div "Mācību tēma: Dizains un tehnoloģijas 9. klases 1. ieskaites mācību materiāls #6…" at bounding box center [145, 140] width 290 height 280
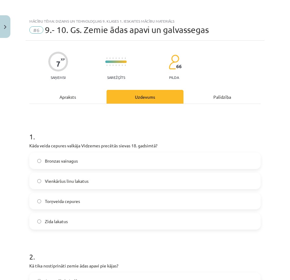
click at [82, 203] on label "Torņveida cepures" at bounding box center [145, 200] width 230 height 15
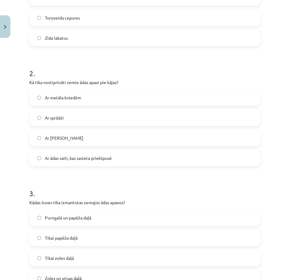
click at [75, 162] on label "Ar ādas saiti, kas sasieta priekšpusē" at bounding box center [145, 157] width 230 height 15
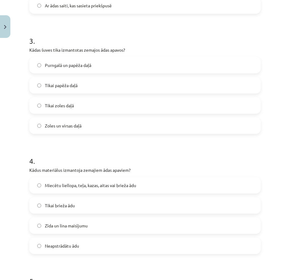
scroll to position [336, 0]
click at [97, 61] on label "Purngalā un papēža daļā" at bounding box center [145, 64] width 230 height 15
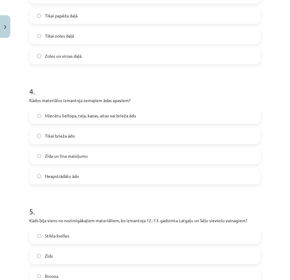
scroll to position [428, 0]
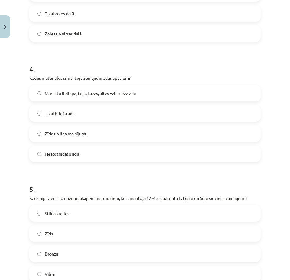
click at [95, 98] on label "Miecētu liellopa, teļa, kazas, aitas vai brieža ādu" at bounding box center [145, 93] width 230 height 15
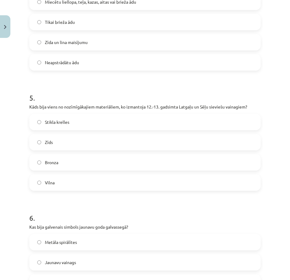
scroll to position [519, 0]
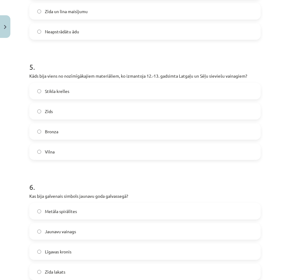
click at [88, 92] on label "Stikla krelles" at bounding box center [145, 90] width 230 height 15
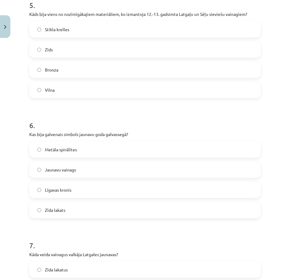
scroll to position [672, 0]
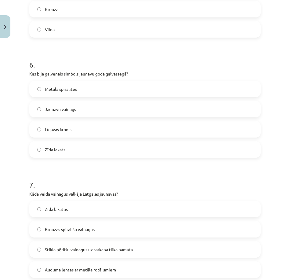
click at [77, 109] on label "Jaunavu vainags" at bounding box center [145, 108] width 230 height 15
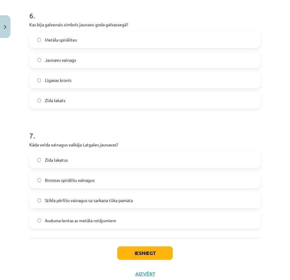
scroll to position [733, 0]
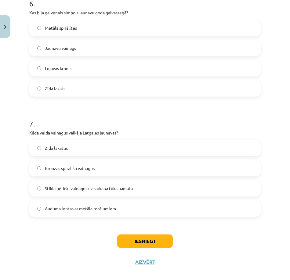
drag, startPoint x: 72, startPoint y: 191, endPoint x: 79, endPoint y: 203, distance: 13.3
click at [72, 191] on span "Stikla pērlīšu vainagus uz sarkana tūka pamata" at bounding box center [89, 188] width 88 height 6
click at [125, 241] on button "Iesniegt" at bounding box center [145, 240] width 56 height 13
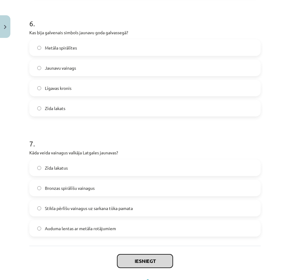
scroll to position [703, 0]
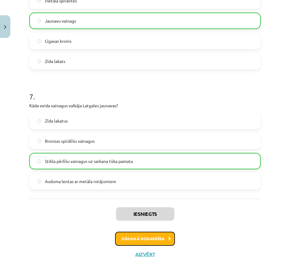
click at [150, 240] on button "Nākamā nodarbība" at bounding box center [145, 239] width 60 height 14
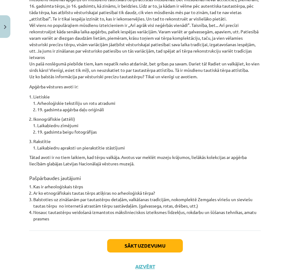
scroll to position [517, 0]
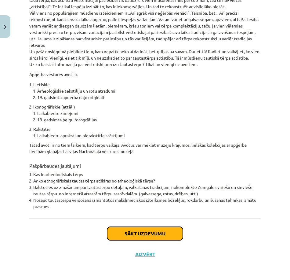
click at [146, 233] on button "Sākt uzdevumu" at bounding box center [145, 233] width 76 height 13
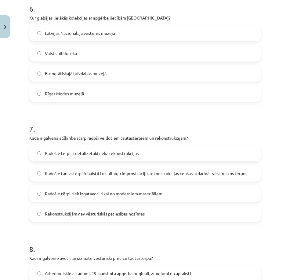
scroll to position [861, 0]
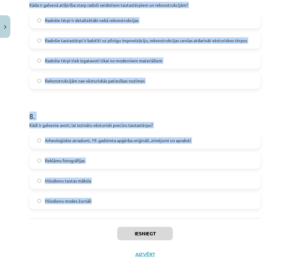
copy form "1 . Kāpēc 20. gadsimta trīsdesmito un piecdesmito gadu tautiskos tērpus var uzs…"
drag, startPoint x: 24, startPoint y: 119, endPoint x: 211, endPoint y: 209, distance: 207.2
click at [211, 209] on div "Mācību tēma: Dizains un tehnoloģijas 9. klases 1. ieskaites mācību materiāls #7…" at bounding box center [145, 140] width 290 height 280
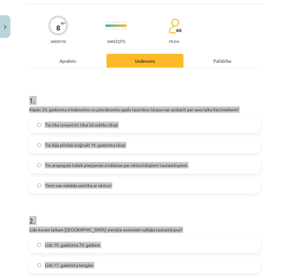
scroll to position [0, 0]
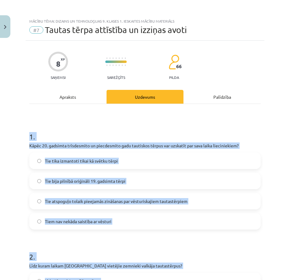
click at [13, 124] on div "Mācību tēma: Dizains un tehnoloģijas 9. klases 1. ieskaites mācību materiāls #7…" at bounding box center [145, 140] width 290 height 280
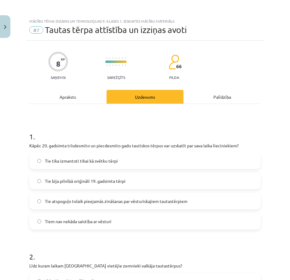
click at [74, 204] on span "Tie atspoguļo tolaik pieejamās zināšanas par vēsturiskajiem tautastērpiem" at bounding box center [116, 201] width 143 height 6
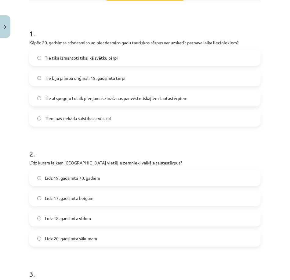
scroll to position [122, 0]
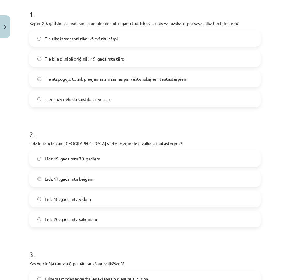
click at [69, 219] on span "Līdz 20. gadsimta sākumam" at bounding box center [71, 219] width 52 height 6
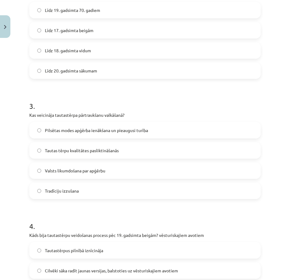
scroll to position [275, 0]
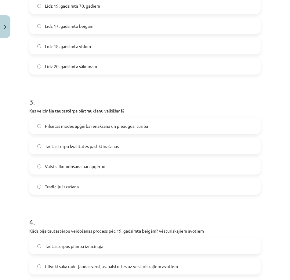
click at [113, 123] on span "Pilsētas modes apģērba ienākšana un pieaugusi turība" at bounding box center [96, 126] width 103 height 6
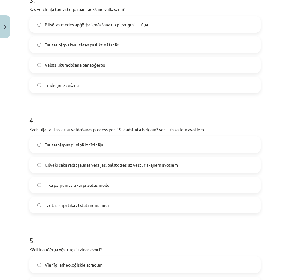
scroll to position [397, 0]
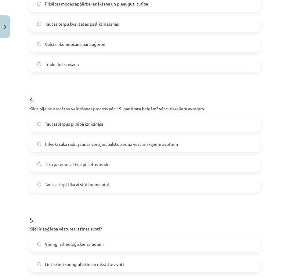
click at [95, 143] on span "Cilvēki sāka radīt jaunas versijas, balstoties uz vēsturiskajiem avotiem" at bounding box center [111, 144] width 133 height 6
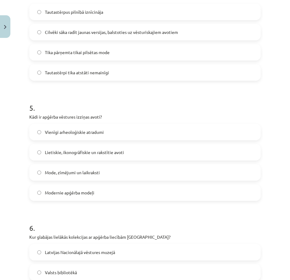
scroll to position [519, 0]
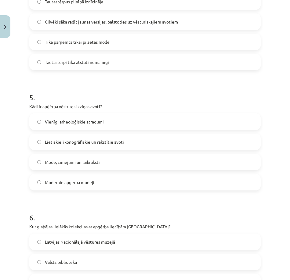
click at [83, 146] on label "Lietiskie, ikonogrāfiskie un rakstītie avoti" at bounding box center [145, 141] width 230 height 15
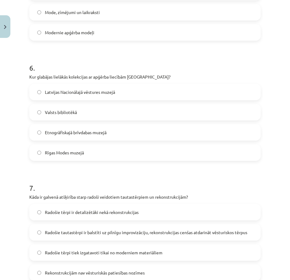
scroll to position [672, 0]
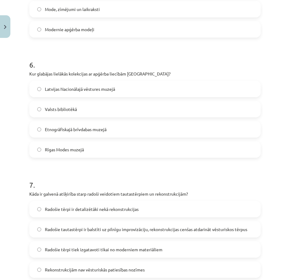
click at [83, 134] on label "Etnogrāfiskajā brīvdabas muzejā" at bounding box center [145, 129] width 230 height 15
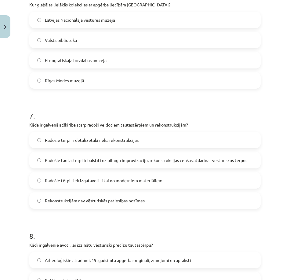
scroll to position [764, 0]
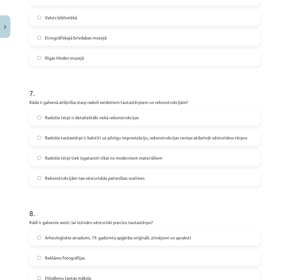
click at [93, 137] on span "Radošie tautastērpi ir balstīti uz pilnīgu improvizāciju, rekonstrukcijas cenša…" at bounding box center [146, 137] width 203 height 6
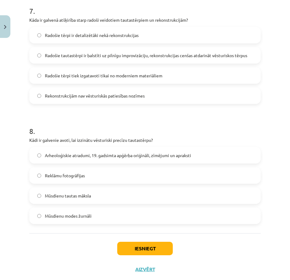
scroll to position [856, 0]
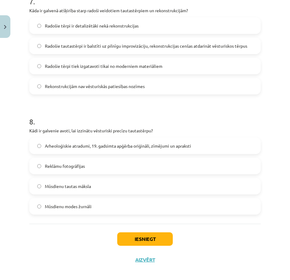
drag, startPoint x: 95, startPoint y: 147, endPoint x: 97, endPoint y: 156, distance: 9.3
click at [95, 147] on span "Arheoloģiskie atradumi, 19. gadsimta apģērba oriģināli, zīmējumi un apraksti" at bounding box center [118, 146] width 146 height 6
click at [130, 238] on button "Iesniegt" at bounding box center [145, 238] width 56 height 13
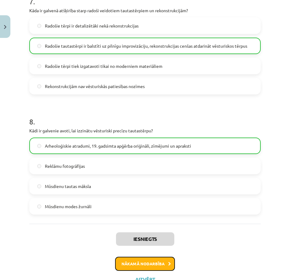
click at [147, 262] on button "Nākamā nodarbība" at bounding box center [145, 264] width 60 height 14
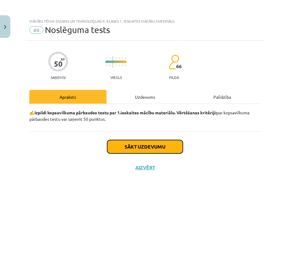
click at [158, 142] on button "Sākt uzdevumu" at bounding box center [145, 146] width 76 height 13
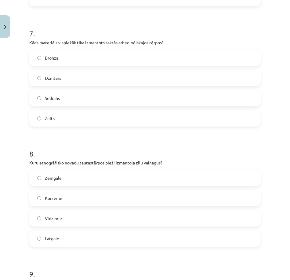
scroll to position [1101, 0]
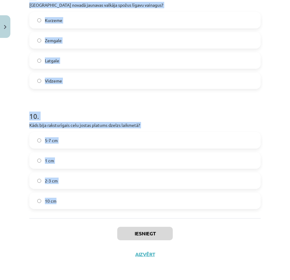
drag, startPoint x: 28, startPoint y: 76, endPoint x: 251, endPoint y: 207, distance: 258.9
drag, startPoint x: 251, startPoint y: 207, endPoint x: 254, endPoint y: 207, distance: 3.4
copy form "1 . Kā valkāja matauklu Ziemeļvidzemē? Matauklu iekļāva vainagā Matauklu sasēja…"
click at [81, 138] on label "5-7 cm" at bounding box center [145, 140] width 230 height 15
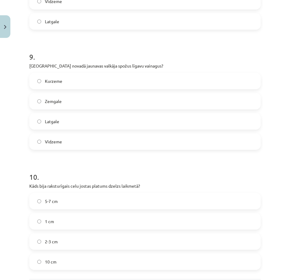
scroll to position [1040, 0]
click at [70, 122] on label "Latgale" at bounding box center [145, 121] width 230 height 15
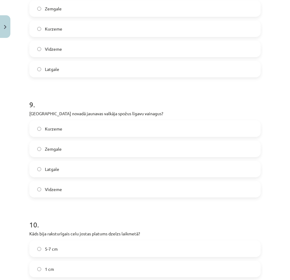
scroll to position [948, 0]
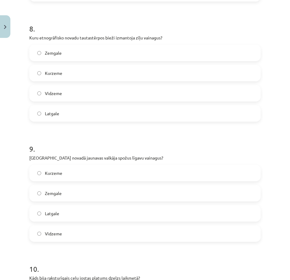
click at [73, 51] on label "Zemgale" at bounding box center [145, 52] width 230 height 15
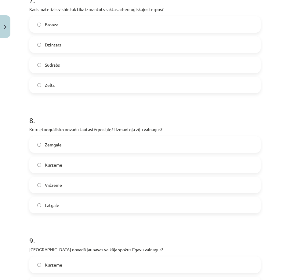
scroll to position [826, 0]
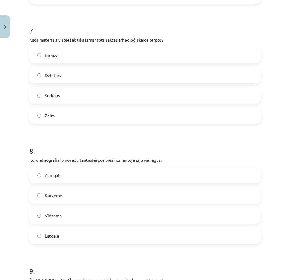
click at [67, 54] on label "Bronza" at bounding box center [145, 54] width 230 height 15
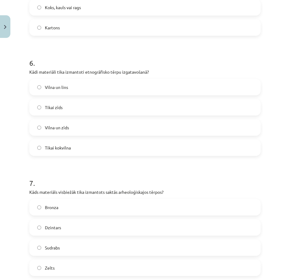
scroll to position [673, 0]
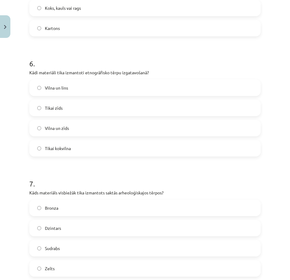
click at [69, 88] on label "Vilna un lins" at bounding box center [145, 87] width 230 height 15
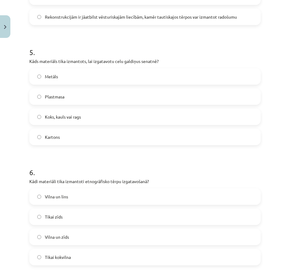
scroll to position [521, 0]
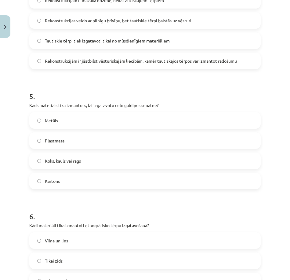
click at [74, 162] on span "Koks, kauls vai rags" at bounding box center [63, 161] width 36 height 6
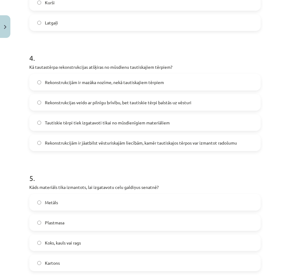
scroll to position [429, 0]
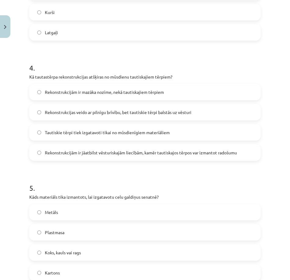
click at [78, 155] on span "Rekonstrukcijām ir jāatbilst vēsturiskajām liecībām, kamēr tautiskajos tērpos v…" at bounding box center [141, 152] width 192 height 6
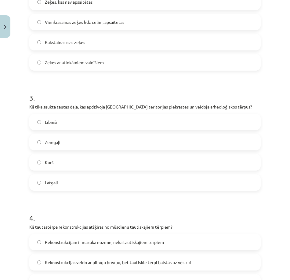
scroll to position [276, 0]
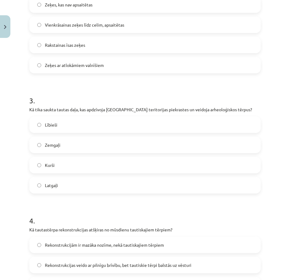
click at [78, 163] on label "Kurši" at bounding box center [145, 164] width 230 height 15
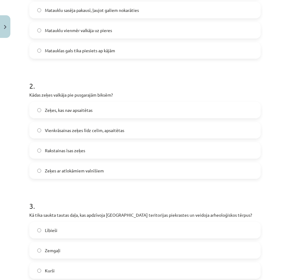
scroll to position [154, 0]
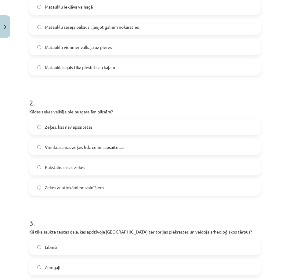
click at [90, 149] on span "Vienkrāsainas zeķes līdz celim, apsaitētas" at bounding box center [84, 147] width 79 height 6
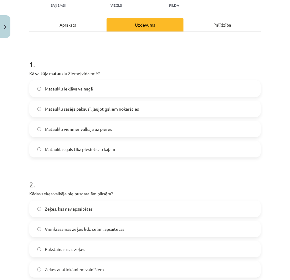
scroll to position [62, 0]
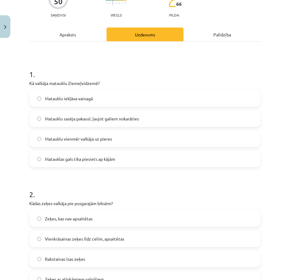
click at [105, 121] on span "Matauklu sasēja pakausī, ļaujot galiem nokarāties" at bounding box center [92, 119] width 94 height 6
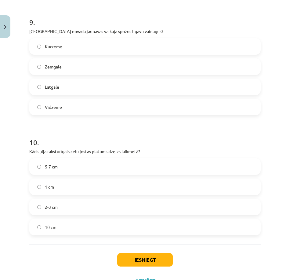
scroll to position [1101, 0]
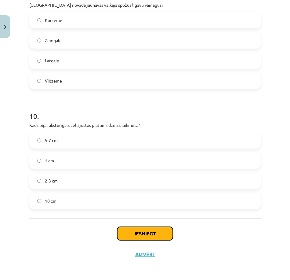
click at [139, 233] on button "Iesniegt" at bounding box center [145, 233] width 56 height 13
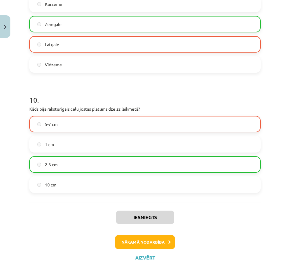
scroll to position [1121, 0]
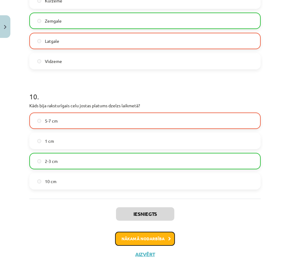
click at [146, 234] on button "Nākamā nodarbība" at bounding box center [145, 239] width 60 height 14
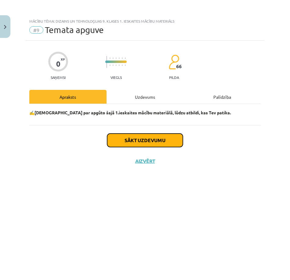
click at [164, 140] on button "Sākt uzdevumu" at bounding box center [145, 140] width 76 height 13
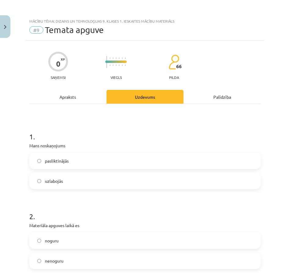
click at [155, 181] on label "uzlabojās" at bounding box center [145, 180] width 230 height 15
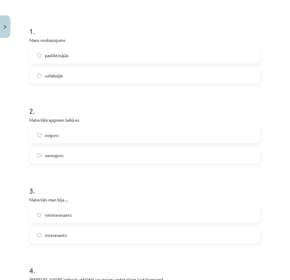
scroll to position [122, 0]
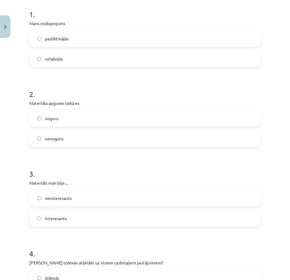
click at [151, 133] on label "nenoguru" at bounding box center [145, 138] width 230 height 15
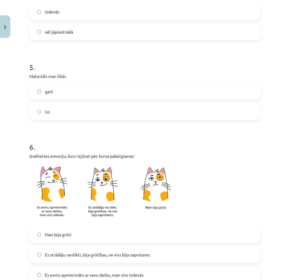
scroll to position [463, 0]
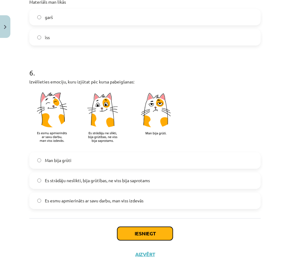
click at [144, 230] on button "Iesniegt" at bounding box center [145, 233] width 56 height 13
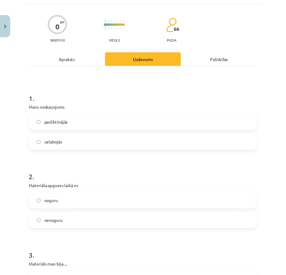
scroll to position [0, 0]
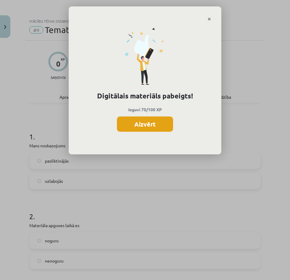
click at [155, 124] on button "Aizvērt" at bounding box center [145, 123] width 56 height 15
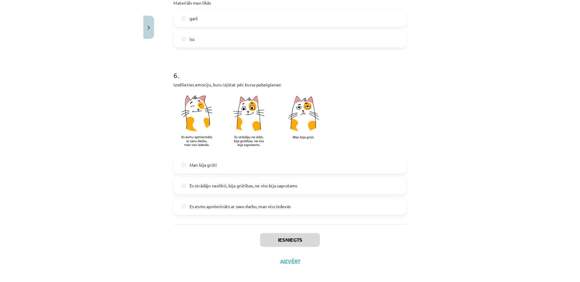
scroll to position [463, 0]
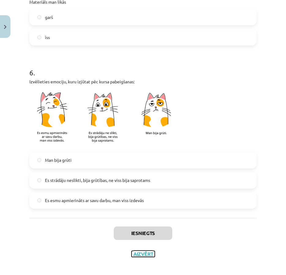
click at [140, 255] on button "Aizvērt" at bounding box center [142, 254] width 23 height 6
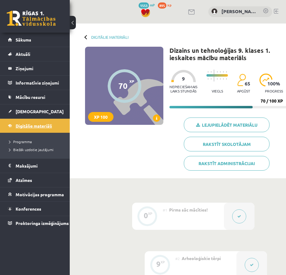
click at [45, 125] on span "Digitālie materiāli" at bounding box center [34, 126] width 36 height 6
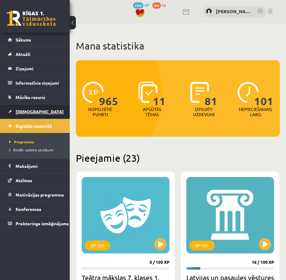
click at [26, 107] on link "[DEMOGRAPHIC_DATA]" at bounding box center [35, 112] width 54 height 14
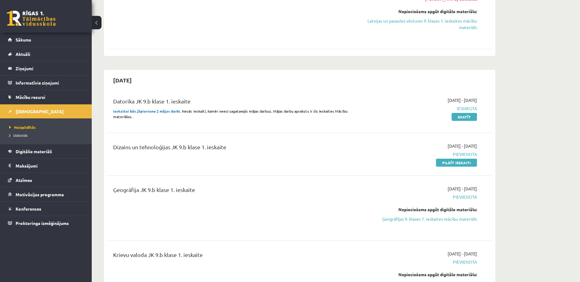
scroll to position [183, 0]
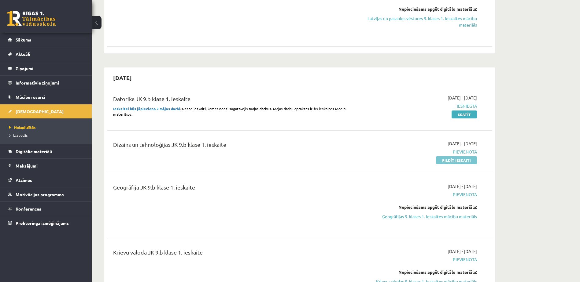
click at [466, 162] on link "Pildīt ieskaiti" at bounding box center [456, 160] width 41 height 8
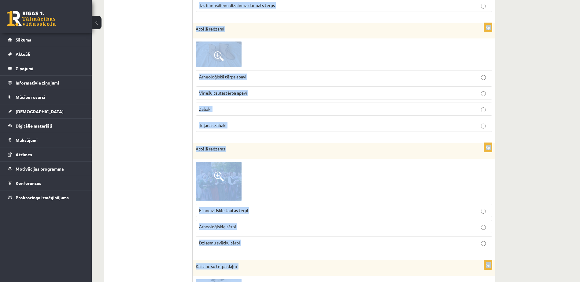
scroll to position [855, 0]
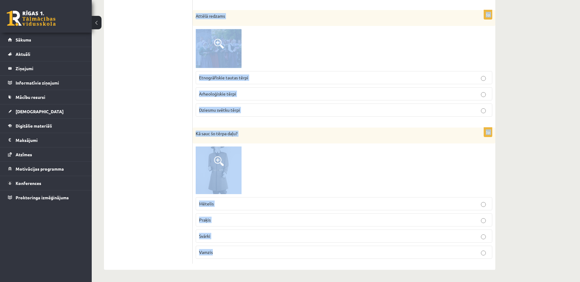
drag, startPoint x: 196, startPoint y: 57, endPoint x: 348, endPoint y: 278, distance: 267.6
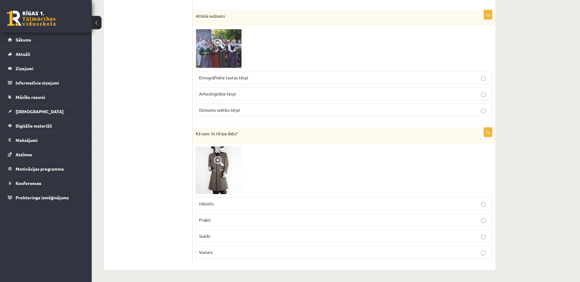
click at [393, 196] on fieldset "Mētelis Praķis [GEOGRAPHIC_DATA] Vamzis" at bounding box center [344, 227] width 296 height 67
click at [366, 199] on label "Mētelis" at bounding box center [344, 203] width 296 height 13
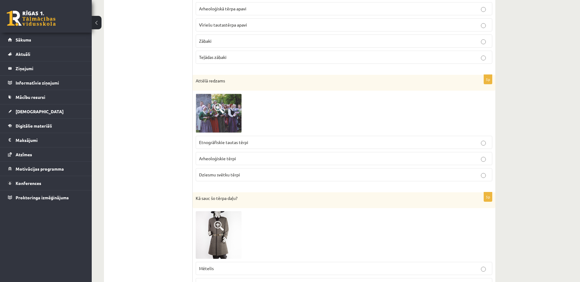
scroll to position [764, 0]
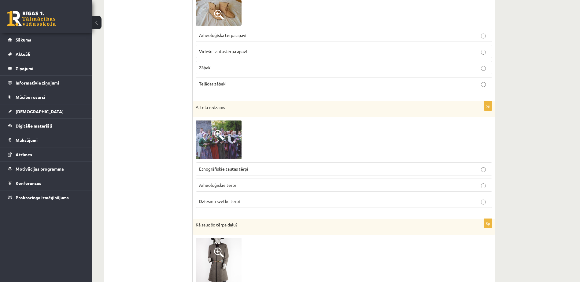
click at [226, 136] on img at bounding box center [219, 139] width 46 height 39
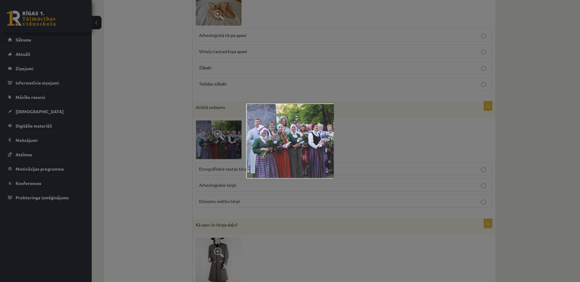
click at [381, 135] on div at bounding box center [290, 141] width 580 height 282
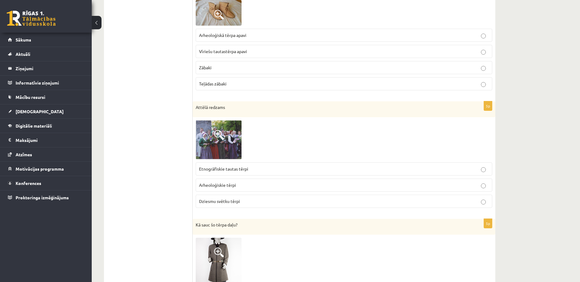
click at [307, 167] on p "Etnogrāfiskie tautas tērpi" at bounding box center [344, 169] width 290 height 6
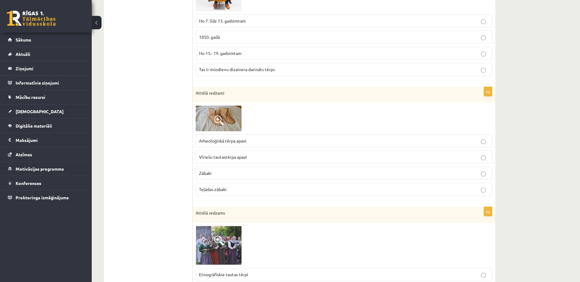
scroll to position [641, 0]
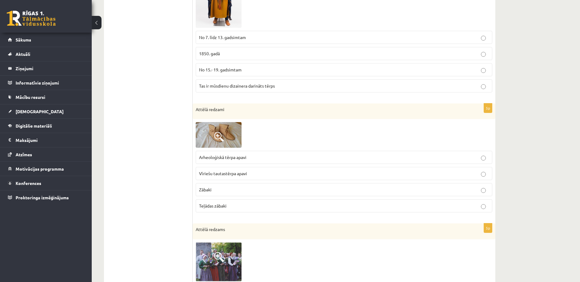
click at [216, 131] on img at bounding box center [219, 135] width 46 height 26
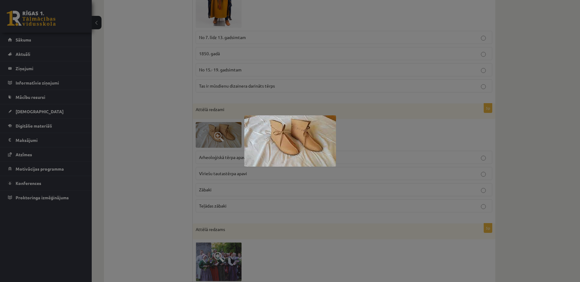
click at [195, 164] on div at bounding box center [290, 141] width 580 height 282
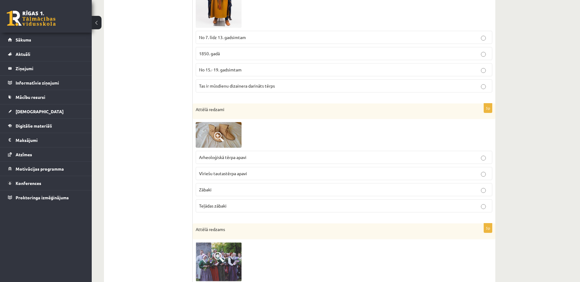
click at [205, 176] on span "Vīriešu tautastērpa apavi" at bounding box center [223, 174] width 48 height 6
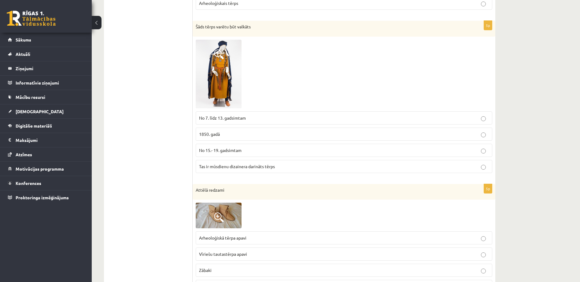
scroll to position [550, 0]
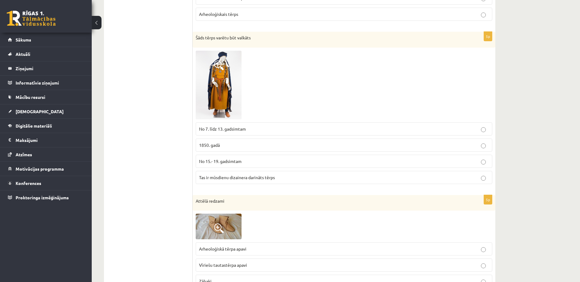
click at [211, 108] on img at bounding box center [219, 85] width 46 height 69
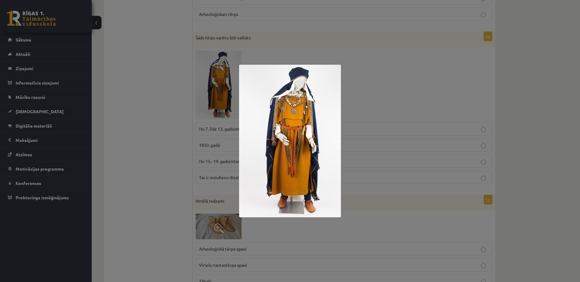
click at [211, 109] on div at bounding box center [290, 141] width 580 height 282
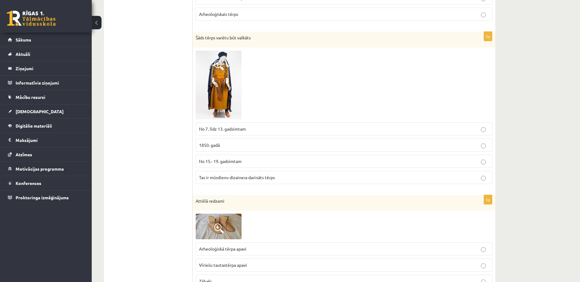
click at [229, 164] on span "No 15.- 19. gadsimtam" at bounding box center [220, 162] width 42 height 6
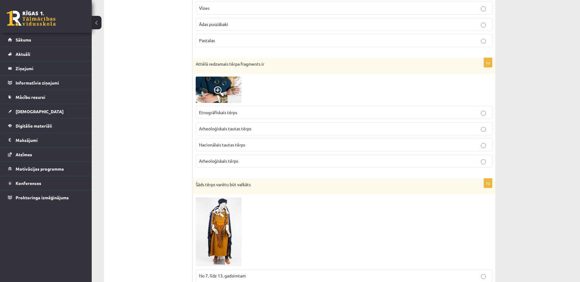
scroll to position [397, 0]
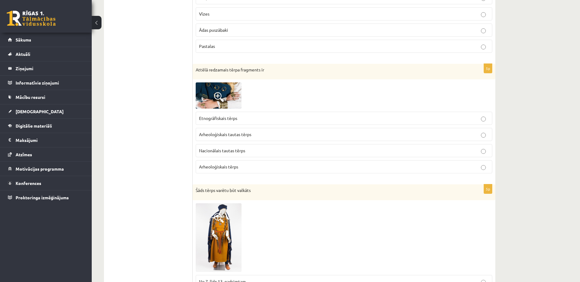
click at [222, 99] on span at bounding box center [219, 97] width 10 height 10
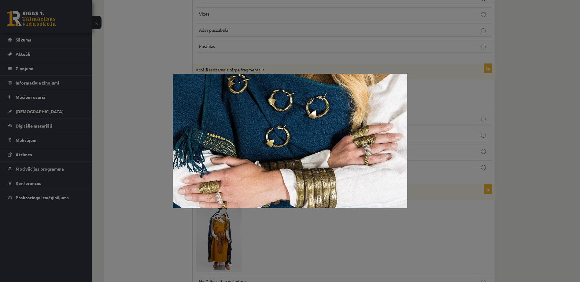
click at [115, 150] on div at bounding box center [290, 141] width 580 height 282
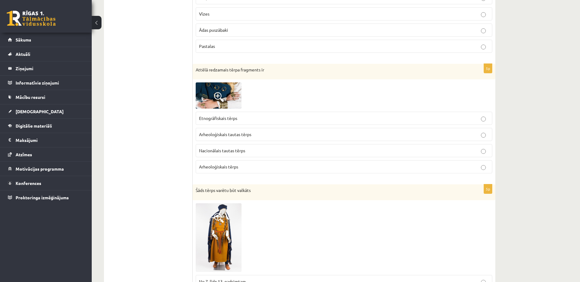
click at [228, 138] on p "Arheoloģiskais tautas tērps" at bounding box center [344, 134] width 290 height 6
click at [229, 118] on span "Etnogrāfiskais tērps" at bounding box center [218, 119] width 38 height 6
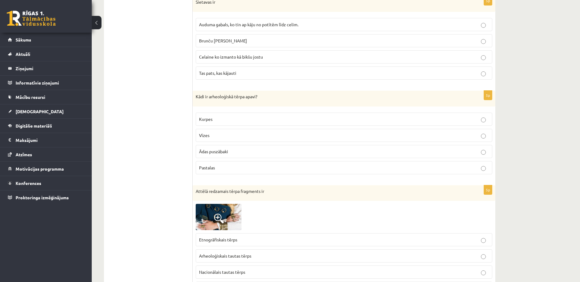
scroll to position [275, 0]
click at [224, 140] on label "Vīzes" at bounding box center [344, 136] width 296 height 13
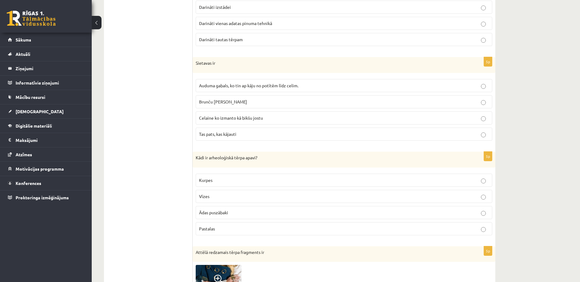
scroll to position [214, 0]
click at [230, 212] on p "Ādas puszābaki" at bounding box center [344, 213] width 290 height 6
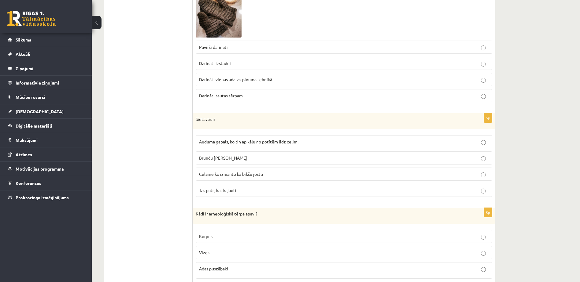
scroll to position [152, 0]
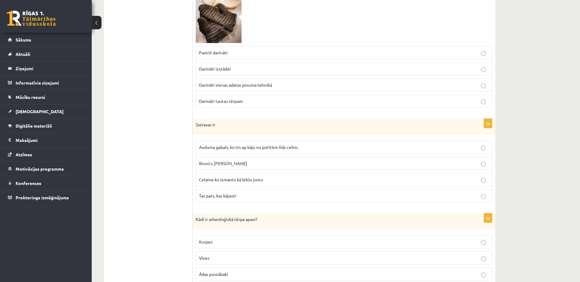
click at [239, 150] on p "Auduma gabals, ko tin ap kāju no potītēm līdz celim." at bounding box center [344, 147] width 290 height 6
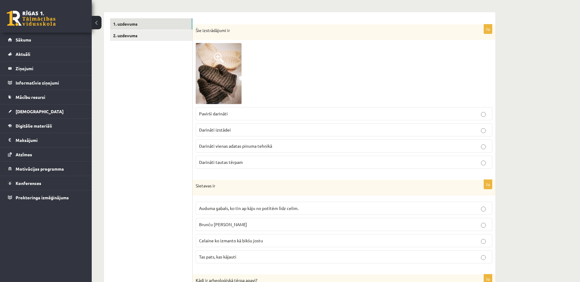
scroll to position [61, 0]
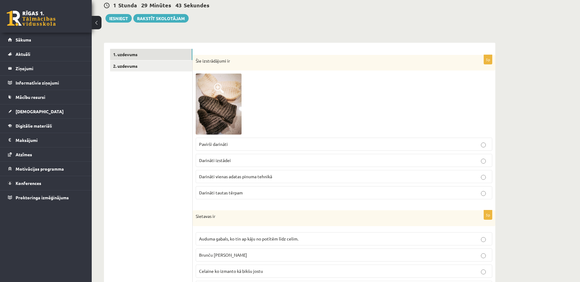
click at [230, 118] on img at bounding box center [219, 104] width 46 height 61
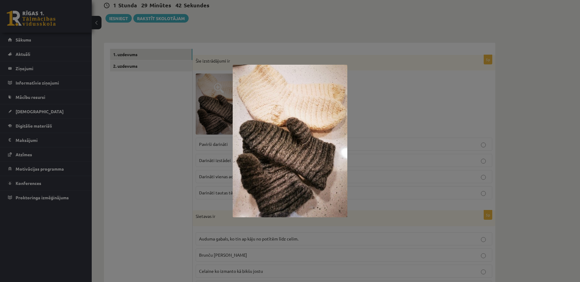
click at [193, 139] on div at bounding box center [290, 141] width 580 height 282
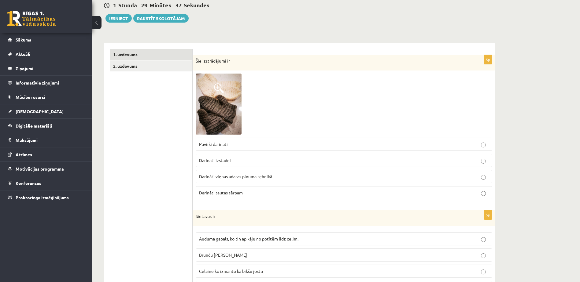
click at [221, 181] on label "Darināti vienas adatas pinuma tehnikā" at bounding box center [344, 176] width 296 height 13
click at [155, 65] on link "2. uzdevums" at bounding box center [151, 66] width 82 height 11
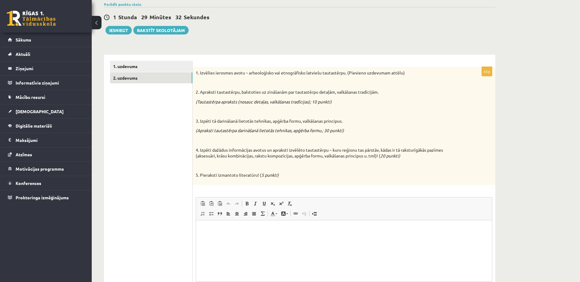
scroll to position [0, 0]
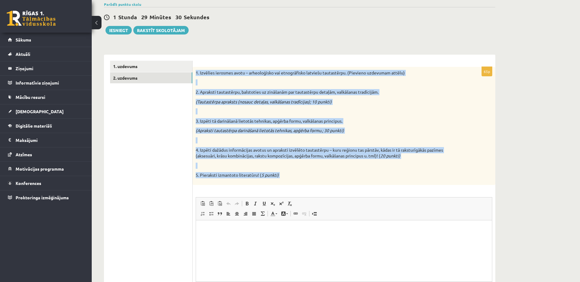
copy div "0. Loremips dolorsit ametc – adipiscingel sed doeiusmodtem incididu utlaboreetd…"
drag, startPoint x: 193, startPoint y: 72, endPoint x: 332, endPoint y: 186, distance: 179.3
click at [332, 186] on div "65p 1. Izvēlies ierosmes avotu – arheoloģisko vai etnogrāfisko latviešu tautast…" at bounding box center [344, 196] width 303 height 258
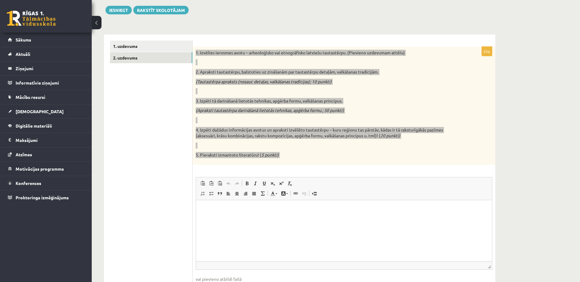
scroll to position [79, 0]
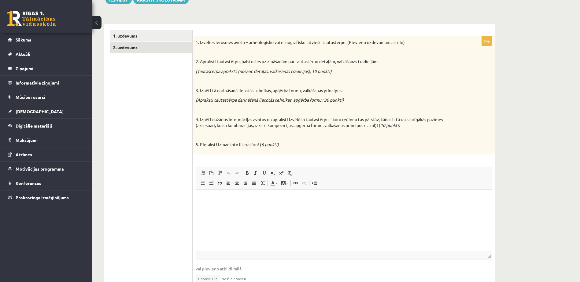
click at [175, 188] on ul "1. uzdevums 2. uzdevums" at bounding box center [151, 162] width 83 height 264
click at [232, 196] on p "Rich Text Editor, wiswyg-editor-user-answer-47433799229760" at bounding box center [344, 199] width 284 height 6
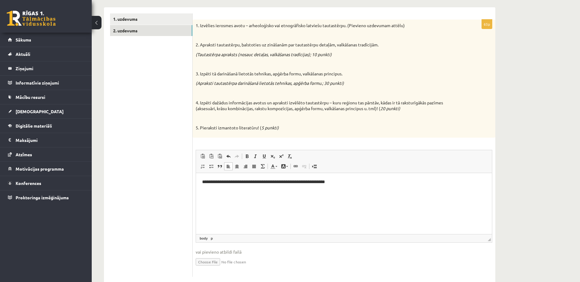
scroll to position [110, 0]
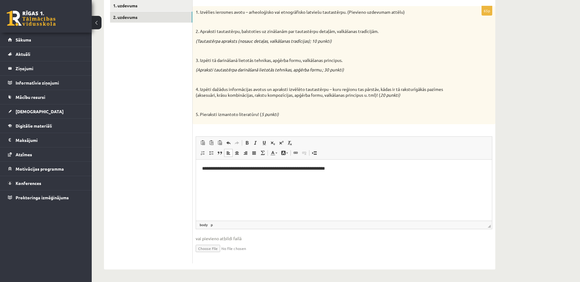
drag, startPoint x: 224, startPoint y: 186, endPoint x: 223, endPoint y: 192, distance: 5.9
click at [225, 188] on html "**********" at bounding box center [344, 174] width 296 height 29
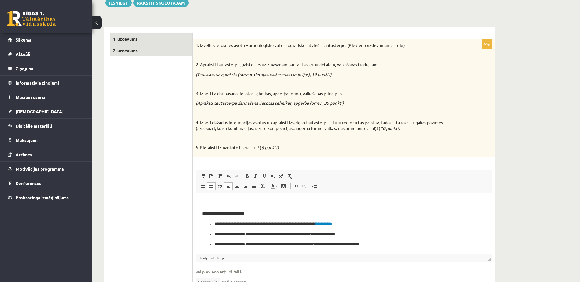
scroll to position [0, 0]
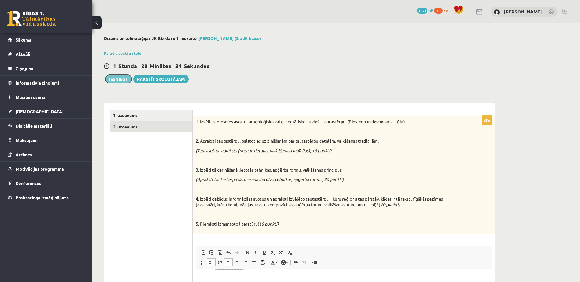
click at [116, 77] on button "Iesniegt" at bounding box center [118, 79] width 26 height 9
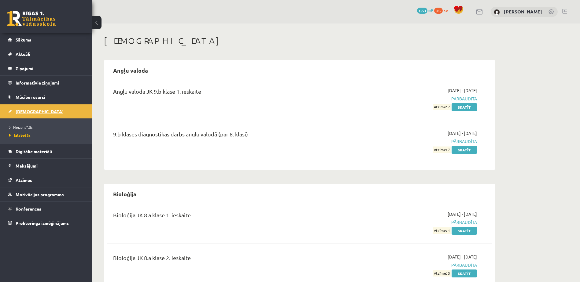
click at [68, 108] on link "[DEMOGRAPHIC_DATA]" at bounding box center [46, 112] width 76 height 14
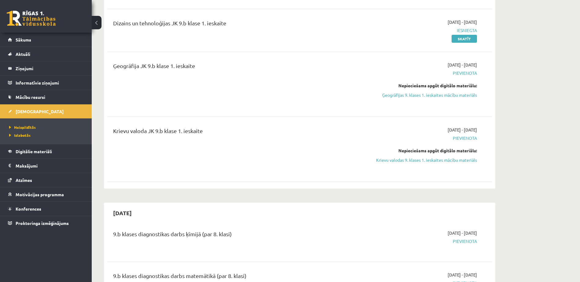
scroll to position [306, 0]
click at [43, 147] on link "Digitālie materiāli" at bounding box center [46, 152] width 76 height 14
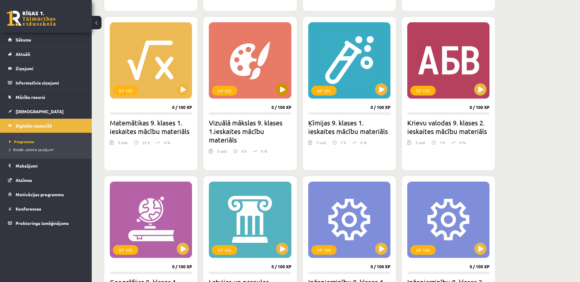
scroll to position [672, 0]
